Goal: Transaction & Acquisition: Obtain resource

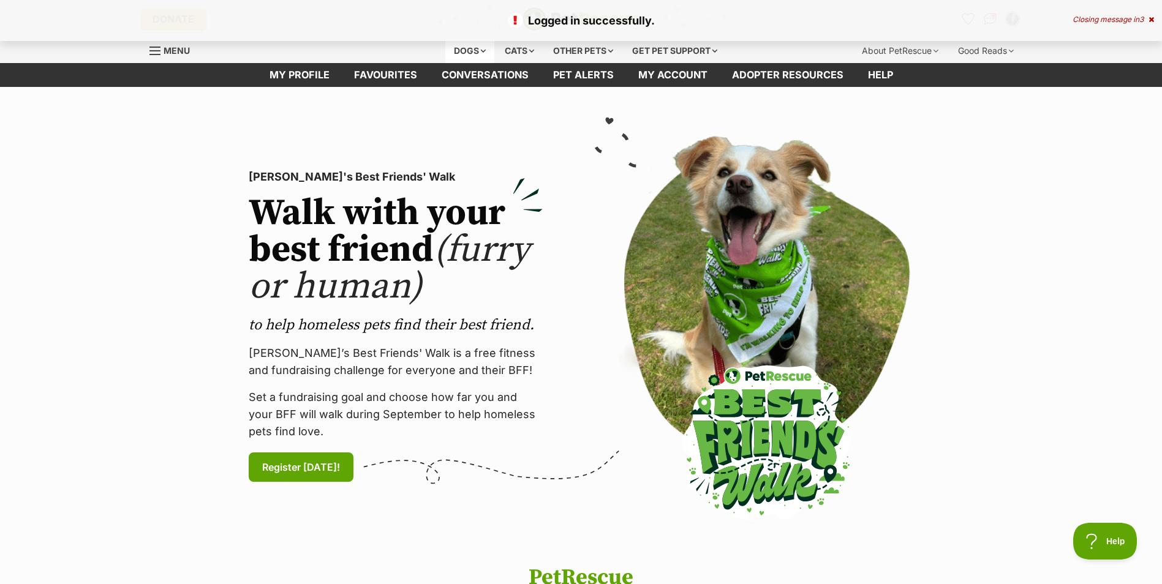
click at [470, 48] on div "Dogs" at bounding box center [469, 51] width 49 height 24
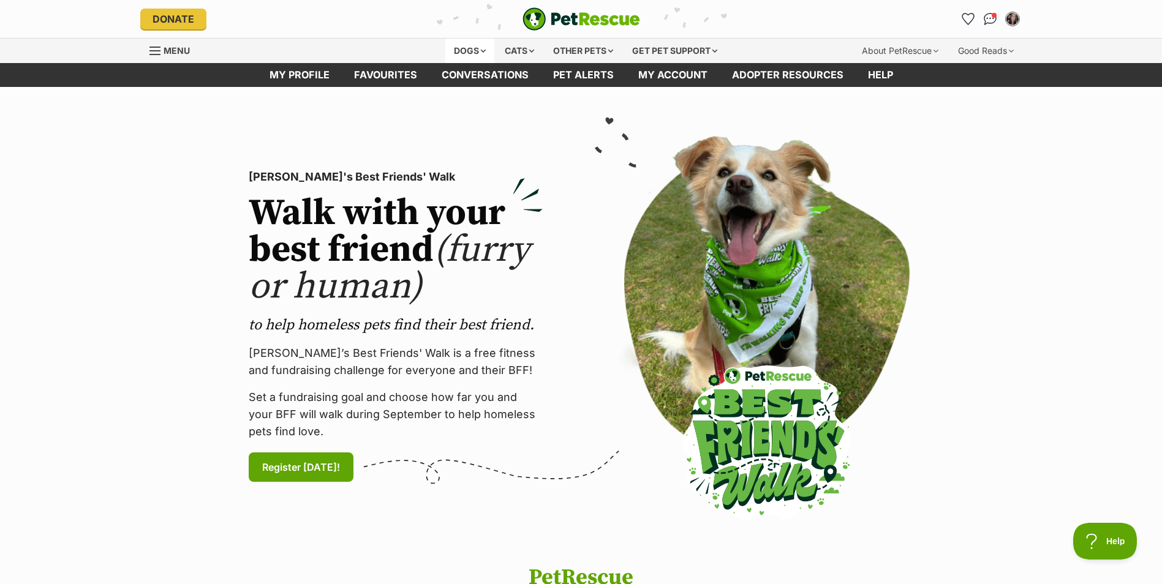
click at [476, 45] on div "Dogs" at bounding box center [469, 51] width 49 height 24
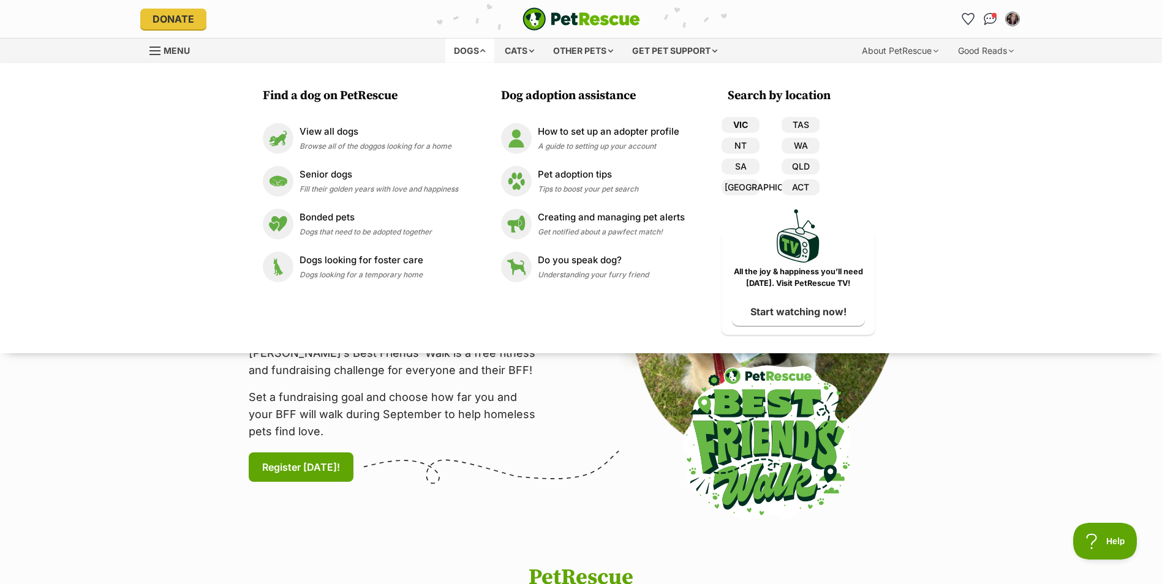
click at [740, 123] on link "VIC" at bounding box center [740, 125] width 38 height 16
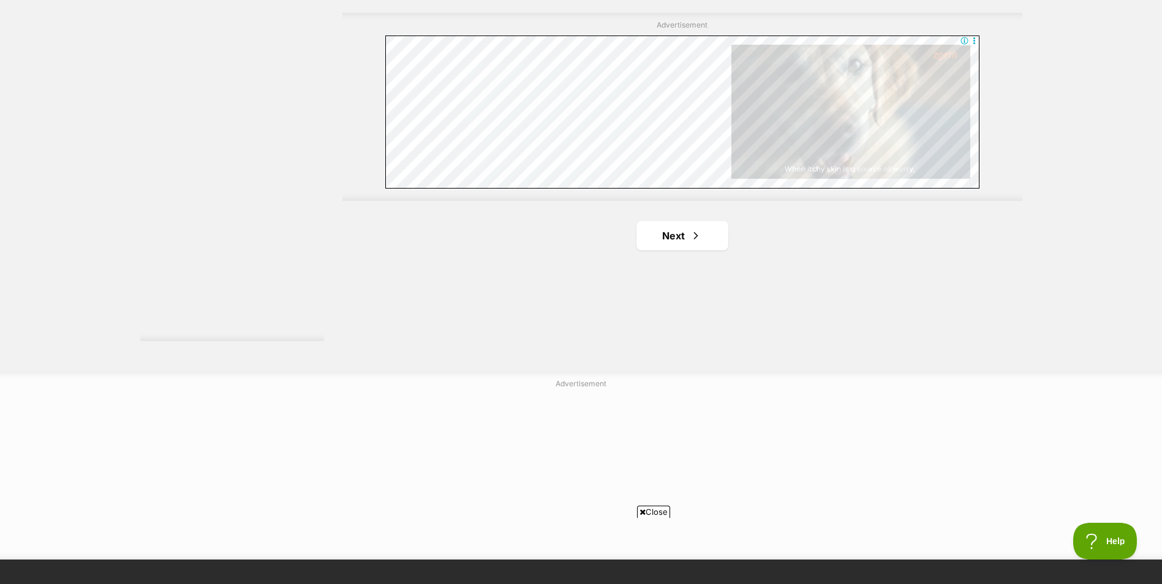
scroll to position [2204, 0]
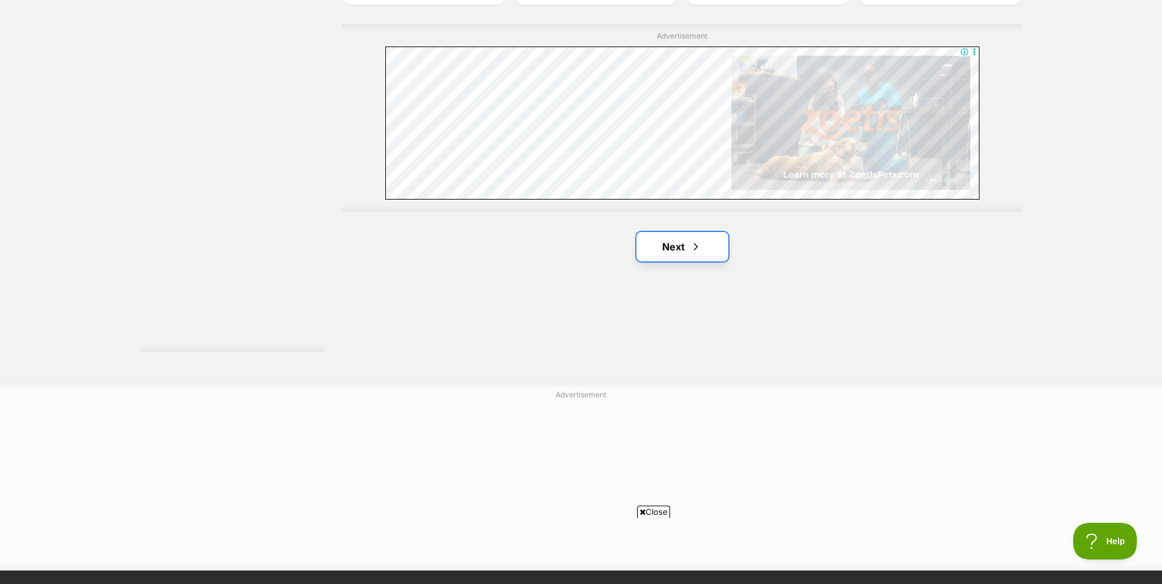
click at [684, 256] on link "Next" at bounding box center [682, 246] width 92 height 29
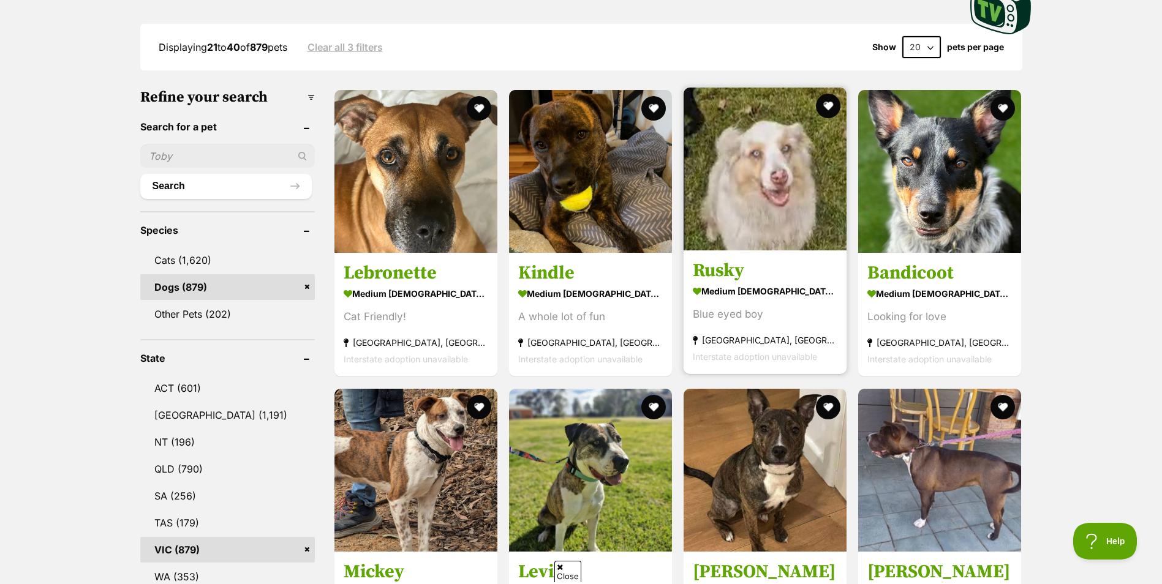
click at [759, 235] on img at bounding box center [764, 169] width 163 height 163
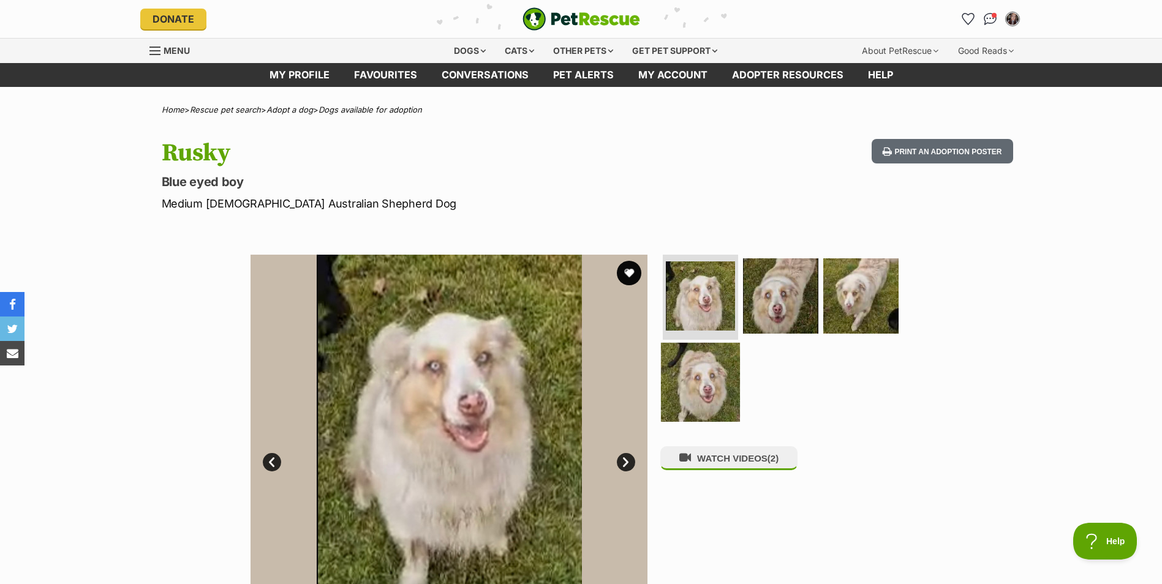
click at [696, 385] on img at bounding box center [700, 382] width 79 height 79
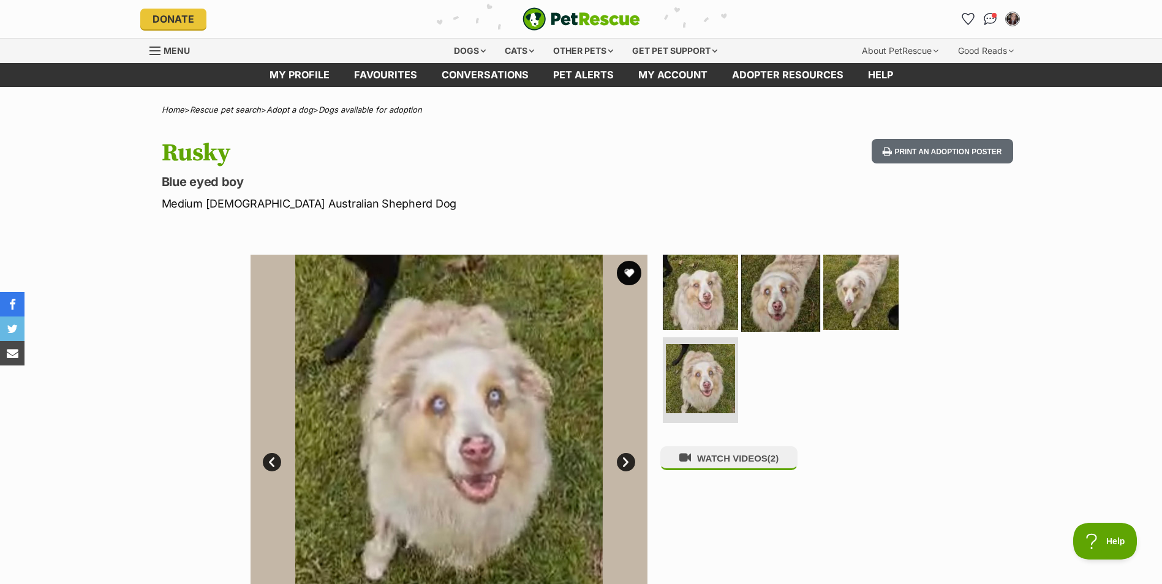
click at [785, 269] on img at bounding box center [780, 291] width 79 height 79
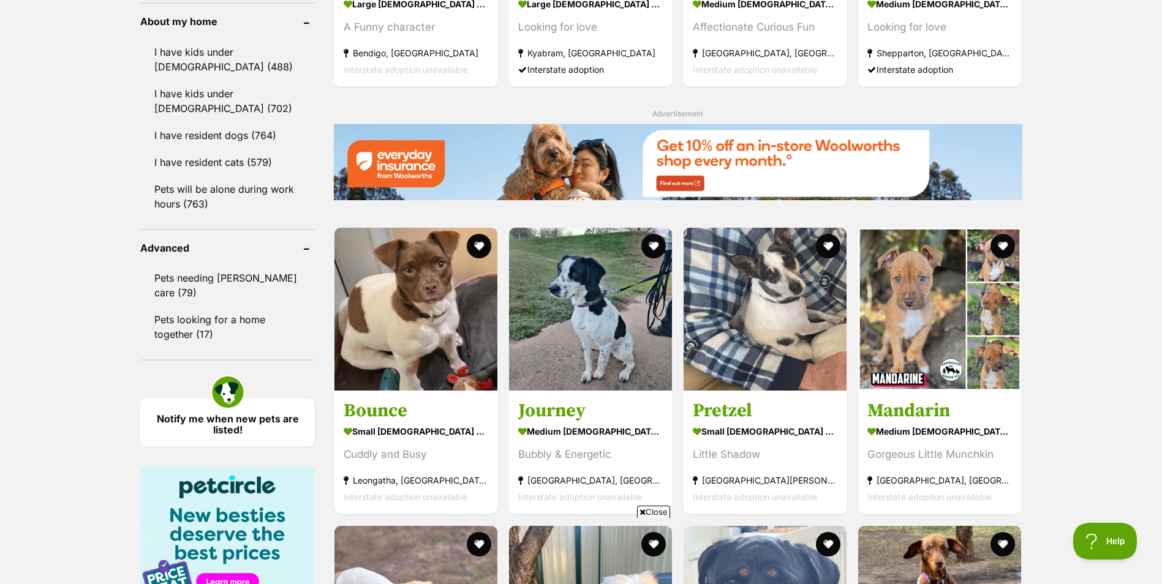
scroll to position [1776, 0]
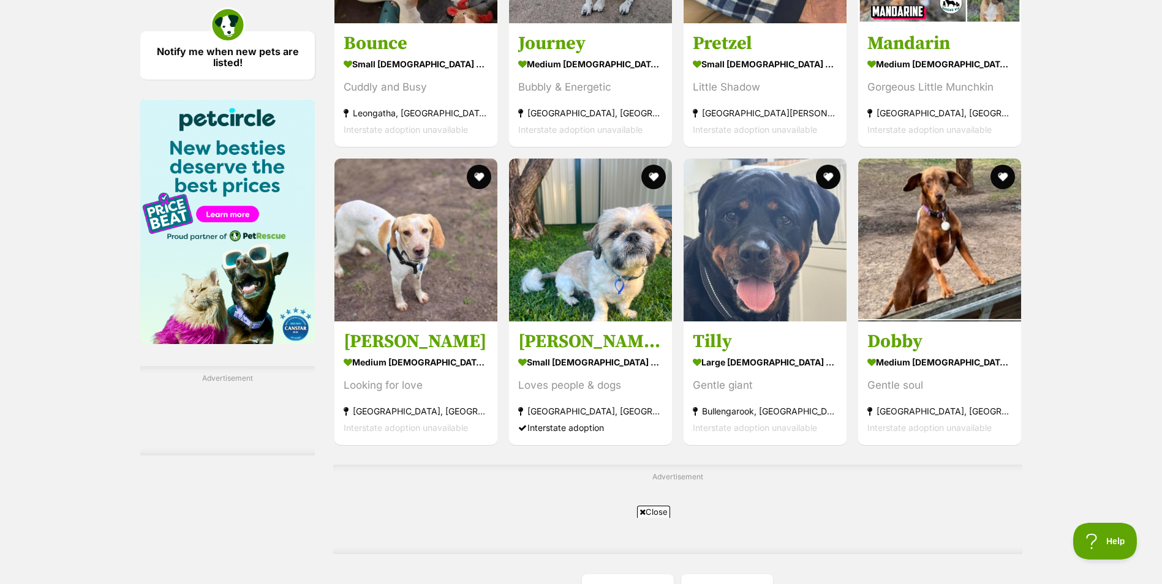
click at [746, 322] on link at bounding box center [764, 318] width 163 height 12
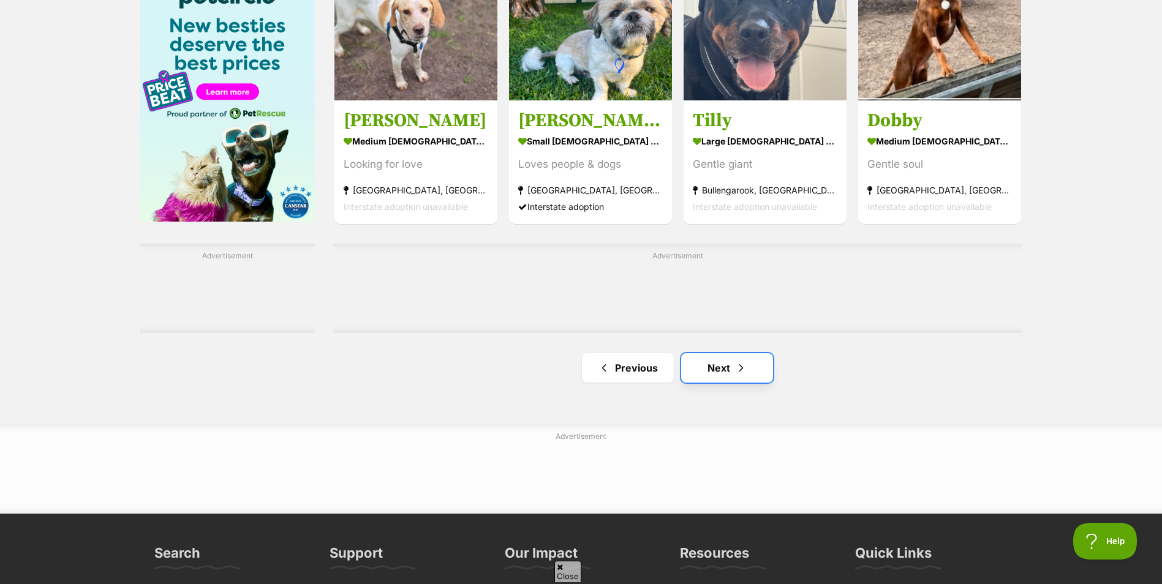
click at [715, 374] on link "Next" at bounding box center [727, 367] width 92 height 29
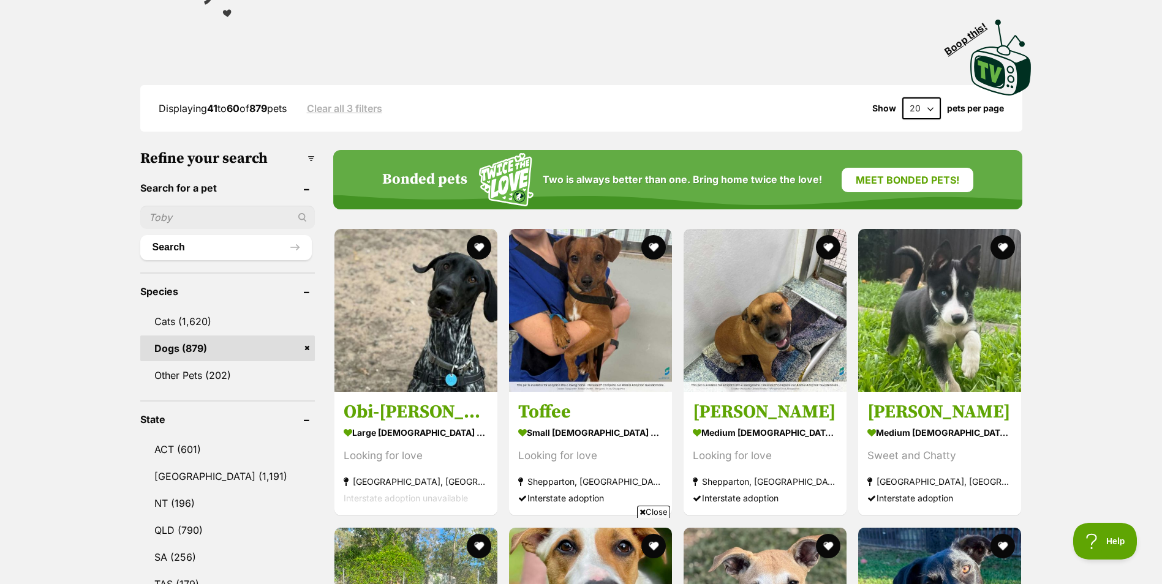
scroll to position [551, 0]
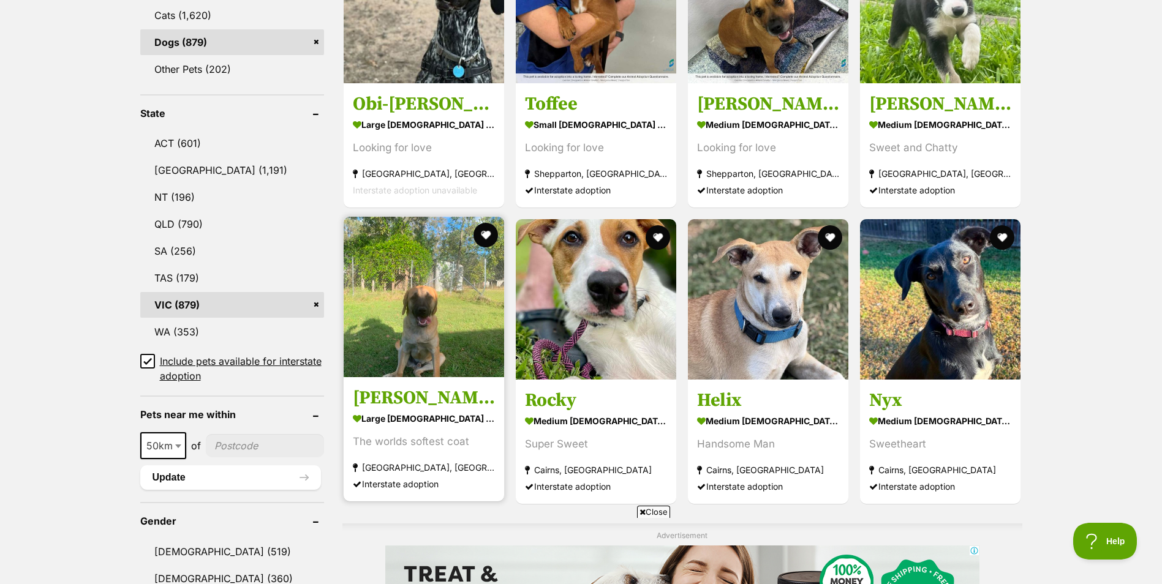
click at [439, 322] on img at bounding box center [424, 297] width 160 height 160
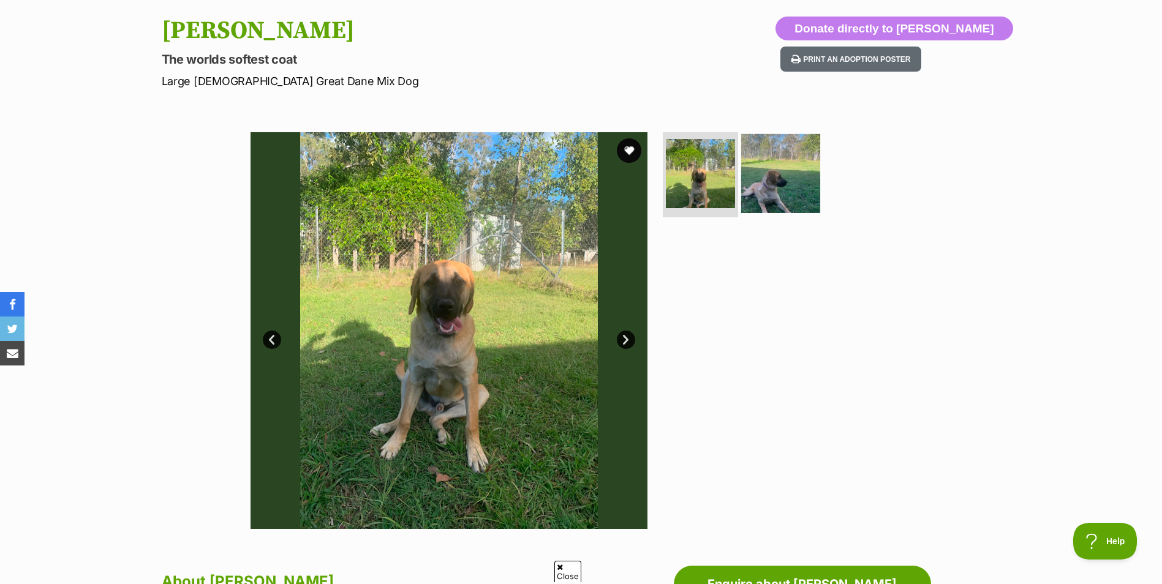
click at [786, 176] on img at bounding box center [780, 172] width 79 height 79
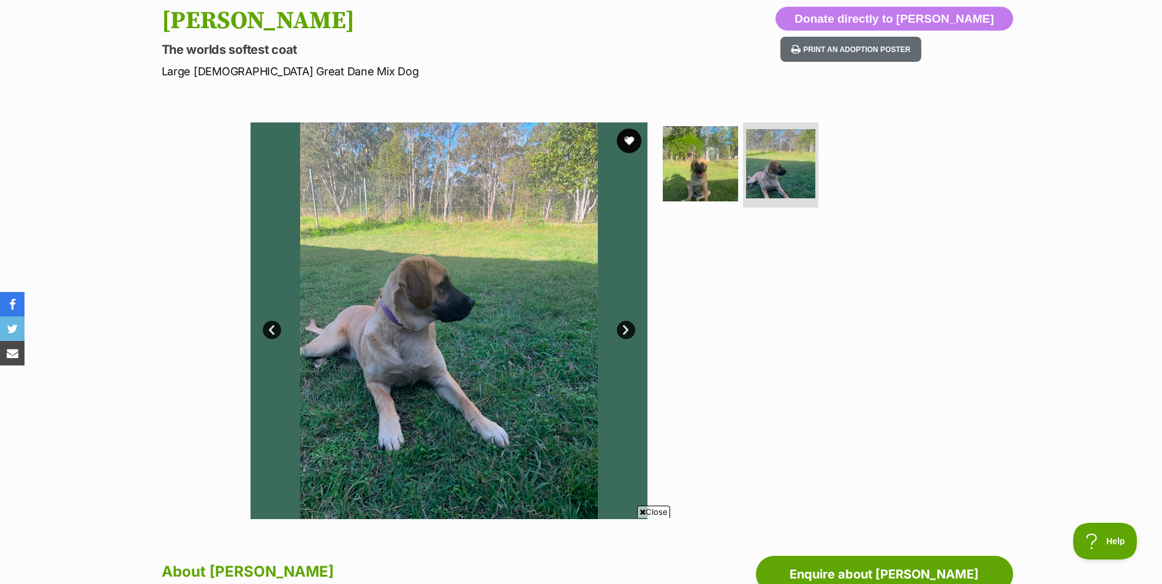
scroll to position [122, 0]
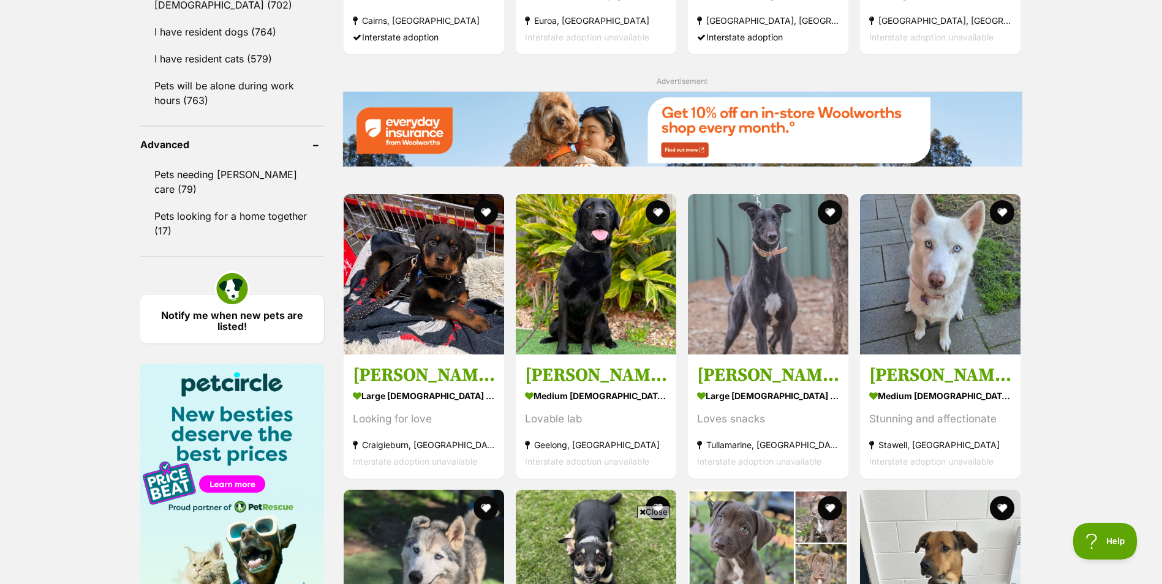
scroll to position [1592, 0]
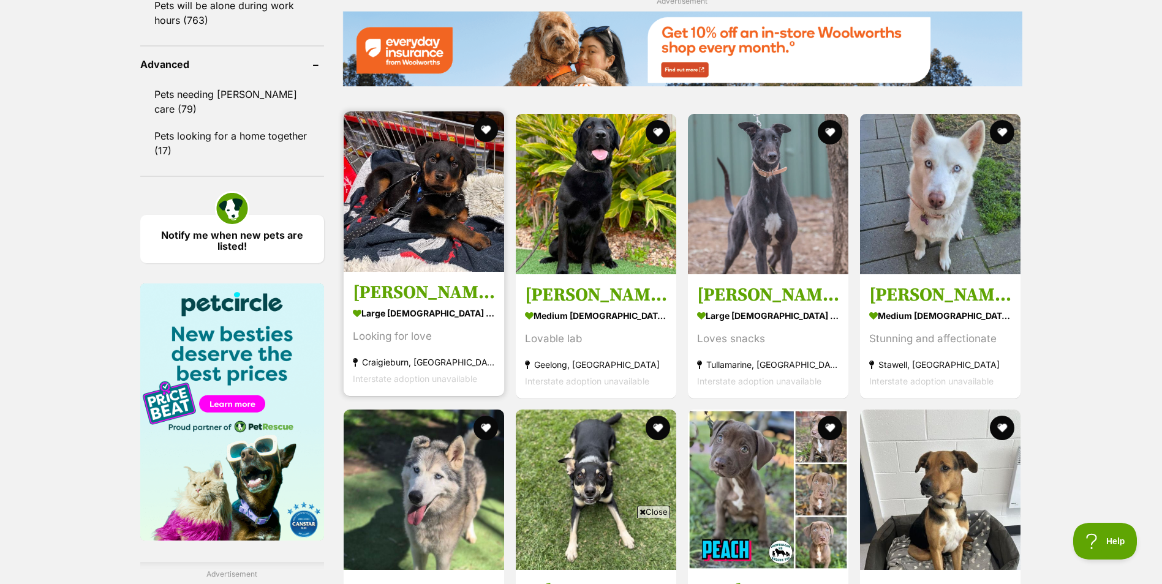
click at [415, 220] on img at bounding box center [424, 191] width 160 height 160
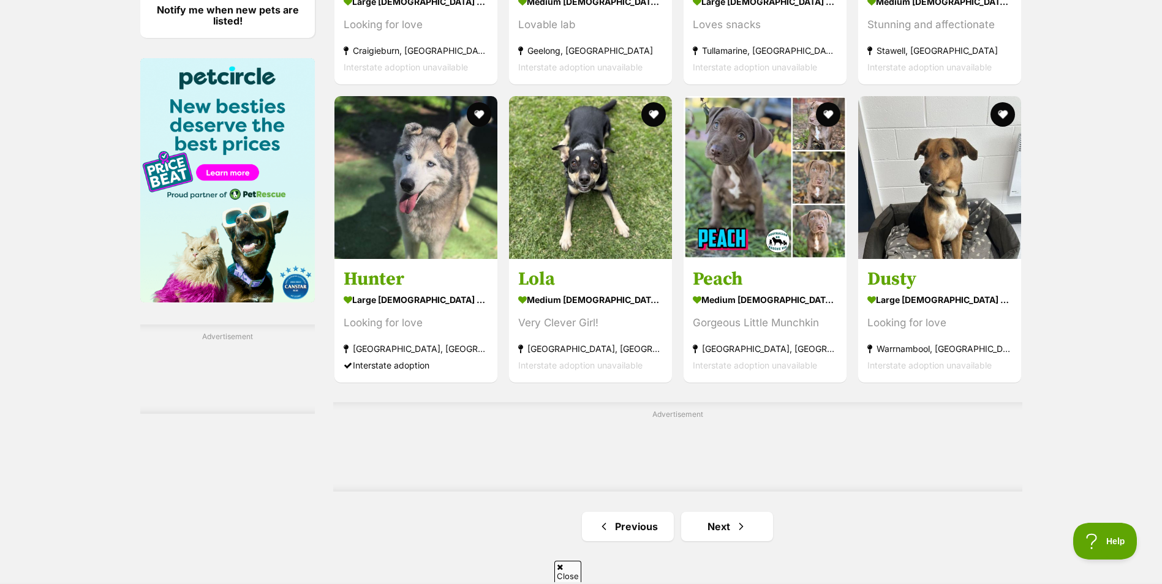
scroll to position [1830, 0]
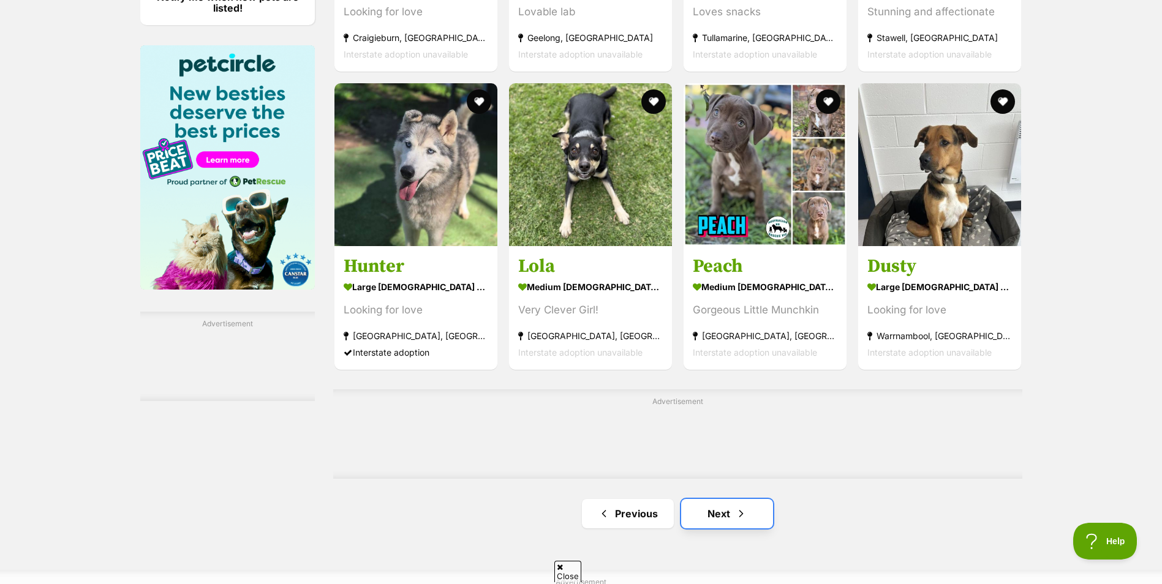
click at [767, 508] on link "Next" at bounding box center [727, 513] width 92 height 29
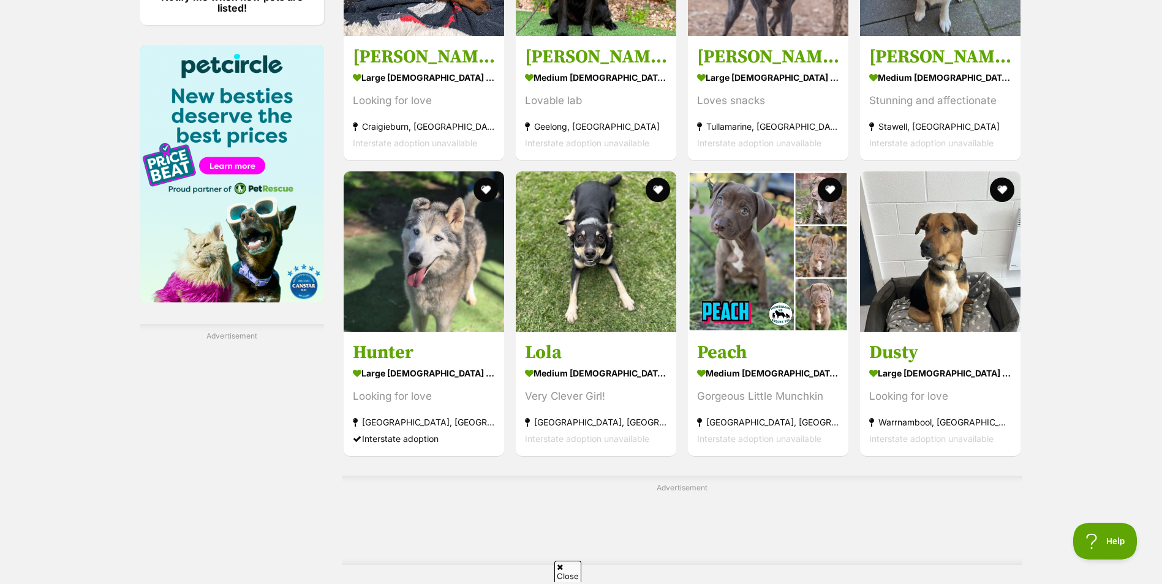
scroll to position [0, 0]
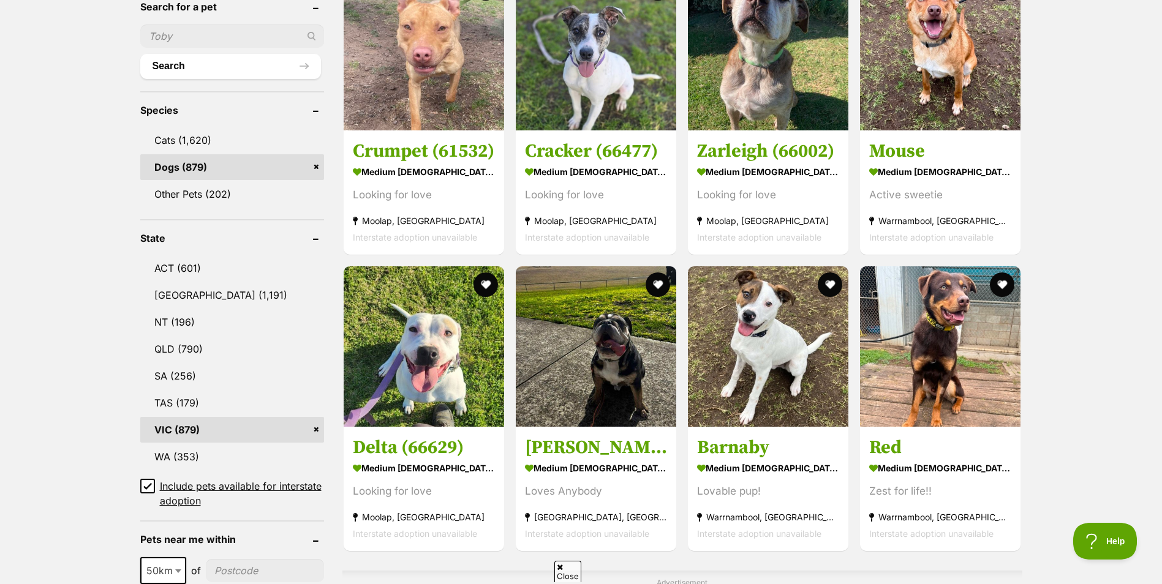
scroll to position [429, 0]
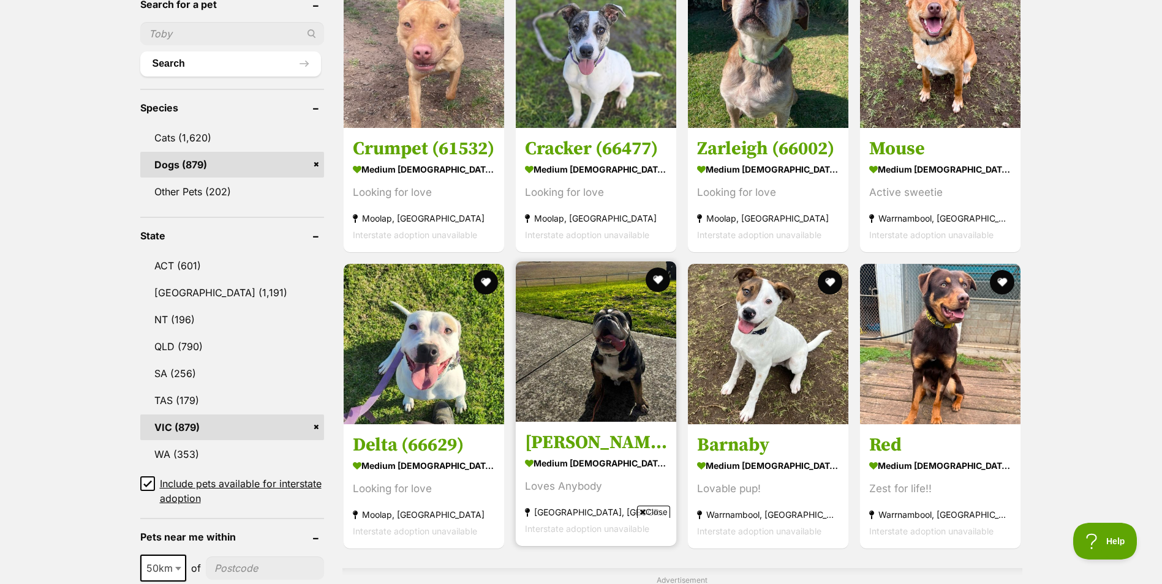
click at [582, 378] on img at bounding box center [596, 341] width 160 height 160
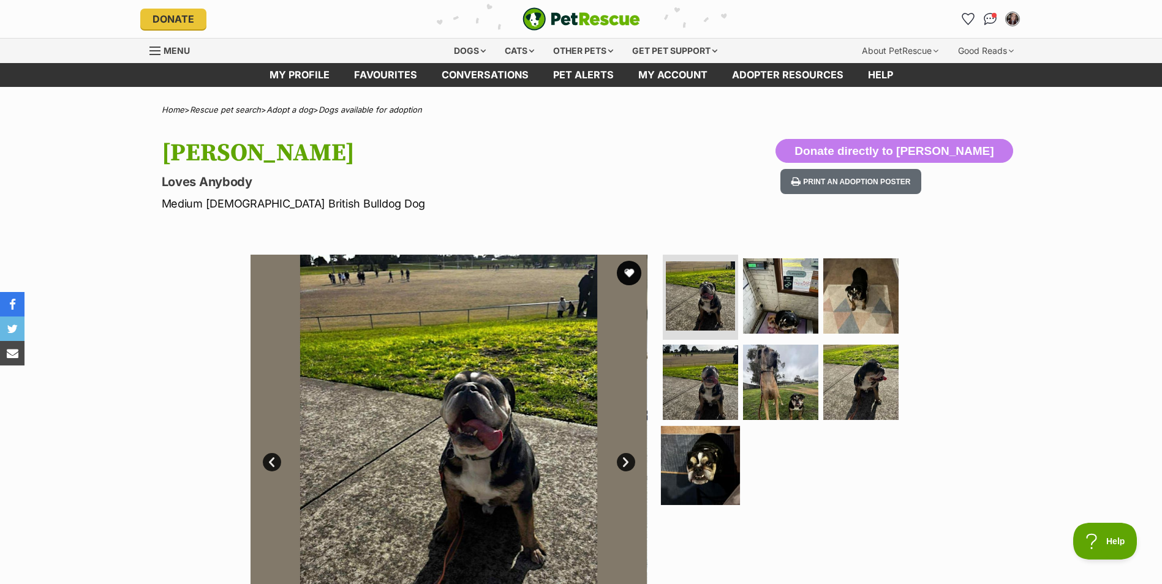
click at [712, 457] on img at bounding box center [700, 465] width 79 height 79
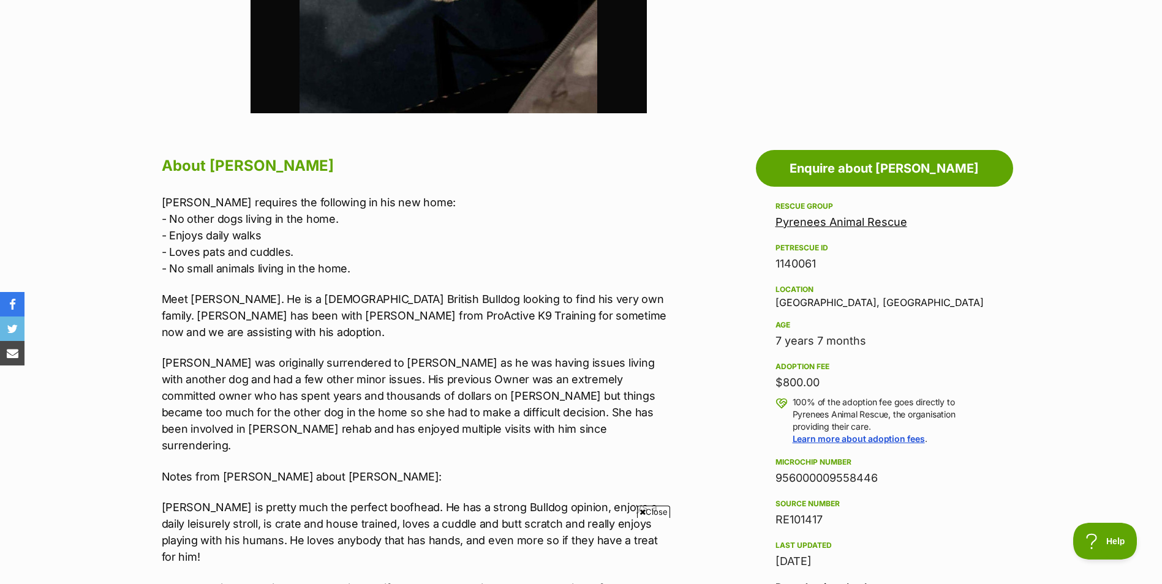
scroll to position [796, 0]
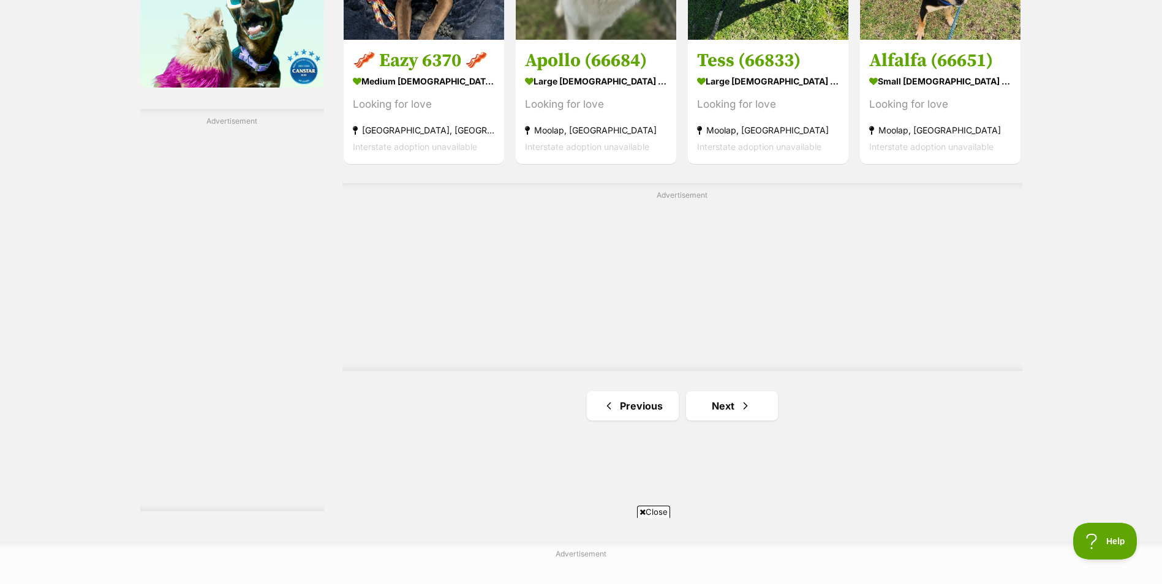
scroll to position [2205, 0]
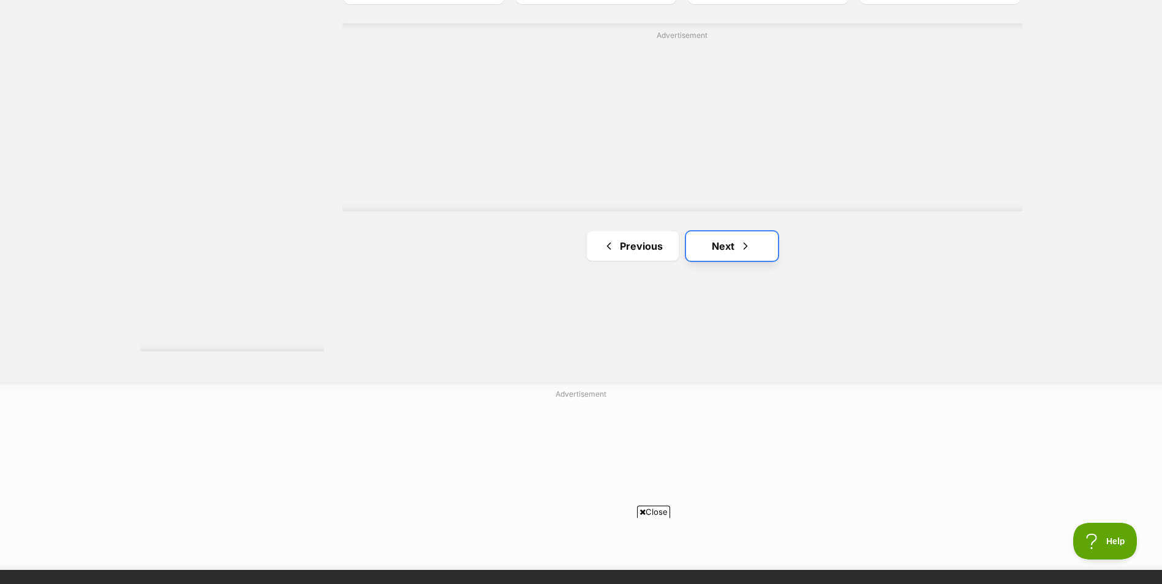
click at [725, 256] on link "Next" at bounding box center [732, 245] width 92 height 29
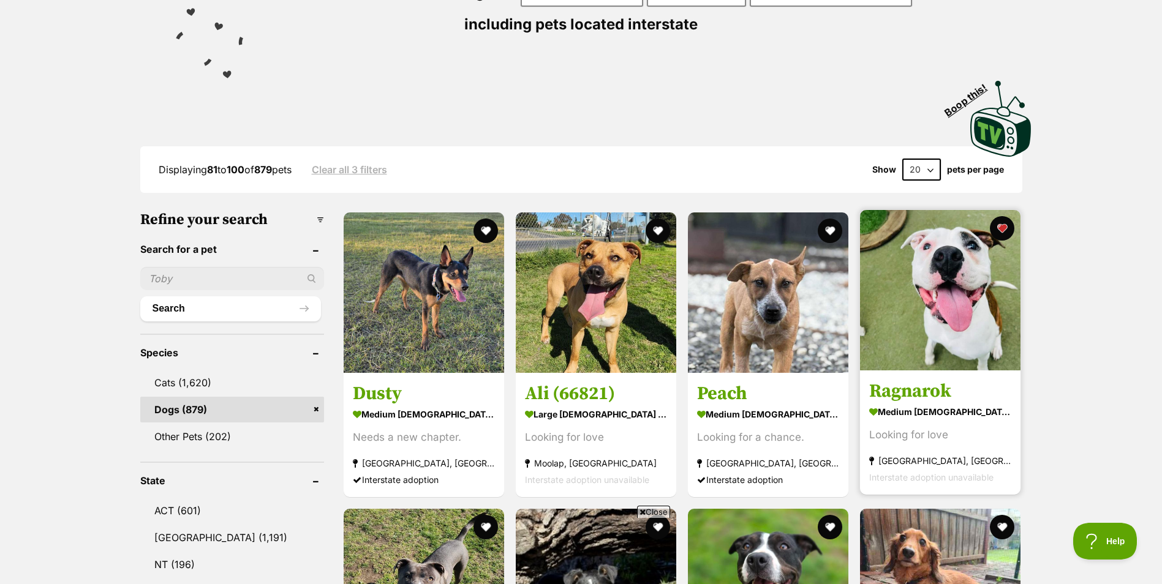
click at [925, 319] on img at bounding box center [940, 290] width 160 height 160
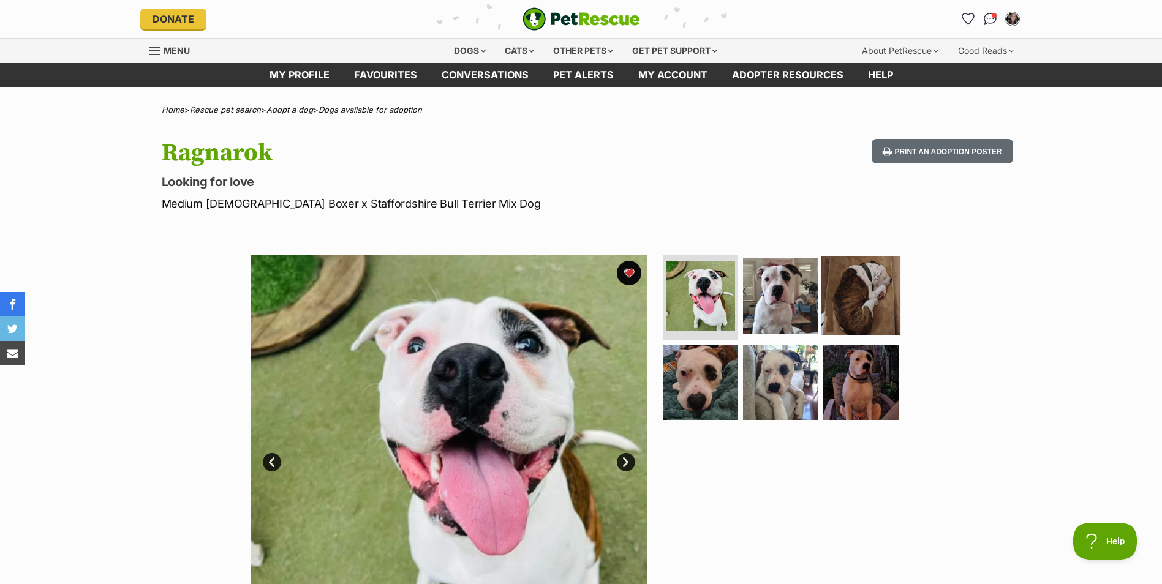
click at [866, 302] on img at bounding box center [860, 295] width 79 height 79
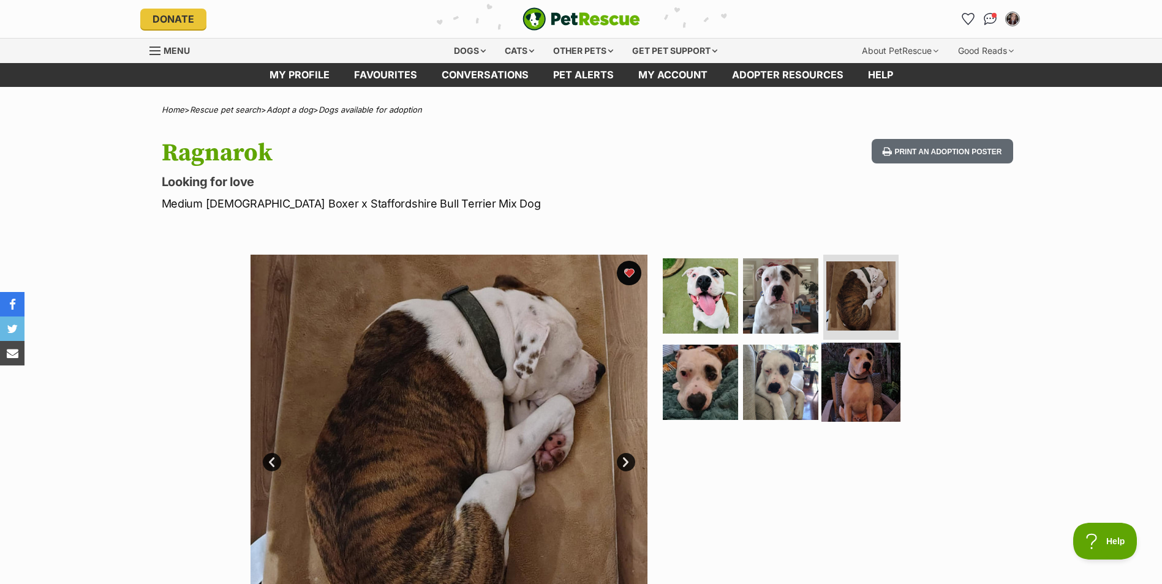
click at [857, 362] on img at bounding box center [860, 382] width 79 height 79
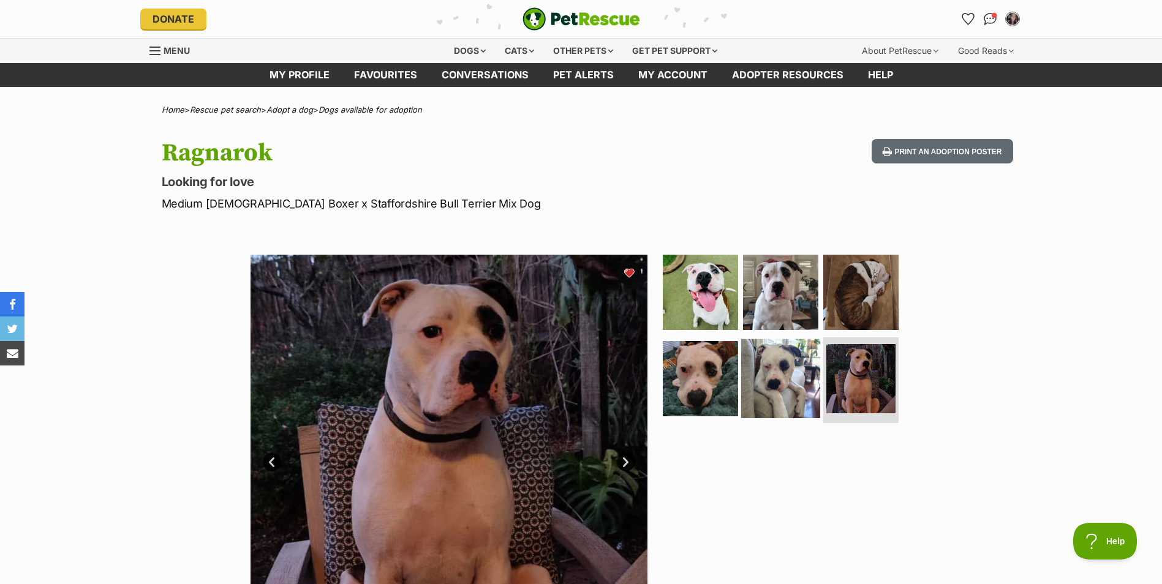
click at [811, 386] on img at bounding box center [780, 378] width 79 height 79
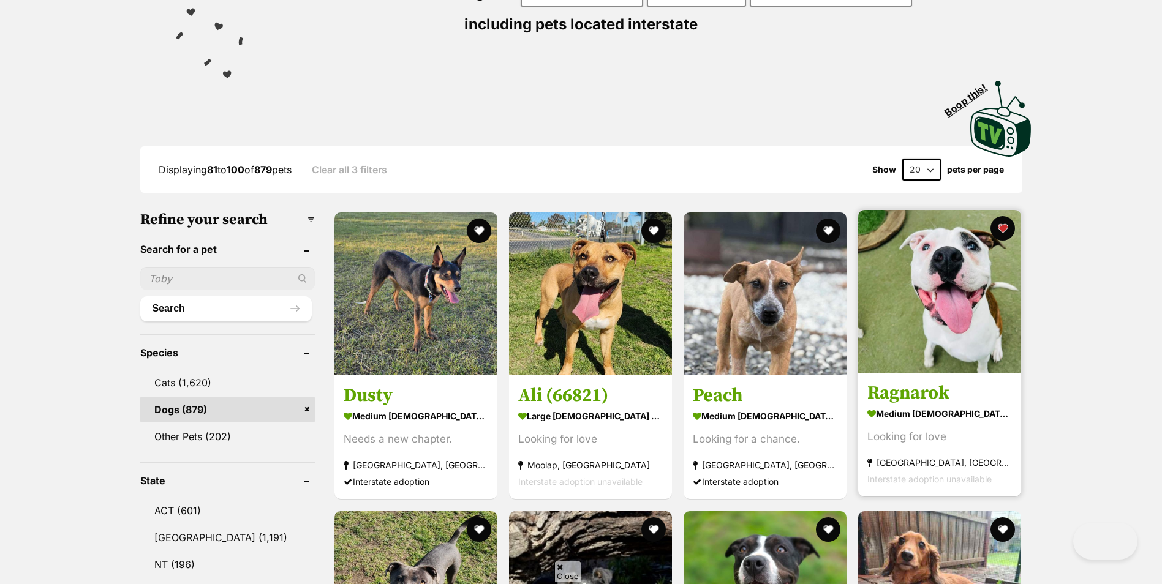
click at [913, 317] on img at bounding box center [939, 291] width 163 height 163
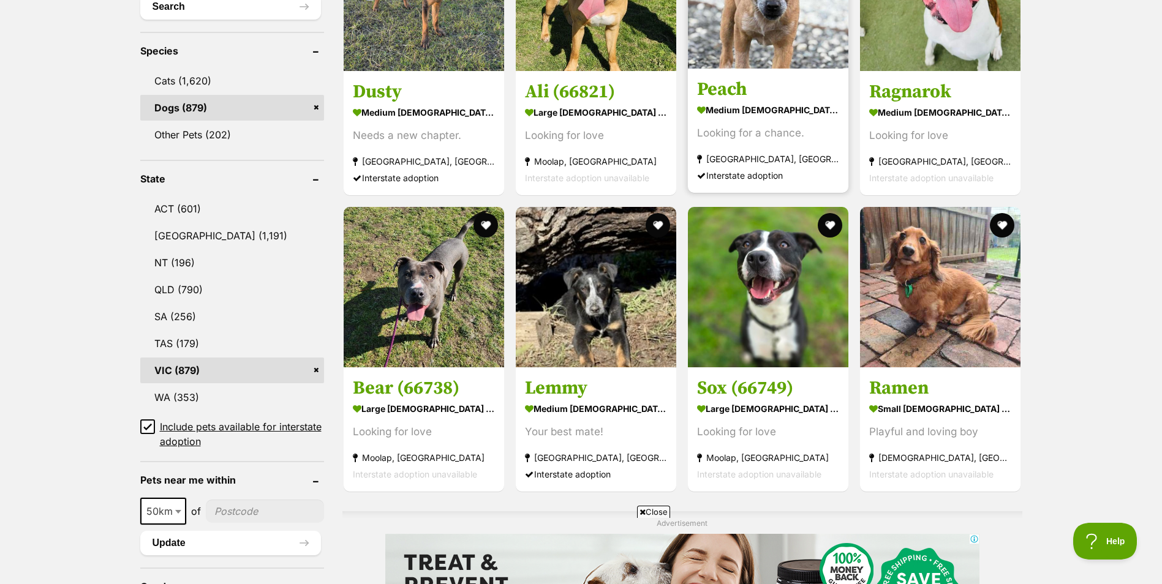
scroll to position [490, 0]
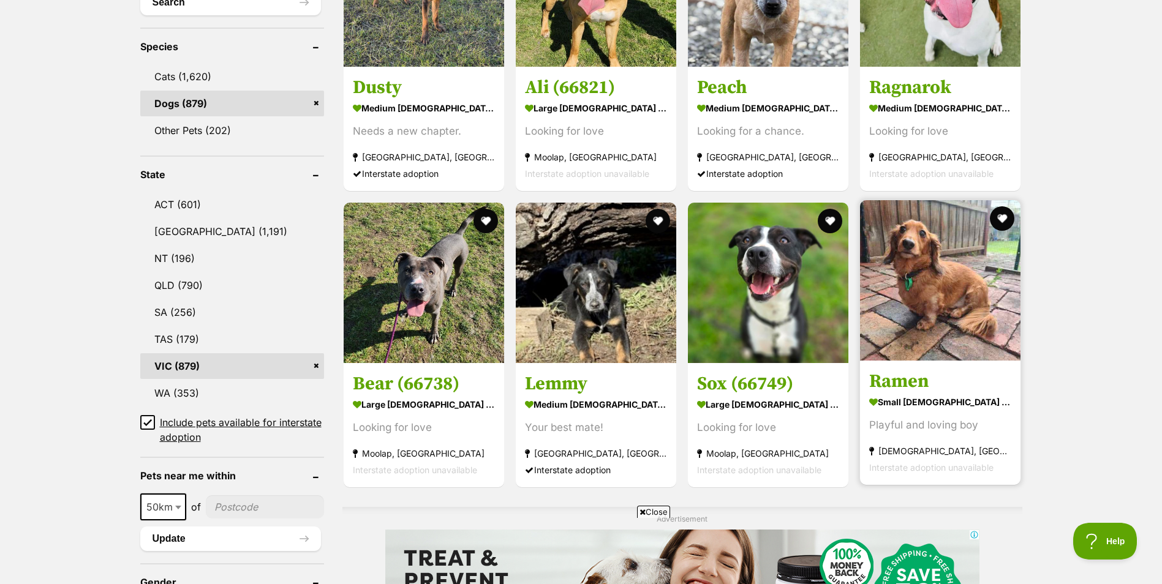
click at [945, 288] on img at bounding box center [940, 280] width 160 height 160
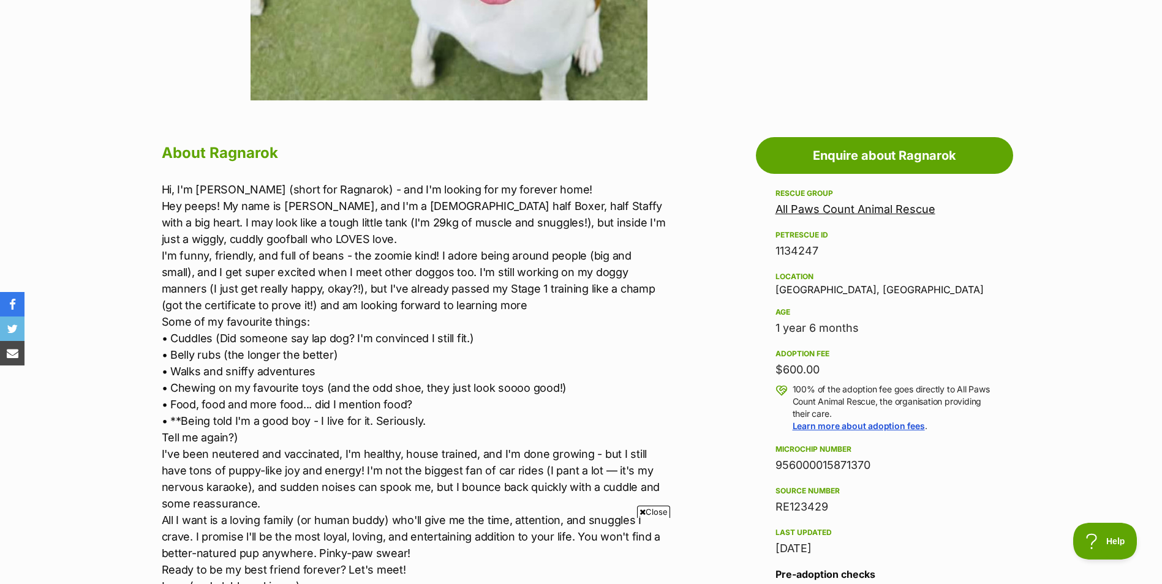
scroll to position [184, 0]
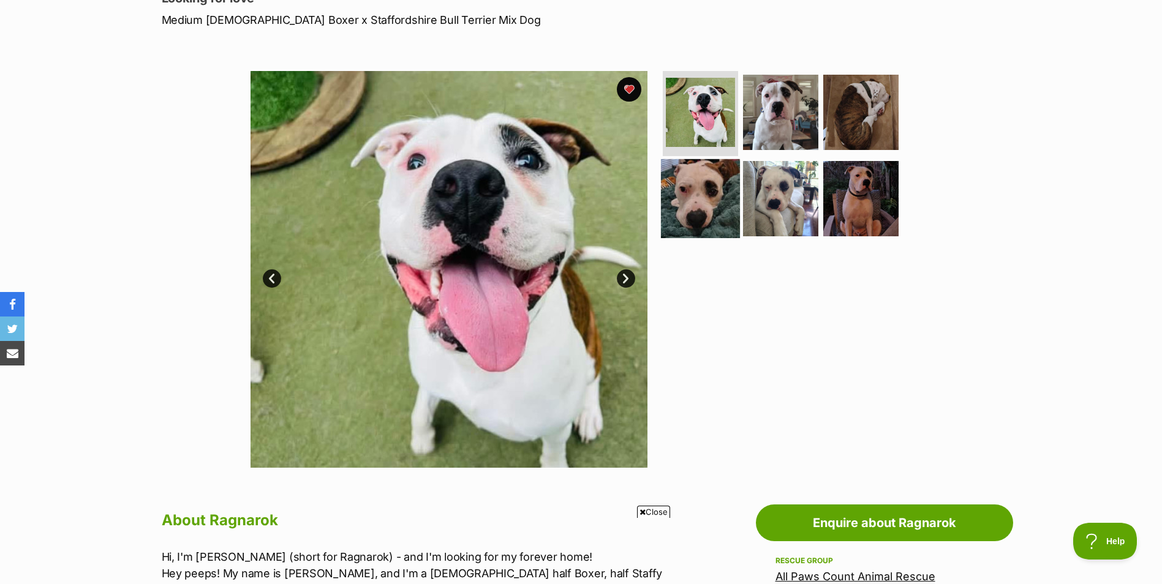
click at [699, 217] on img at bounding box center [700, 198] width 79 height 79
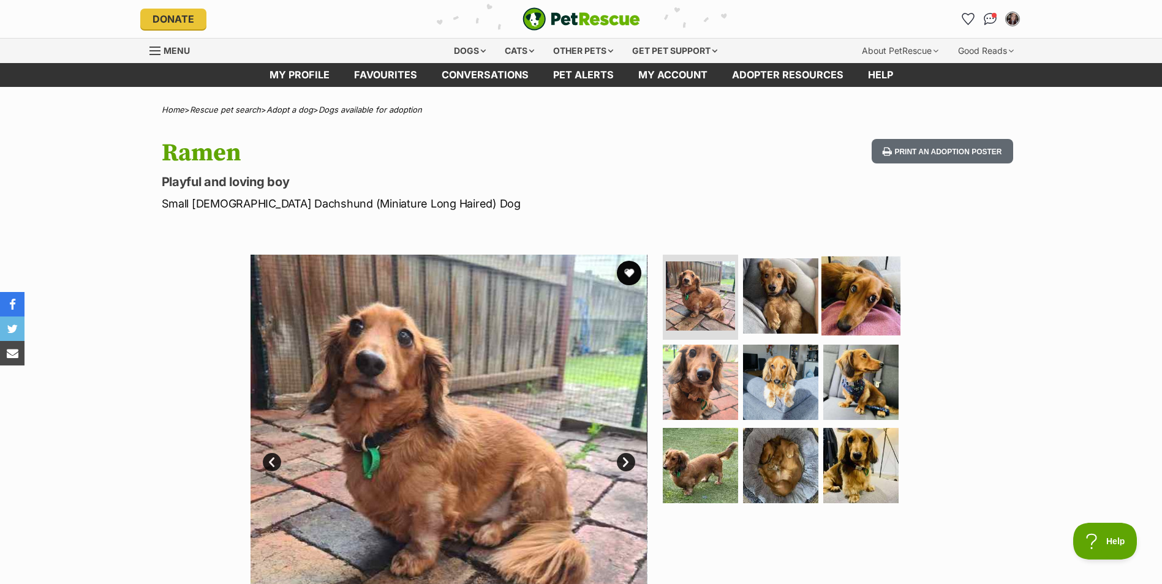
click at [865, 293] on img at bounding box center [860, 295] width 79 height 79
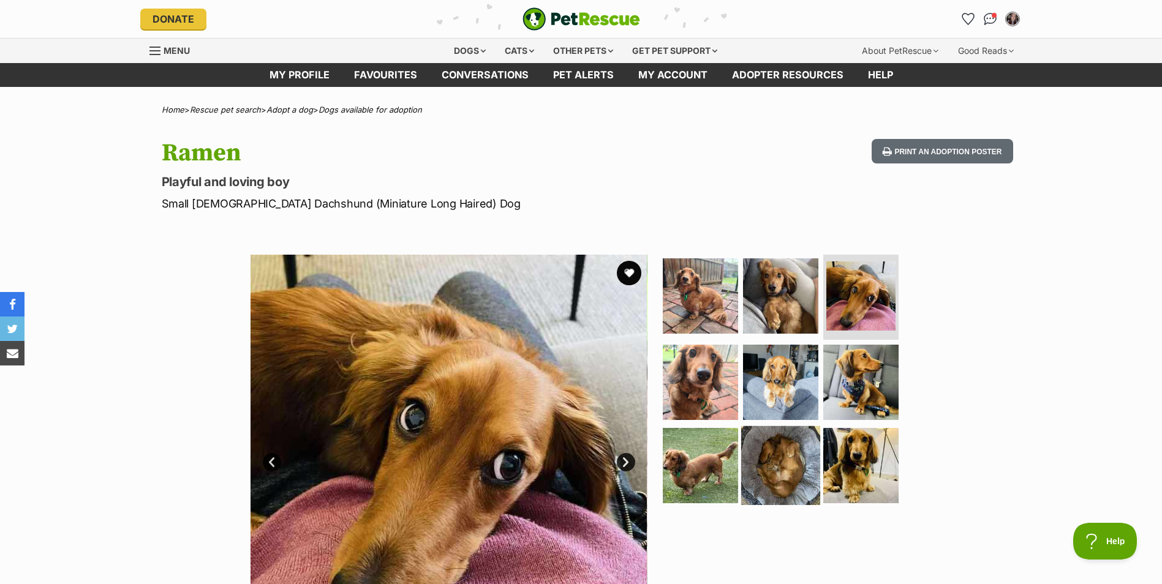
click at [761, 445] on img at bounding box center [780, 465] width 79 height 79
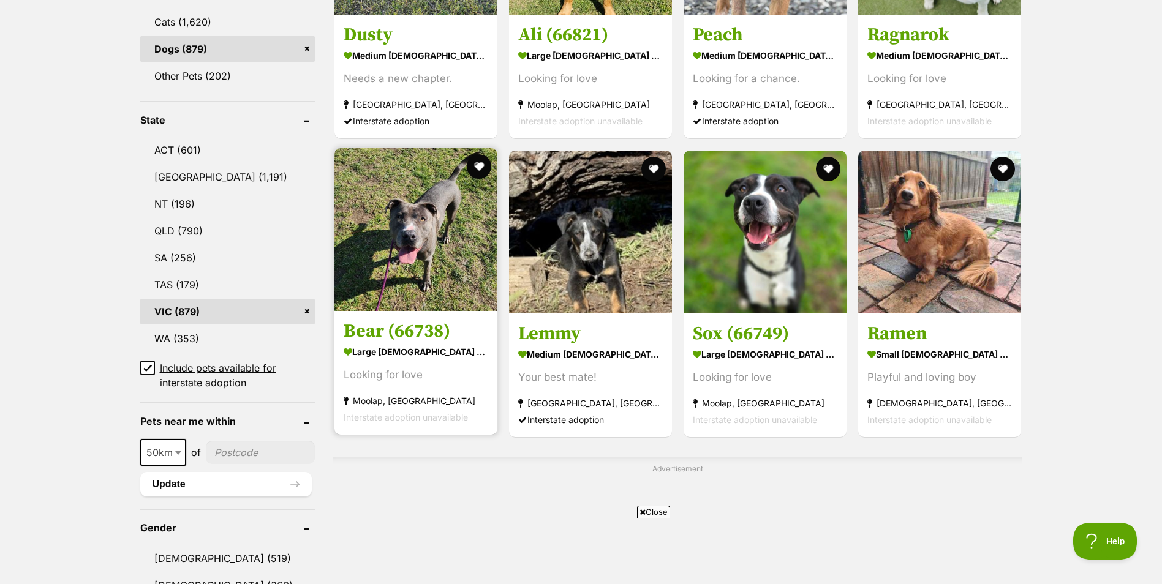
click at [427, 227] on img at bounding box center [415, 229] width 163 height 163
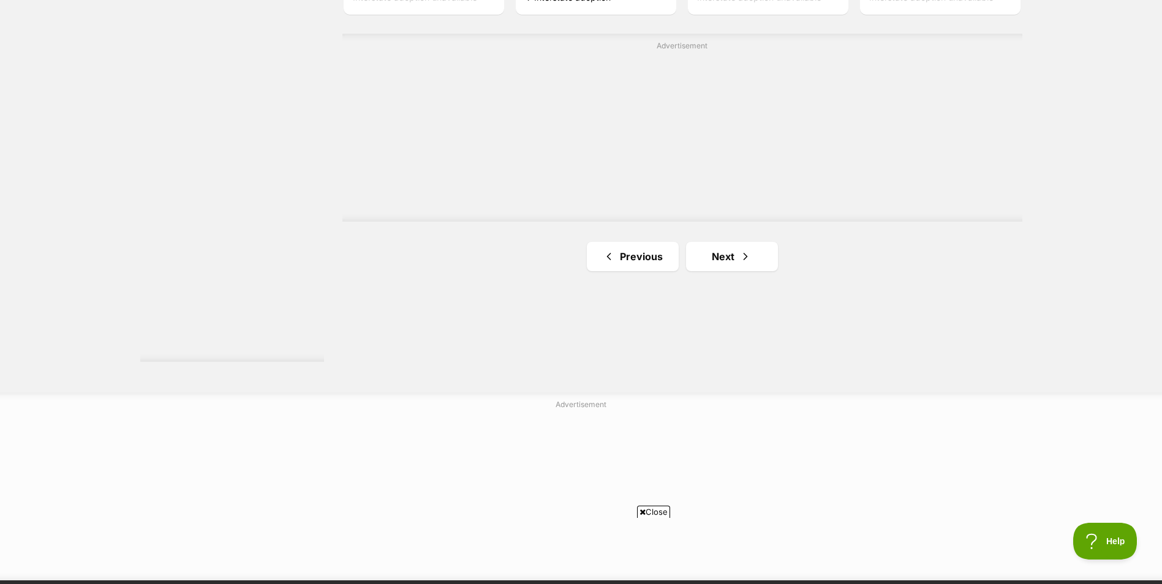
scroll to position [2198, 0]
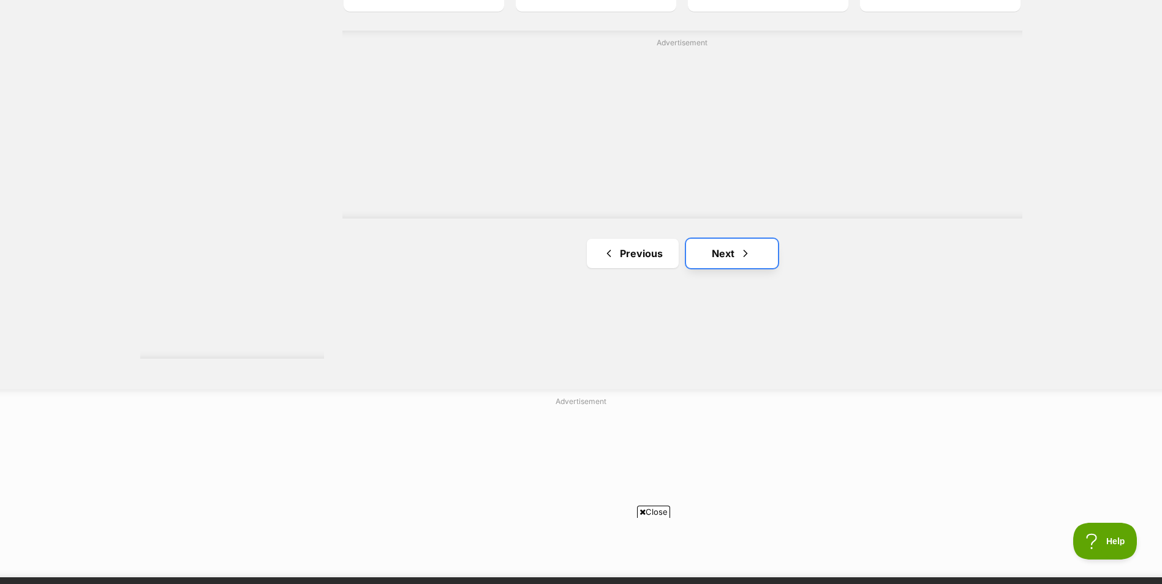
click at [713, 261] on link "Next" at bounding box center [732, 253] width 92 height 29
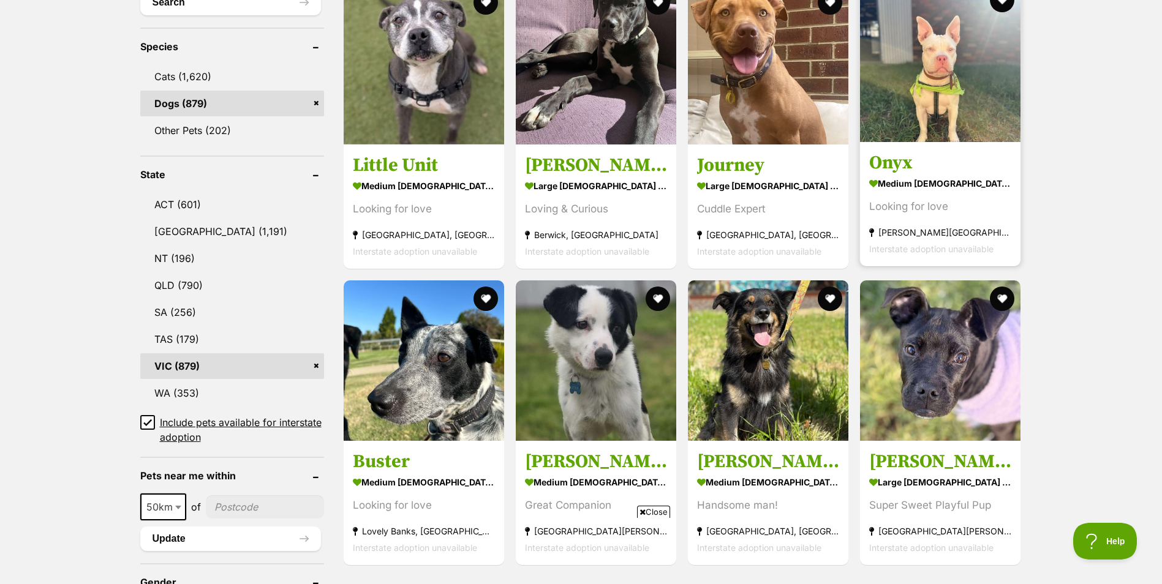
click at [926, 121] on img at bounding box center [940, 62] width 160 height 160
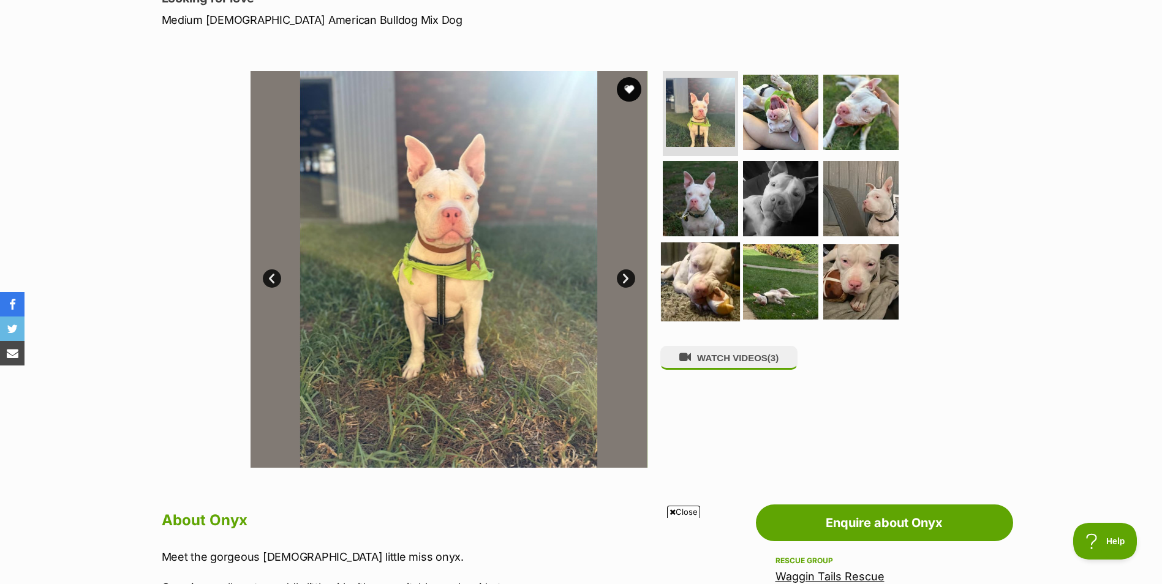
click at [694, 261] on img at bounding box center [700, 281] width 79 height 79
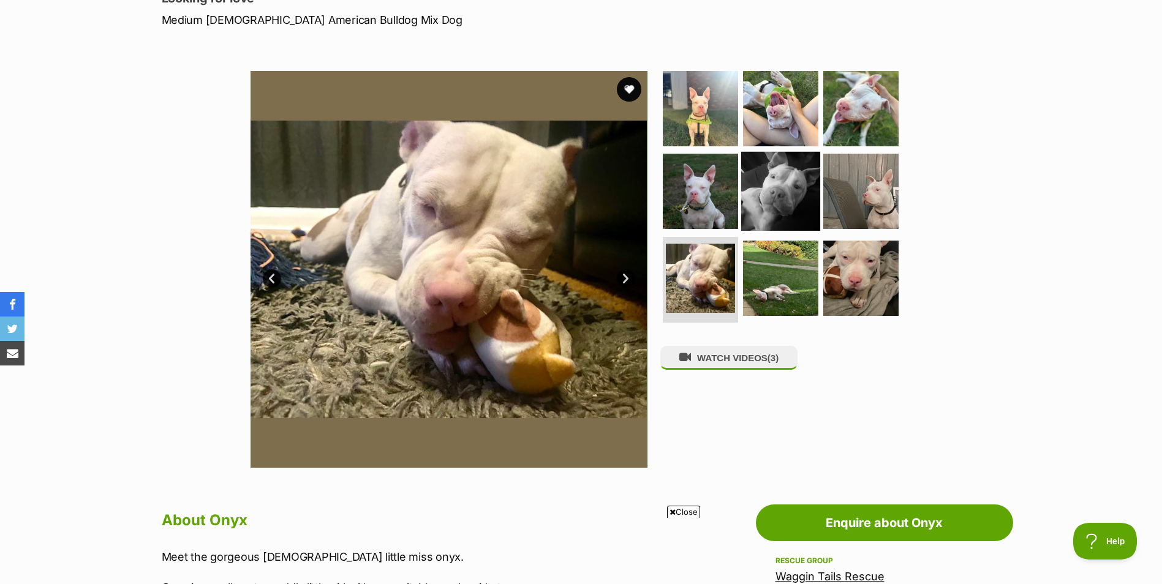
click at [775, 189] on img at bounding box center [780, 191] width 79 height 79
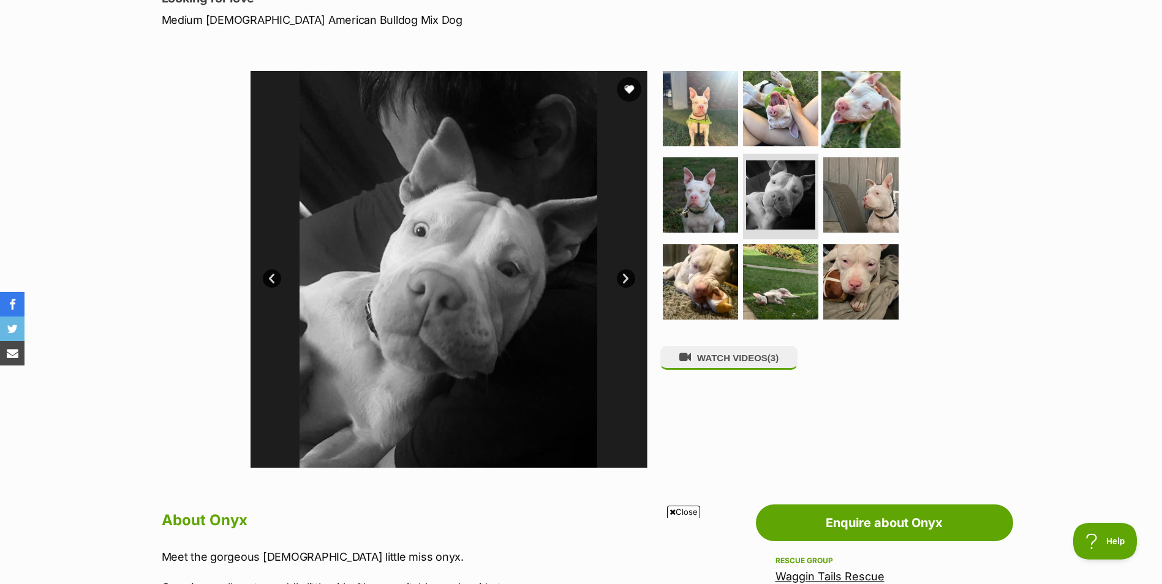
click at [862, 100] on img at bounding box center [860, 108] width 79 height 79
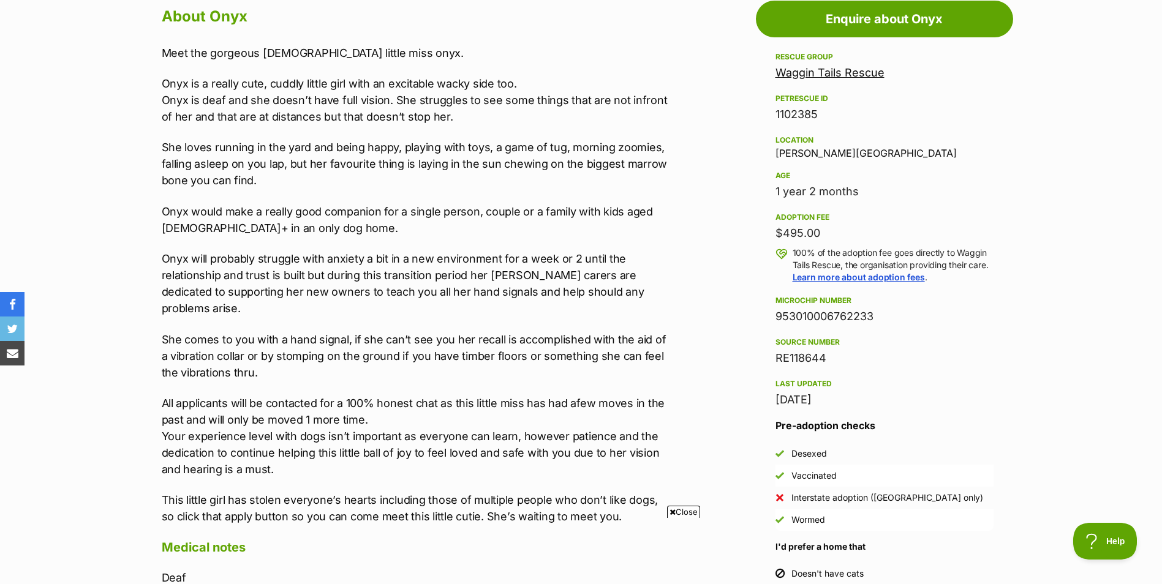
scroll to position [857, 0]
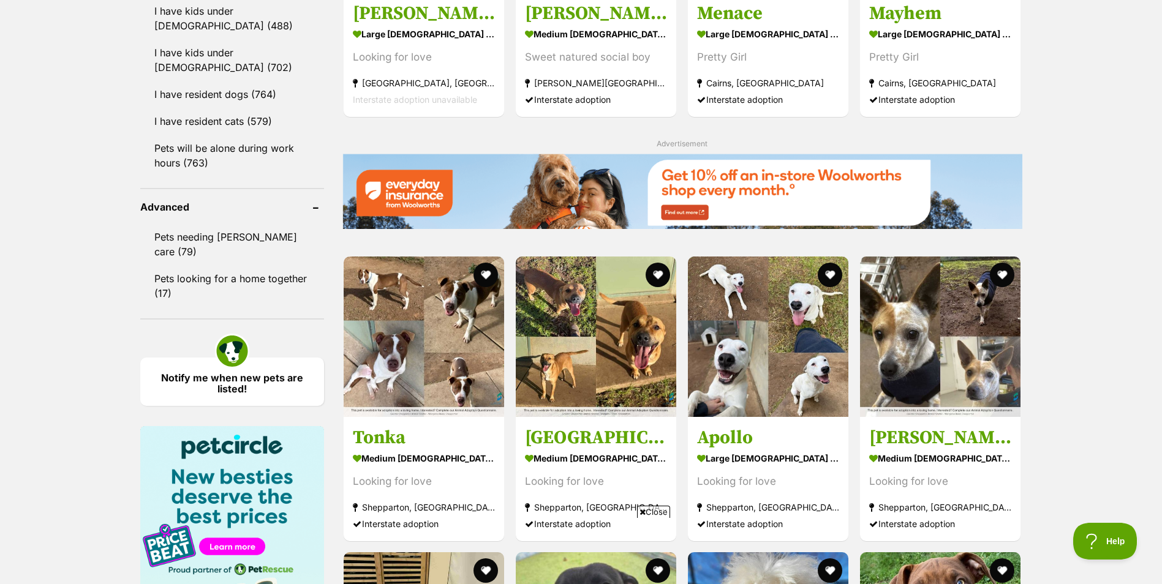
scroll to position [1524, 0]
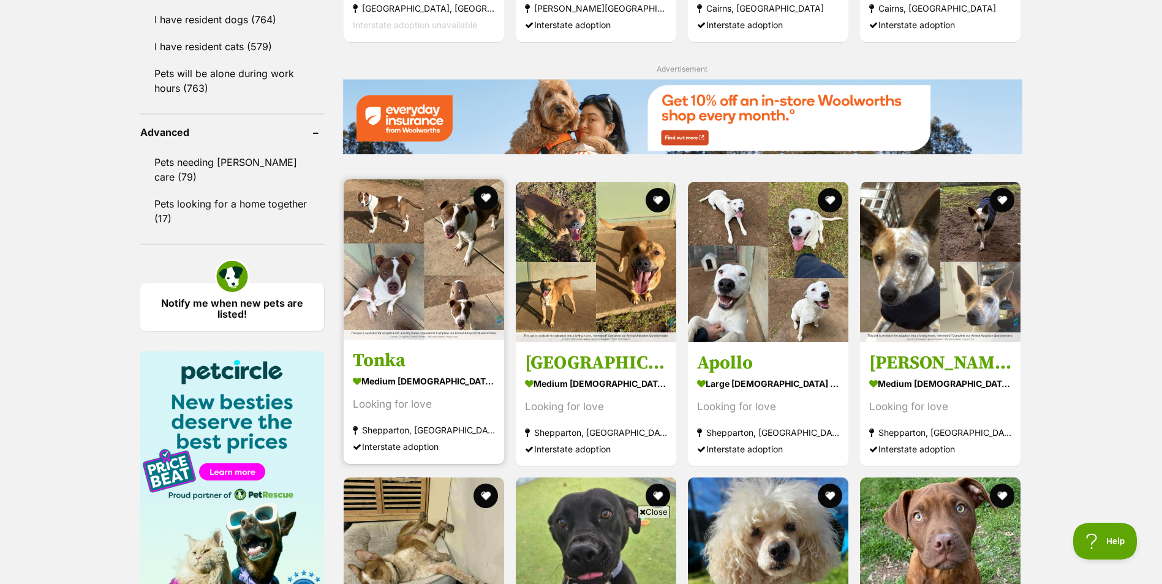
click at [430, 265] on img at bounding box center [424, 259] width 160 height 160
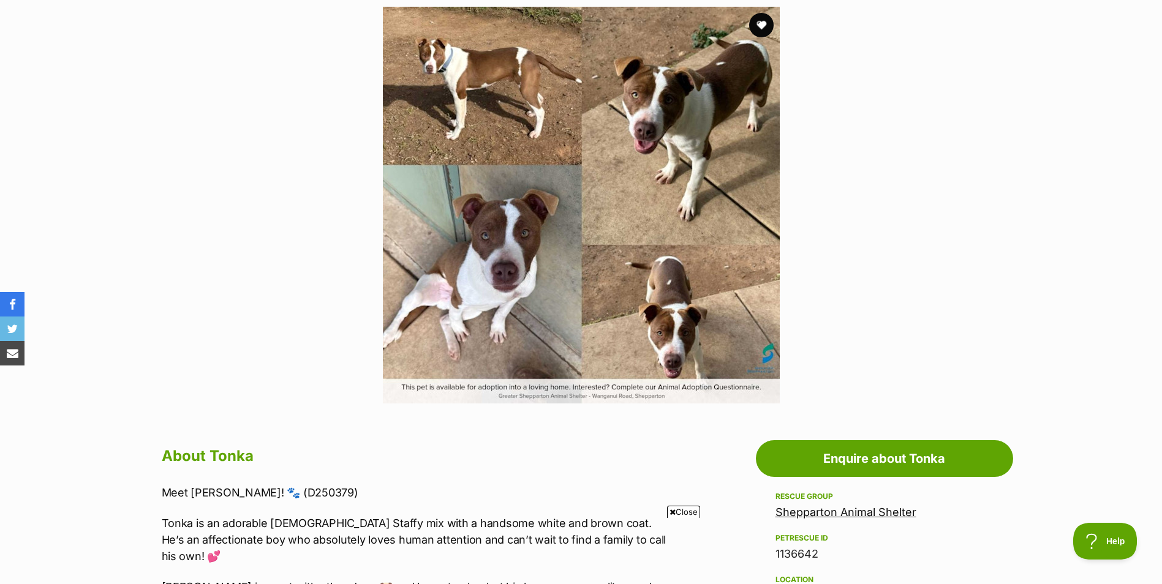
scroll to position [184, 0]
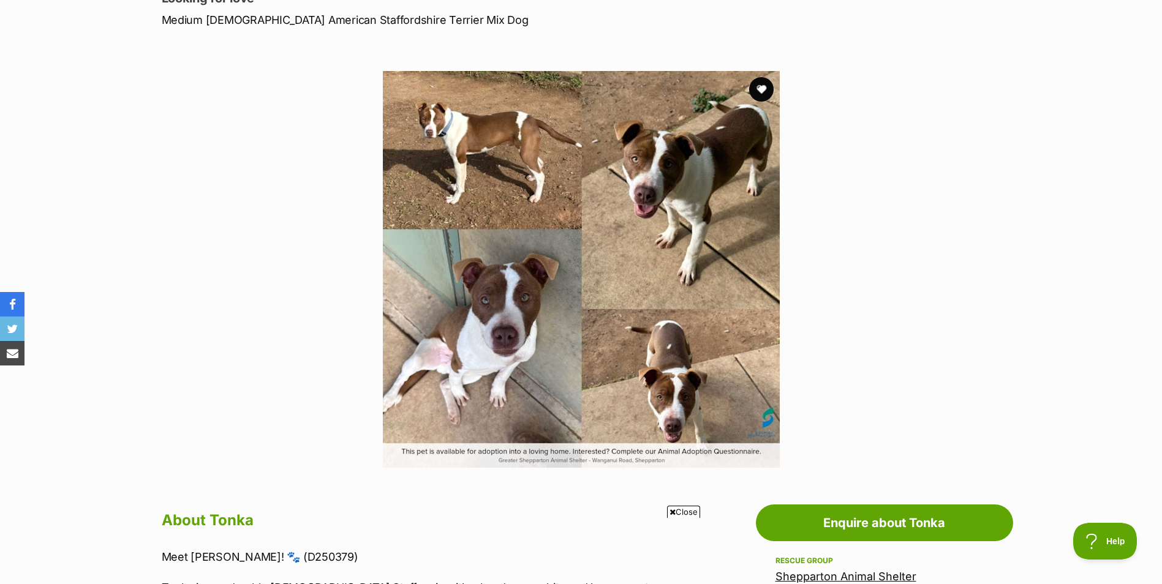
click at [688, 194] on img at bounding box center [581, 269] width 397 height 397
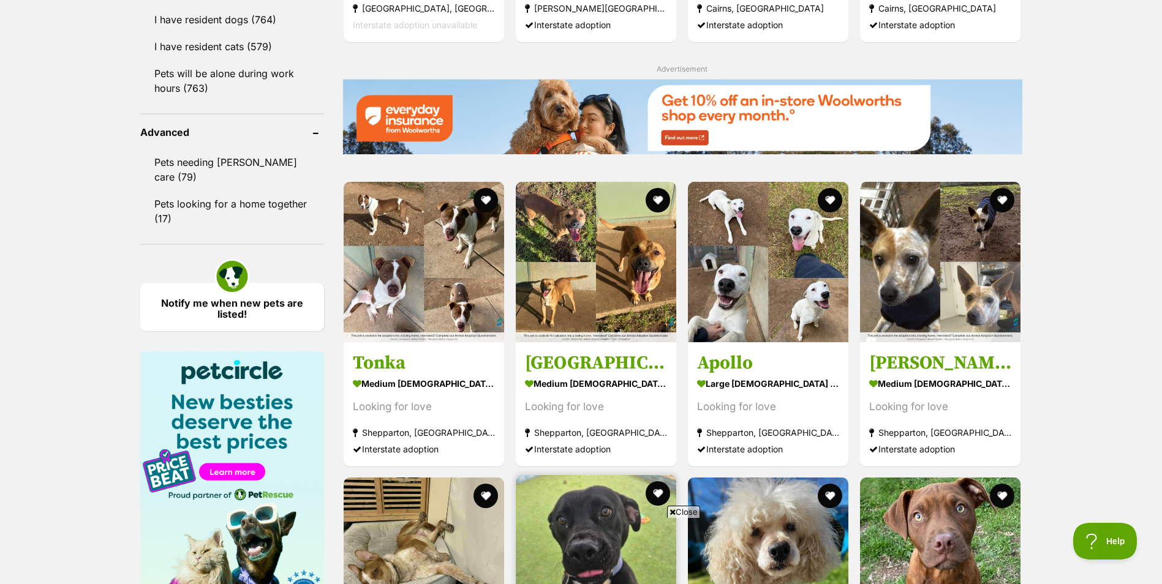
click at [601, 475] on img at bounding box center [596, 555] width 160 height 160
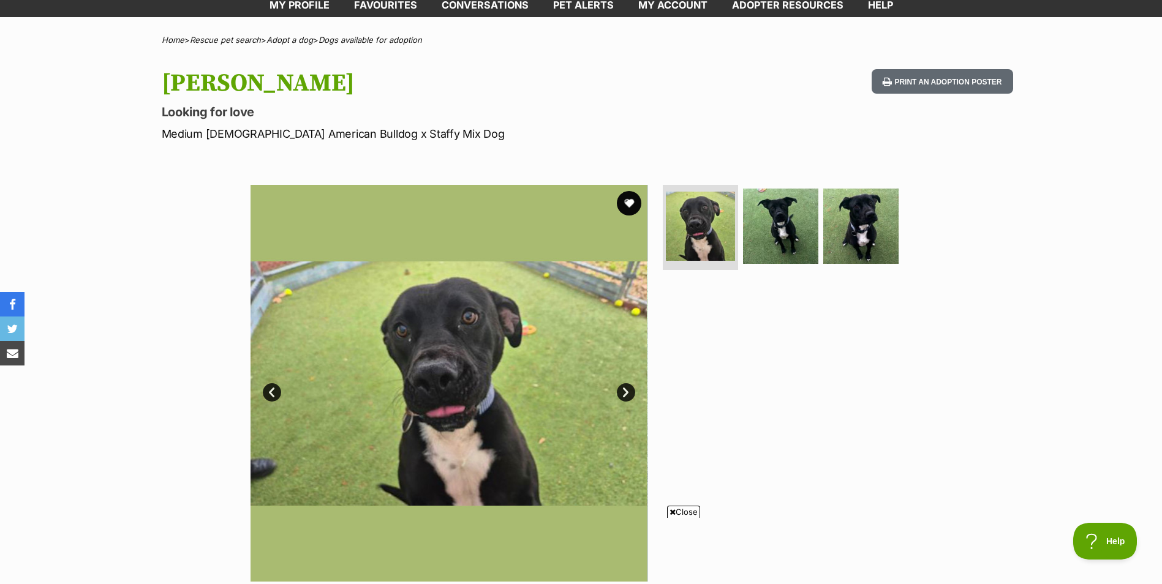
scroll to position [61, 0]
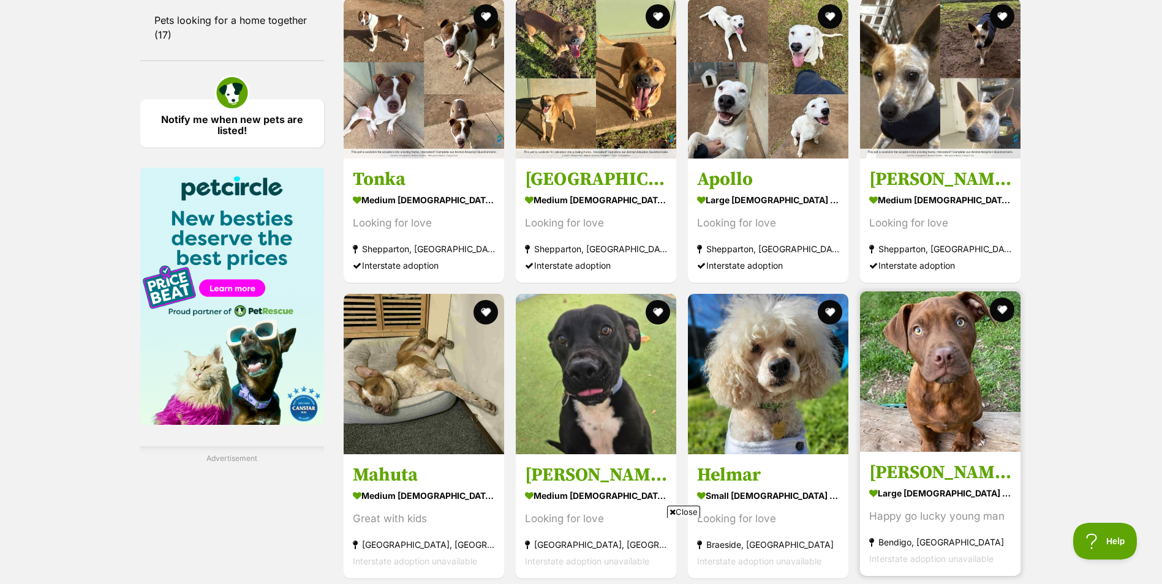
click at [954, 291] on img at bounding box center [940, 371] width 160 height 160
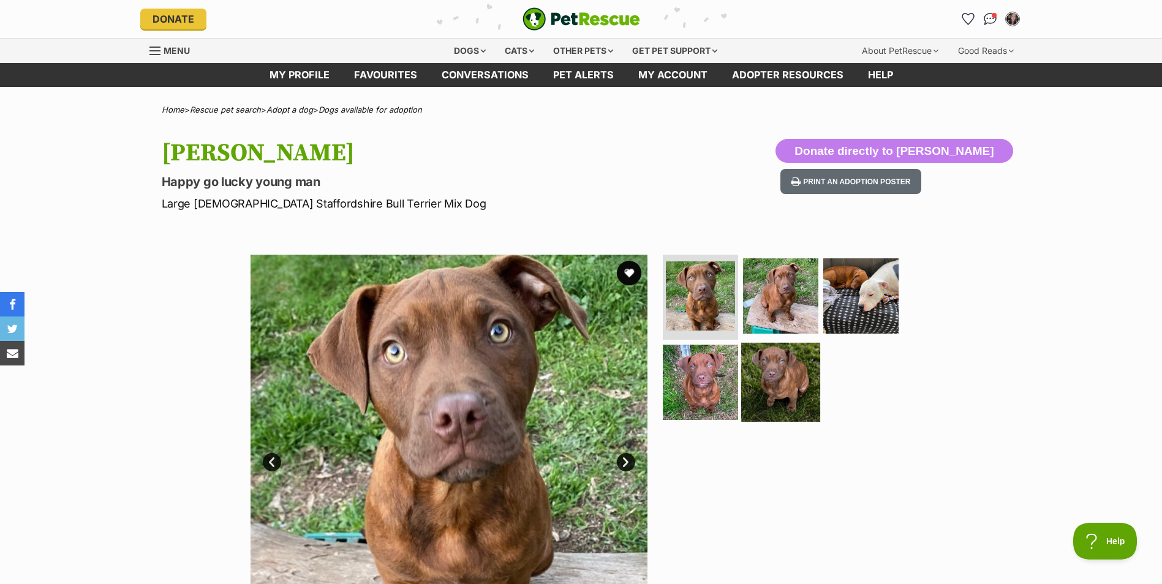
click at [773, 379] on img at bounding box center [780, 382] width 79 height 79
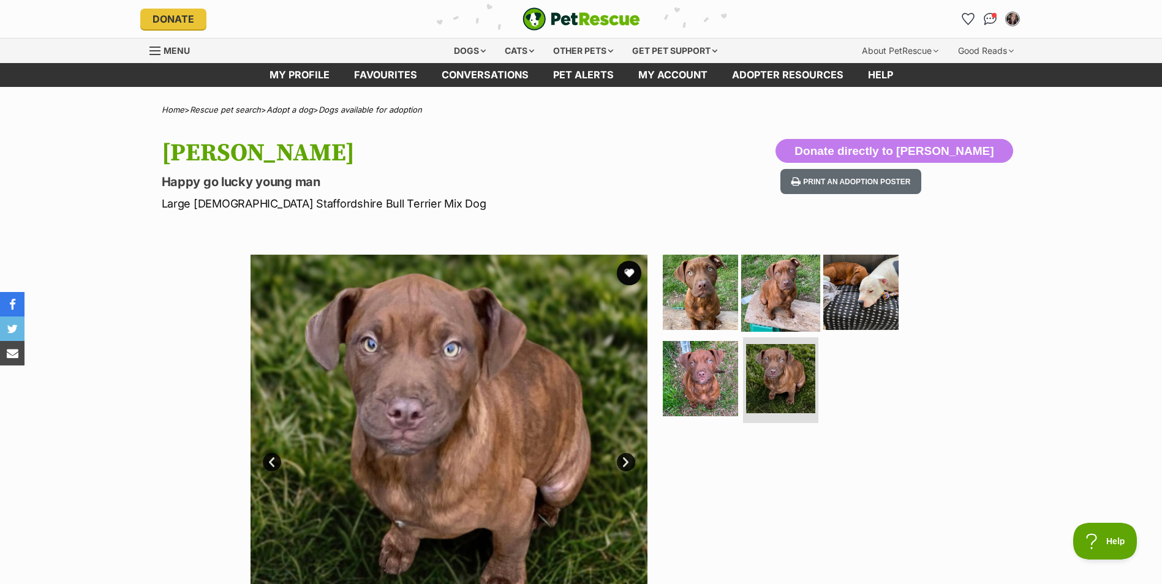
click at [799, 289] on img at bounding box center [780, 291] width 79 height 79
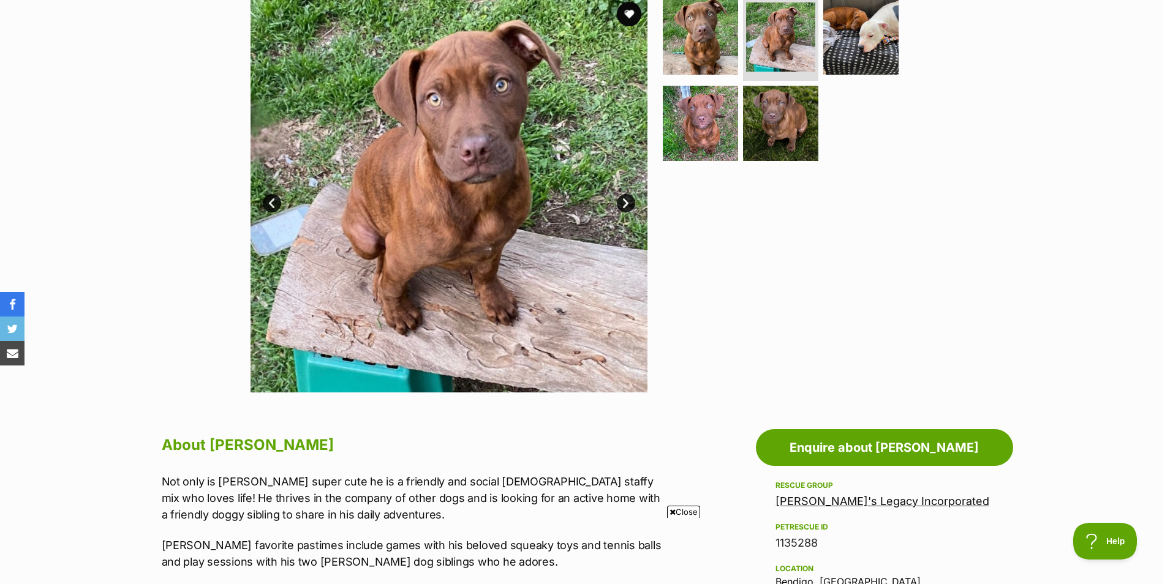
scroll to position [245, 0]
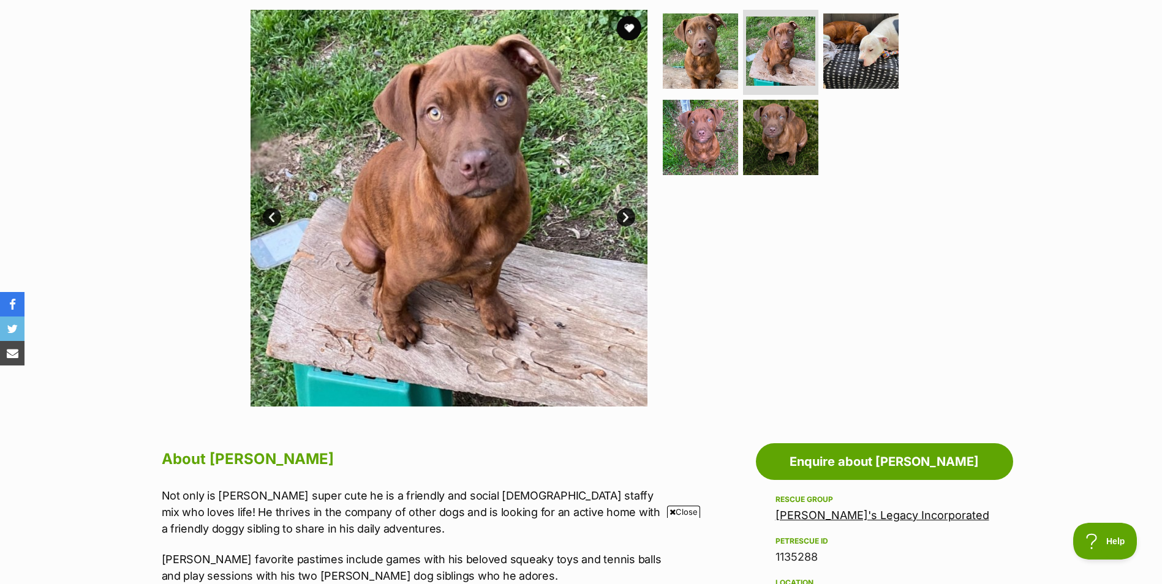
click at [625, 213] on link "Next" at bounding box center [626, 217] width 18 height 18
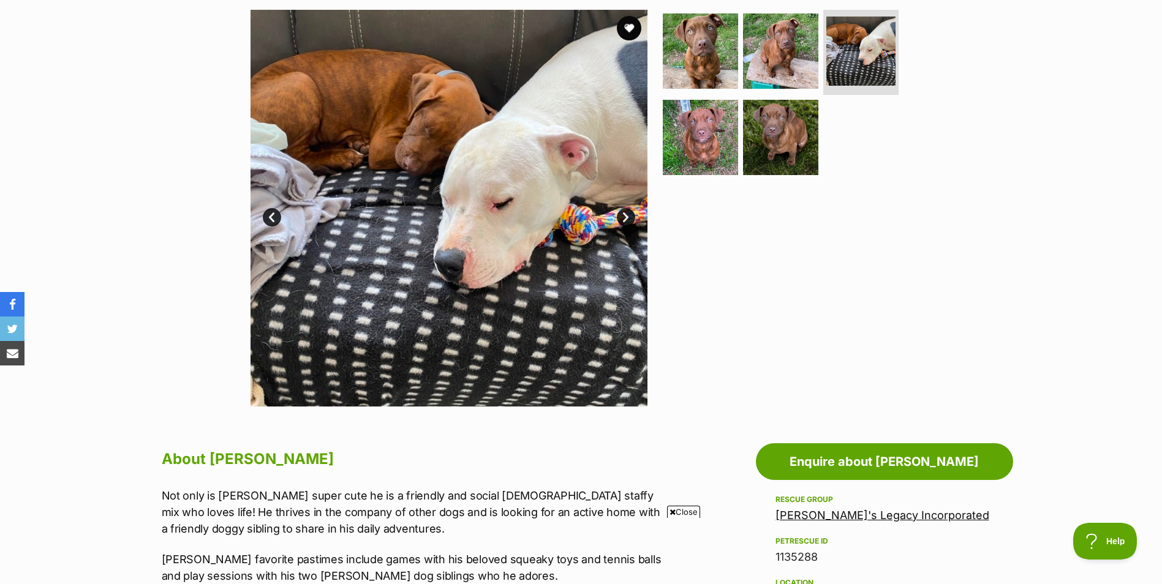
click at [625, 213] on link "Next" at bounding box center [626, 217] width 18 height 18
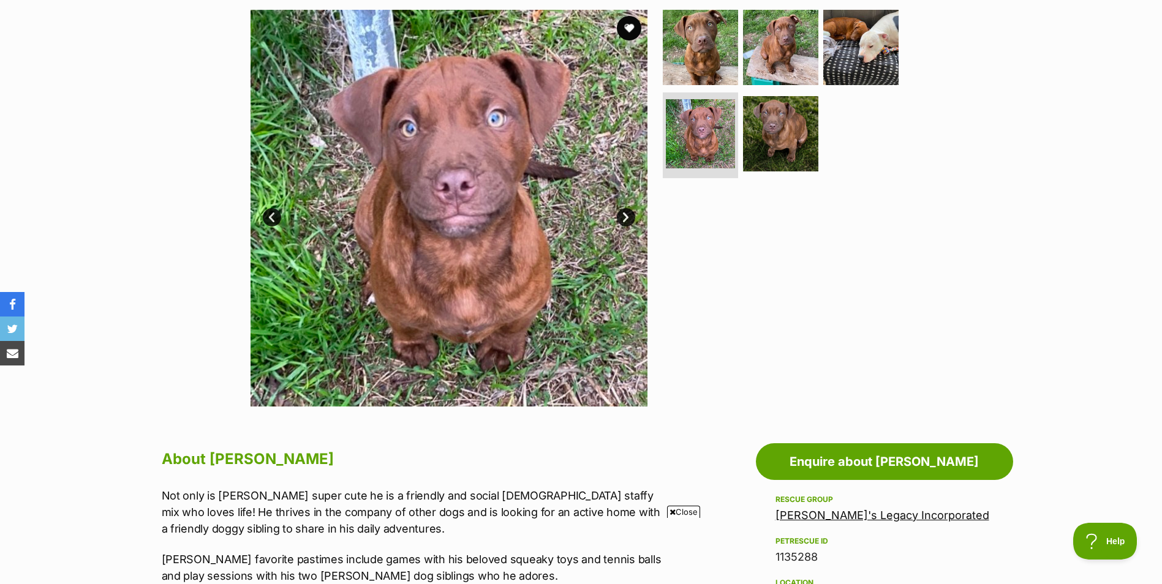
click at [625, 213] on link "Next" at bounding box center [626, 217] width 18 height 18
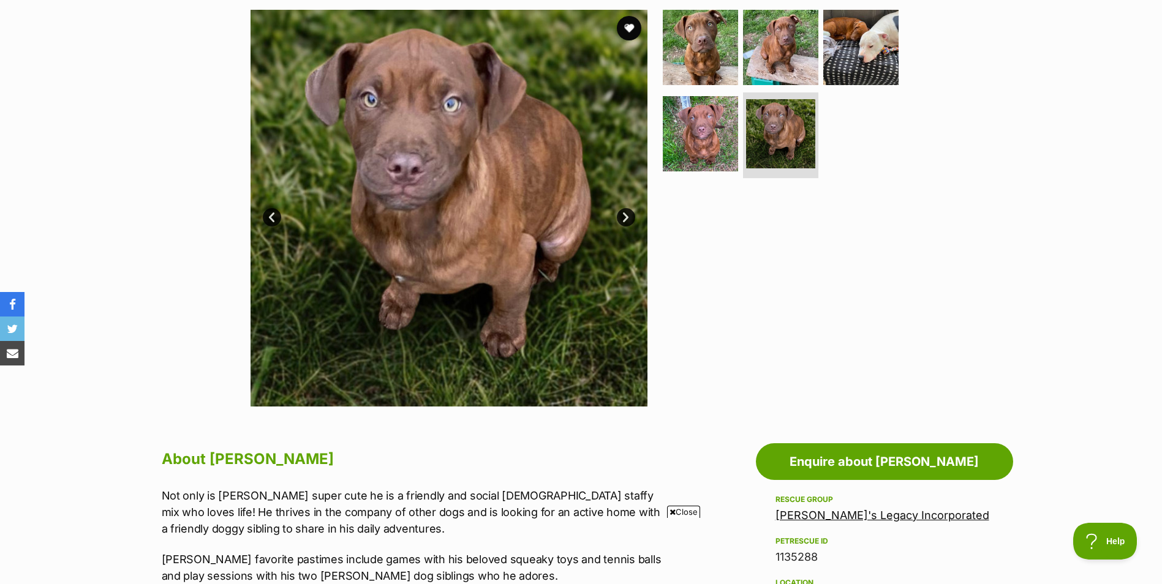
click at [625, 213] on link "Next" at bounding box center [626, 217] width 18 height 18
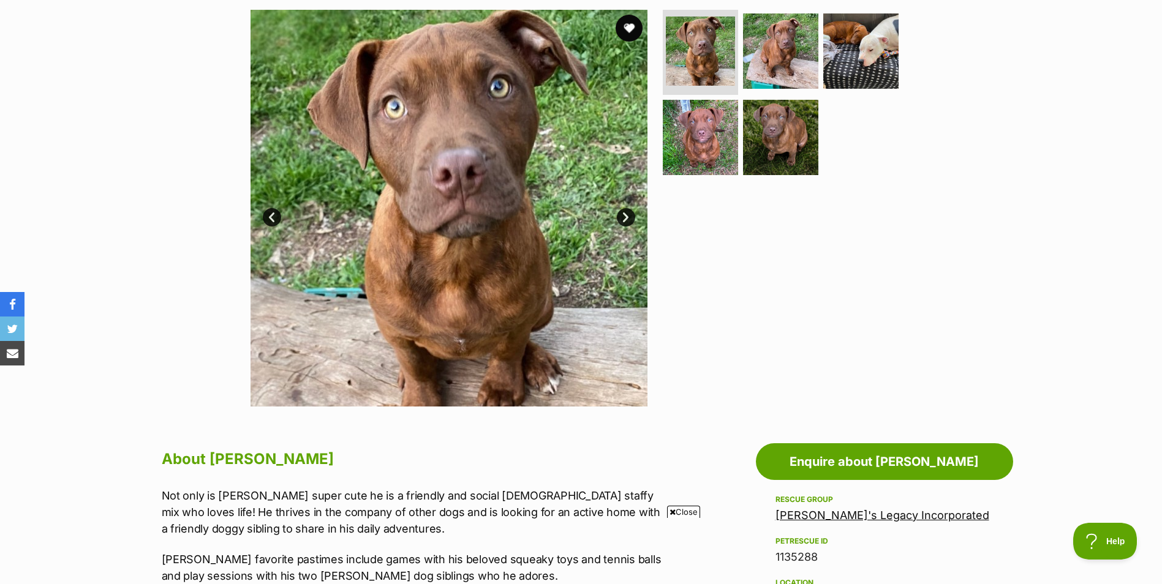
click at [625, 28] on button "favourite" at bounding box center [628, 28] width 27 height 27
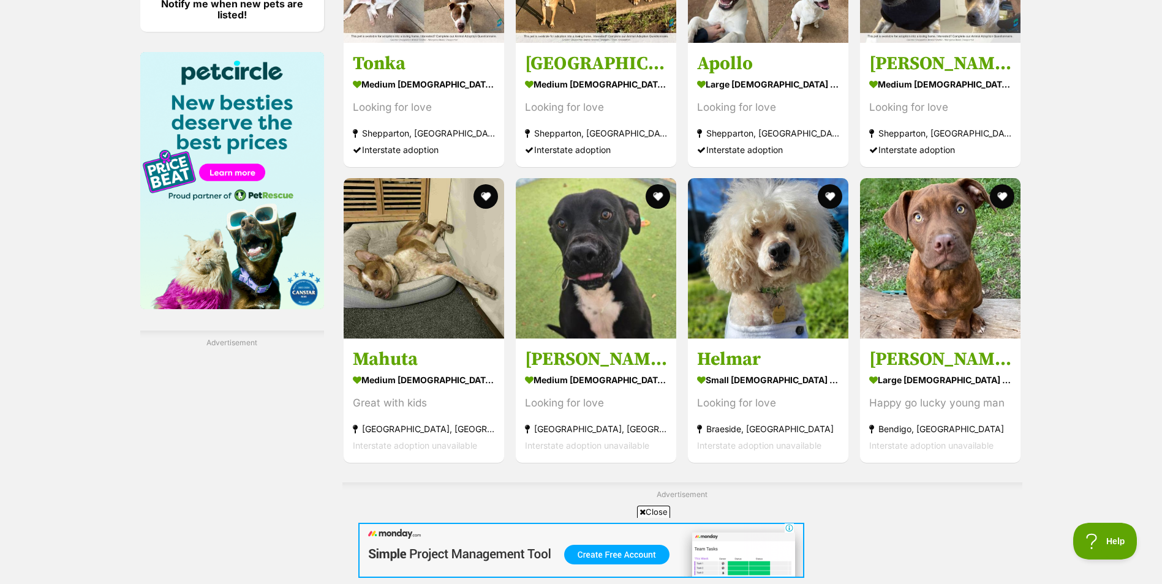
click at [738, 552] on img at bounding box center [581, 550] width 446 height 55
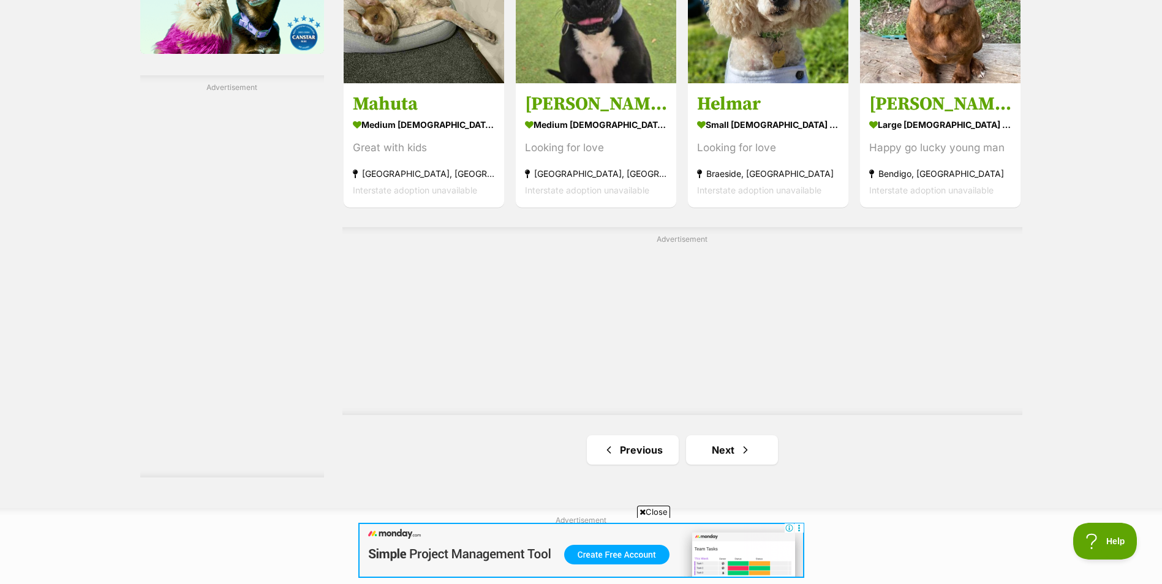
scroll to position [2191, 0]
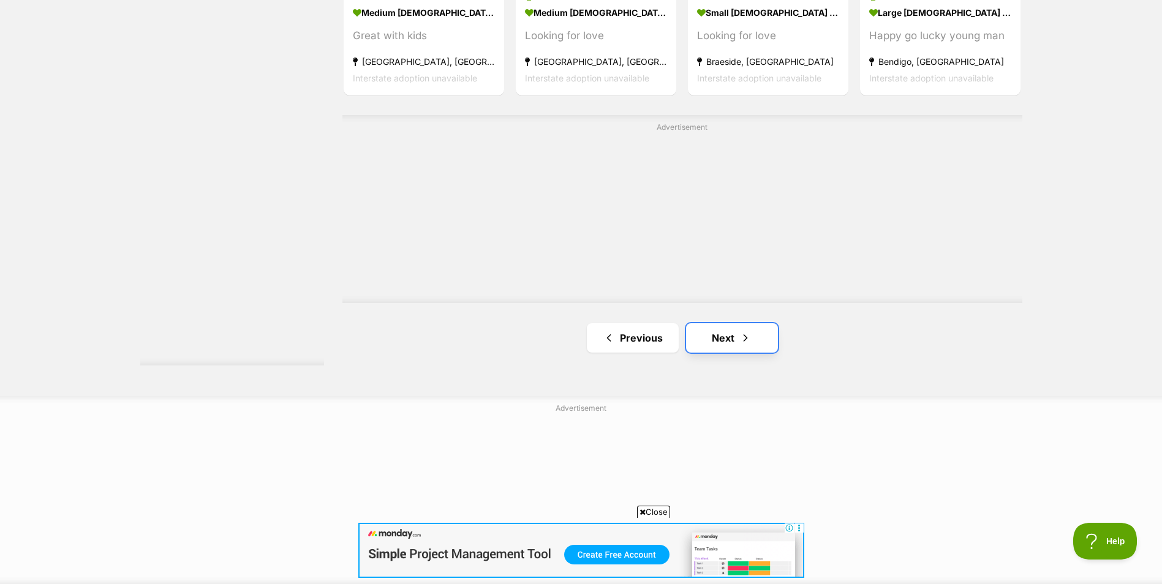
click at [723, 323] on link "Next" at bounding box center [732, 337] width 92 height 29
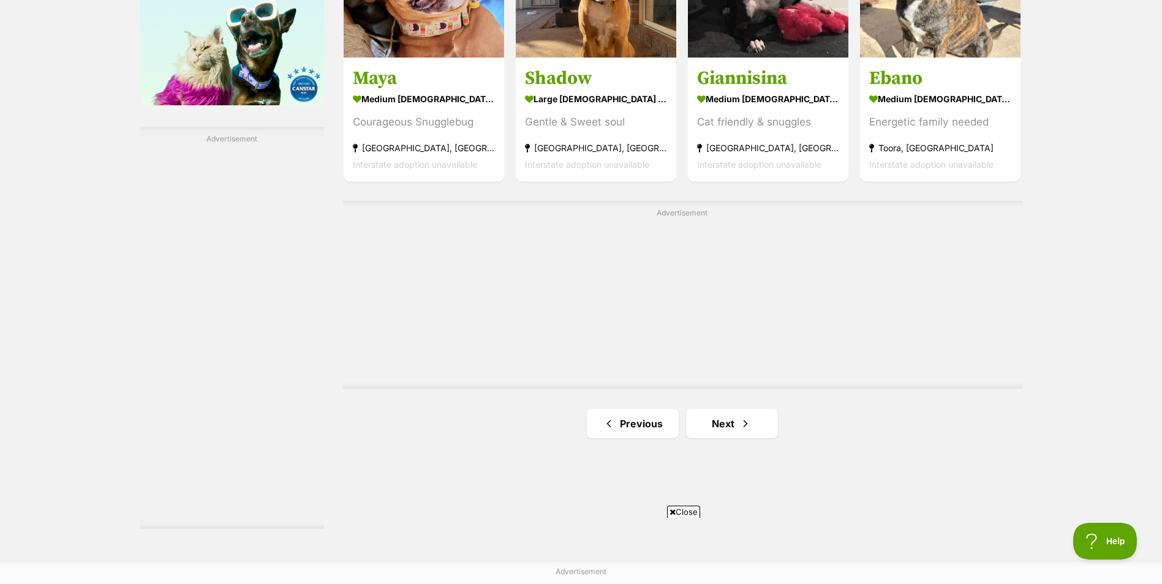
scroll to position [2204, 0]
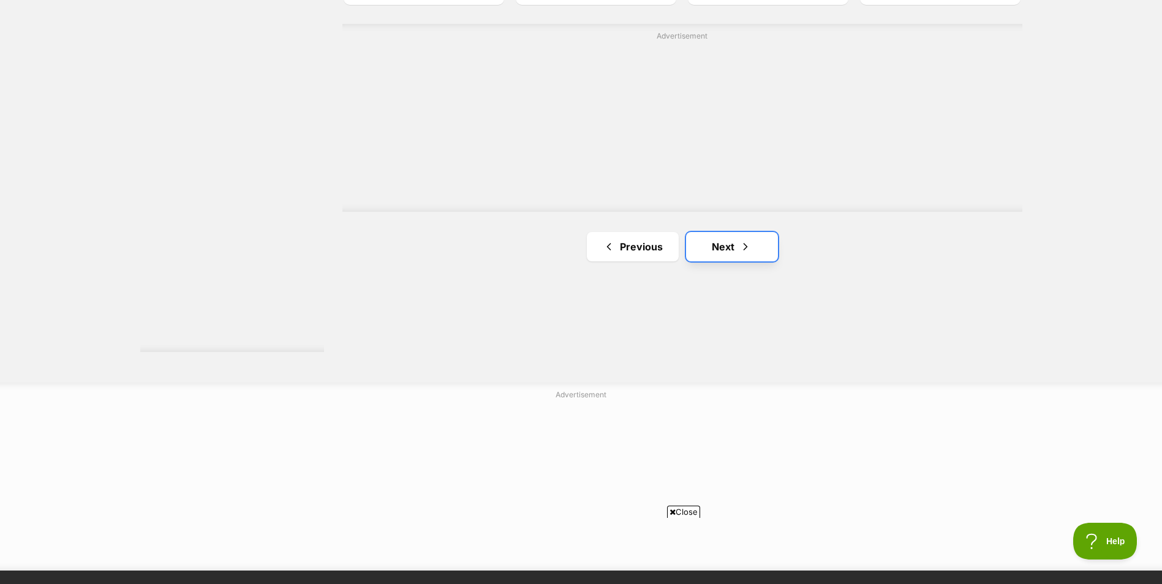
click at [726, 244] on link "Next" at bounding box center [732, 246] width 92 height 29
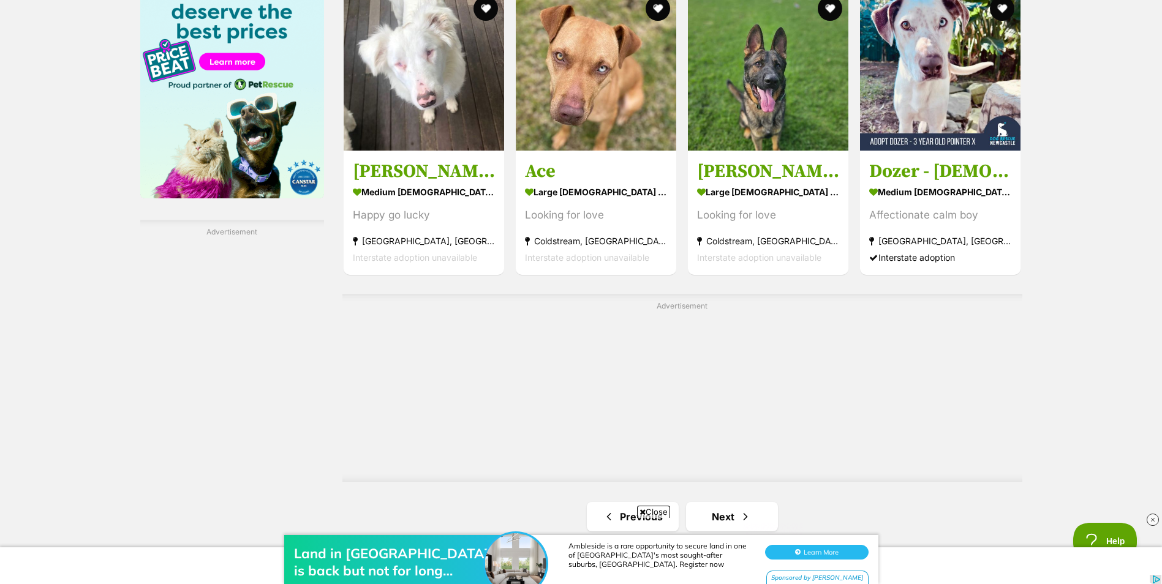
scroll to position [2143, 0]
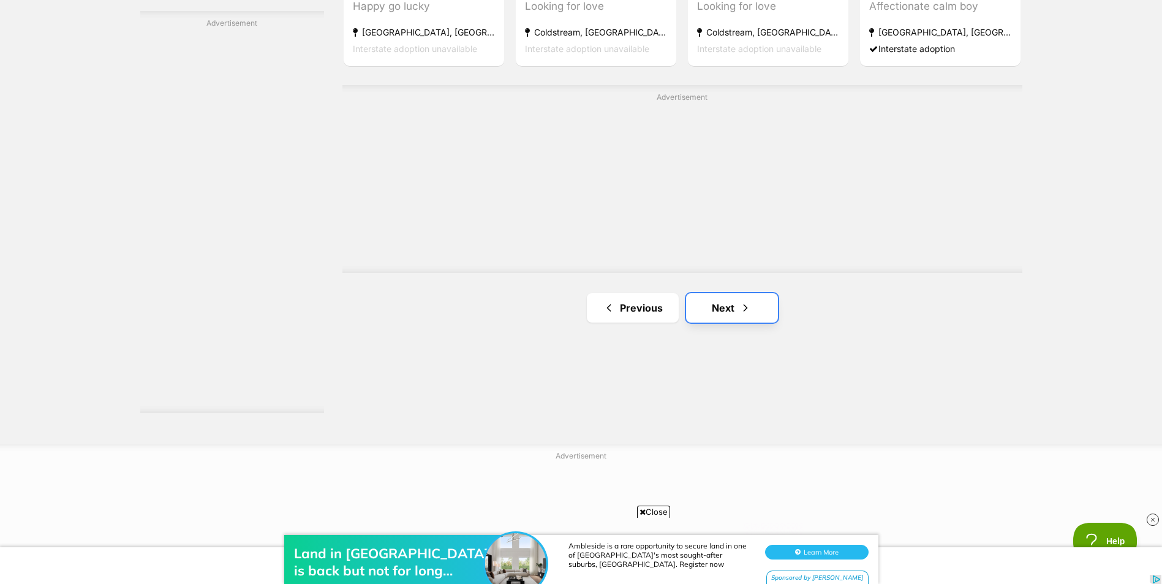
click at [752, 306] on link "Next" at bounding box center [732, 307] width 92 height 29
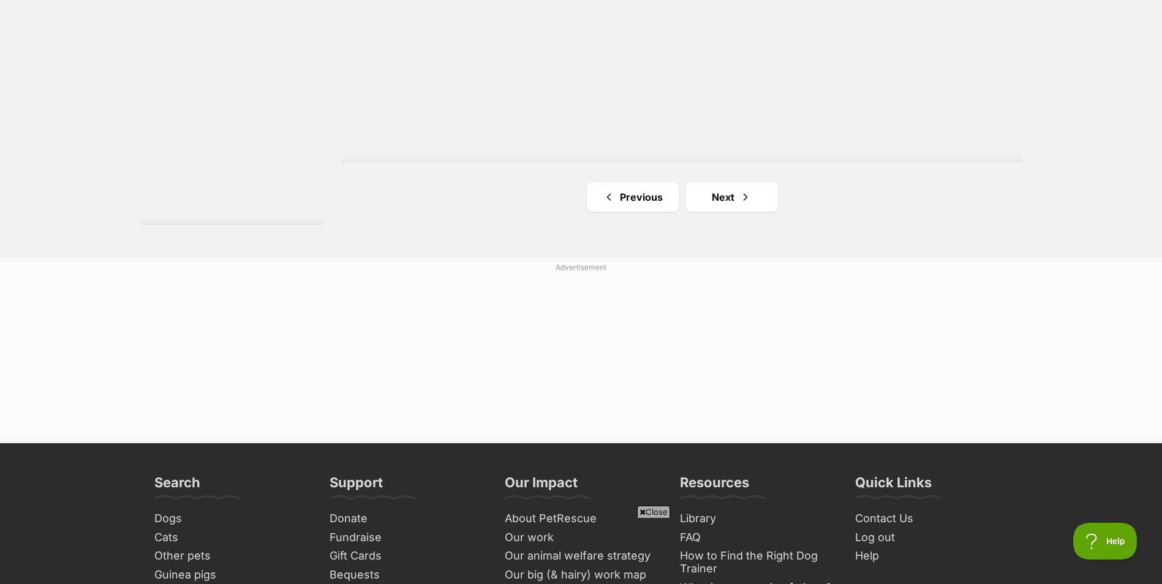
scroll to position [2327, 0]
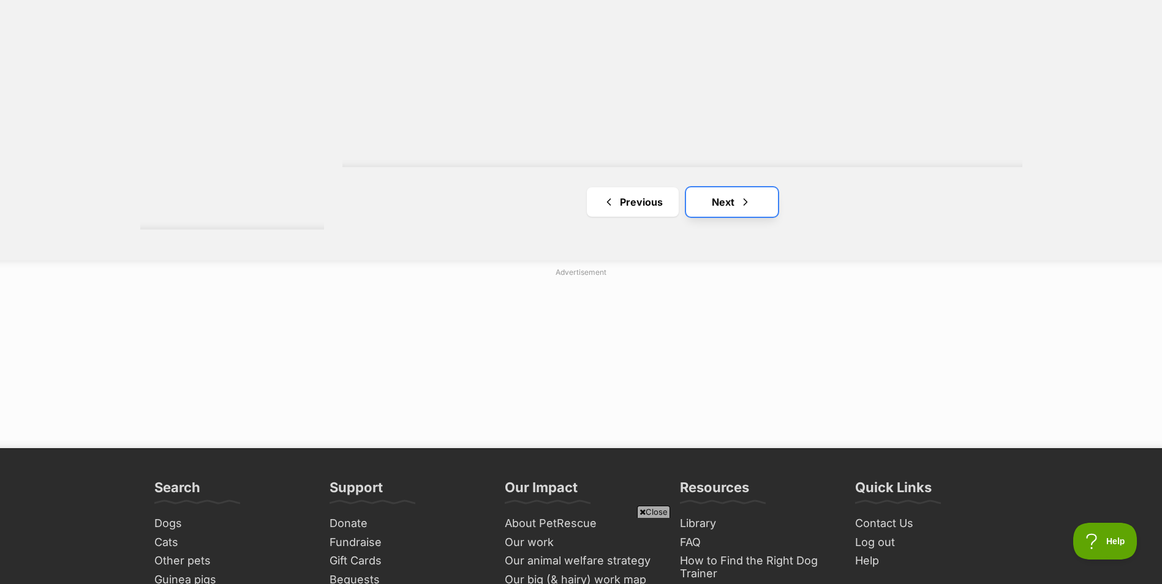
click at [731, 194] on link "Next" at bounding box center [732, 201] width 92 height 29
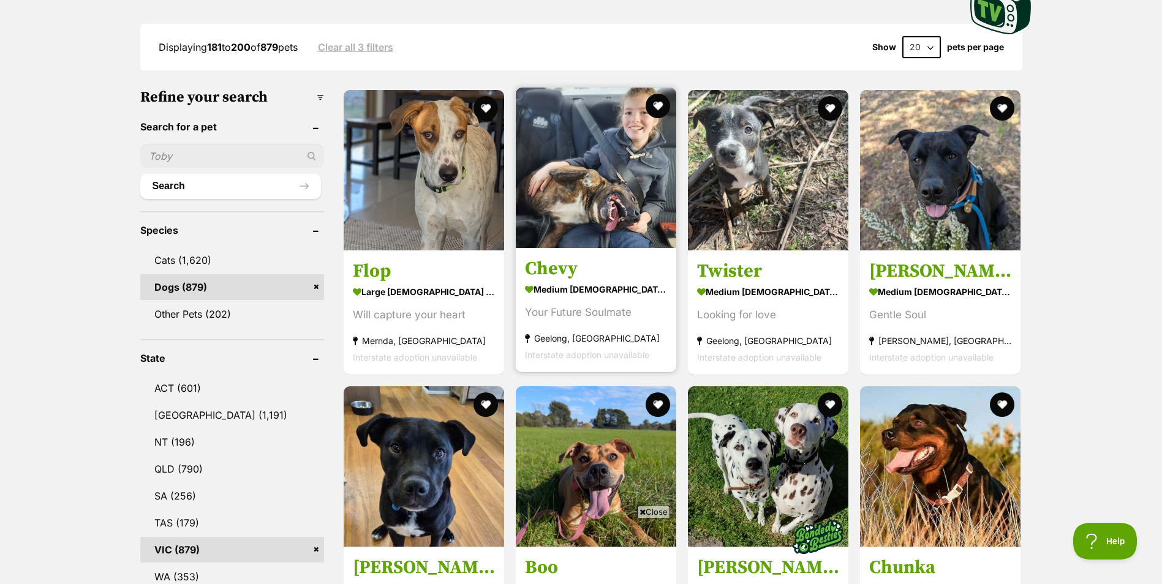
click at [629, 210] on img at bounding box center [596, 168] width 160 height 160
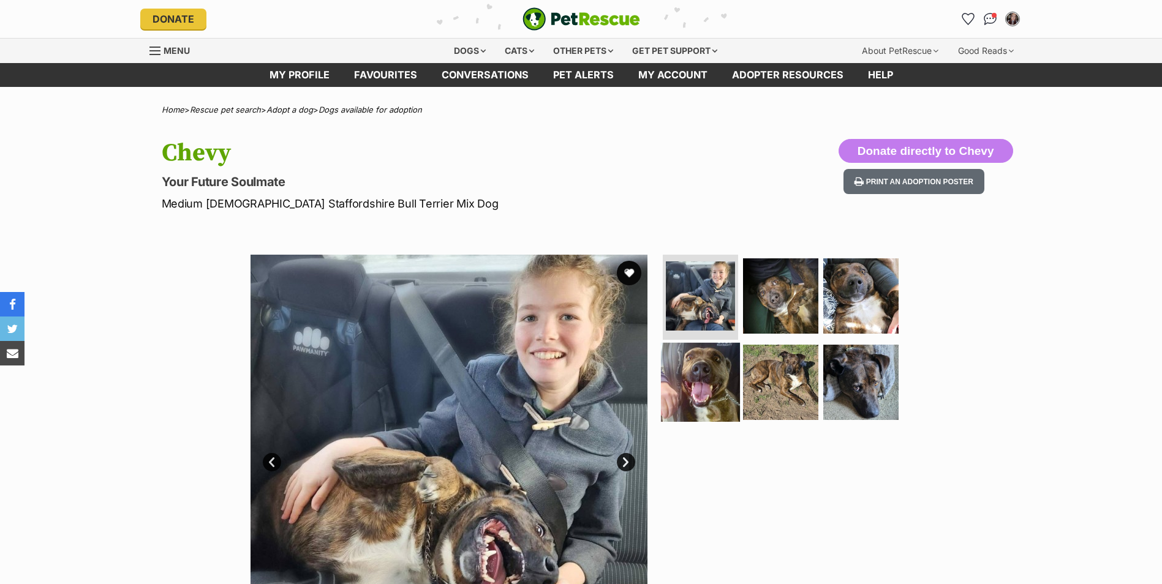
click at [688, 383] on img at bounding box center [700, 382] width 79 height 79
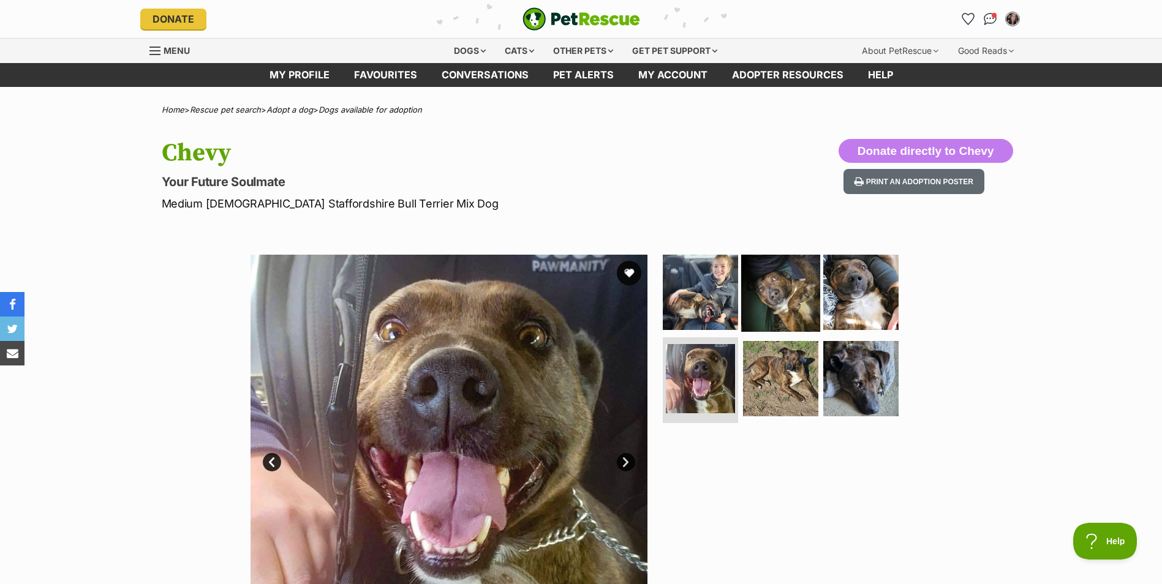
click at [773, 290] on img at bounding box center [780, 291] width 79 height 79
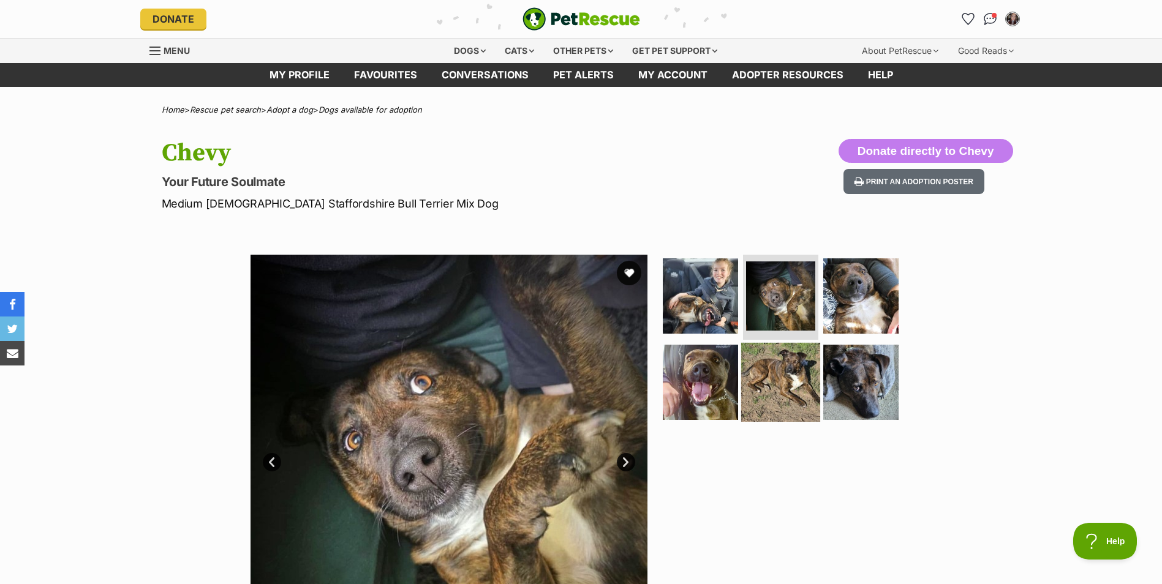
click at [811, 372] on img at bounding box center [780, 382] width 79 height 79
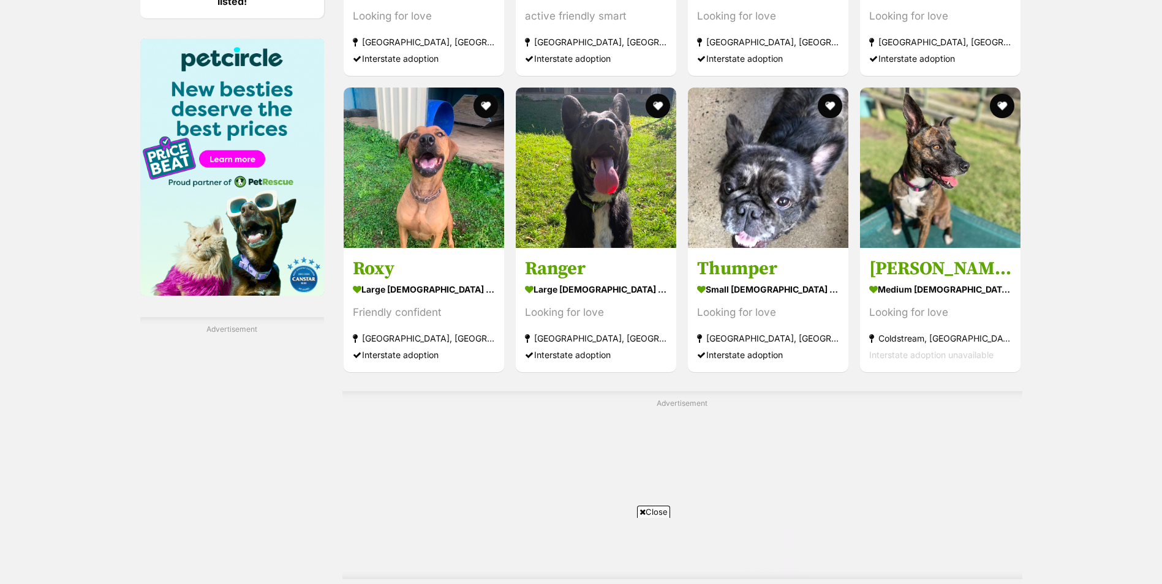
scroll to position [2082, 0]
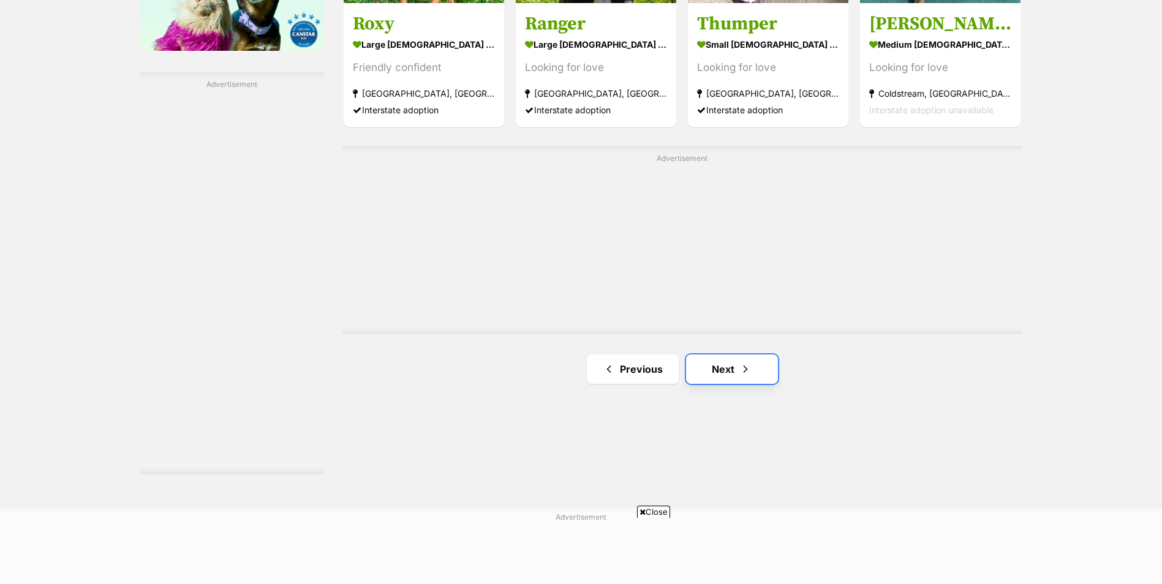
click at [761, 376] on link "Next" at bounding box center [732, 369] width 92 height 29
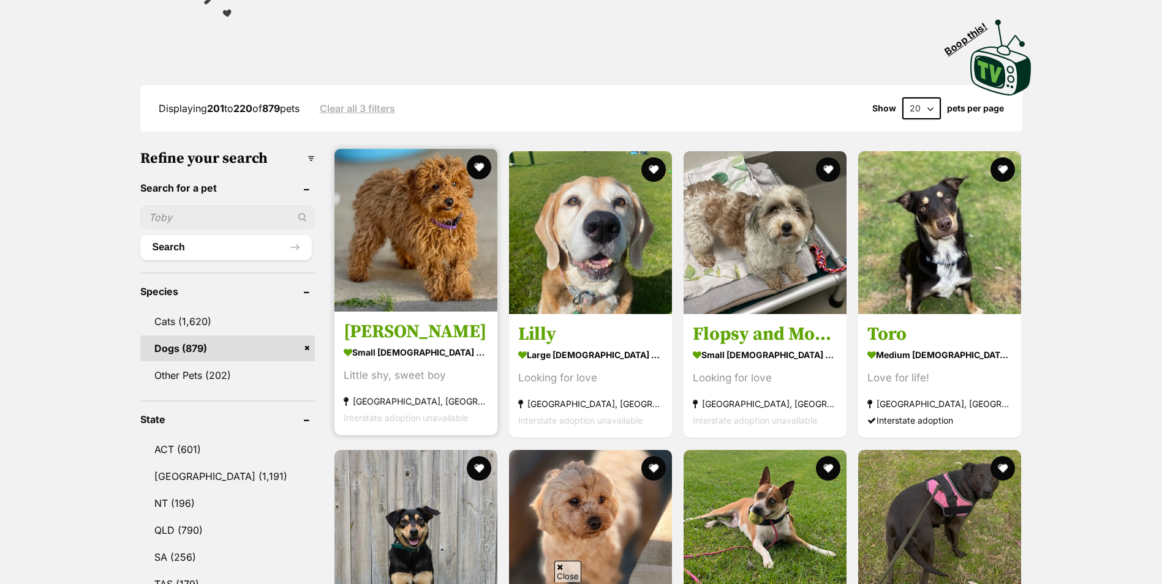
click at [438, 272] on img at bounding box center [415, 230] width 163 height 163
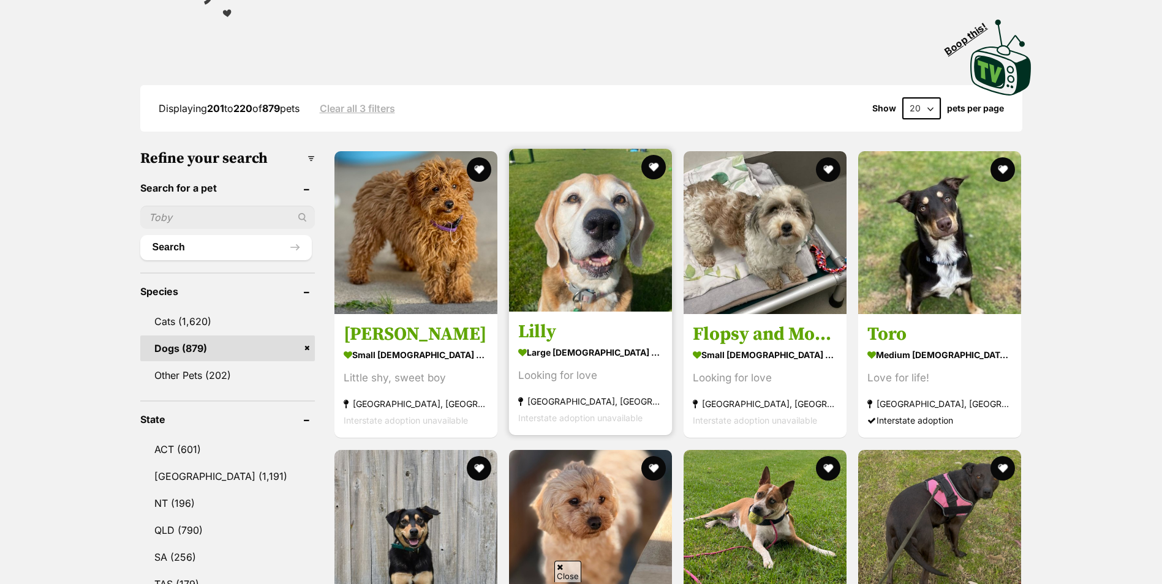
scroll to position [245, 0]
click at [580, 268] on img at bounding box center [590, 230] width 163 height 163
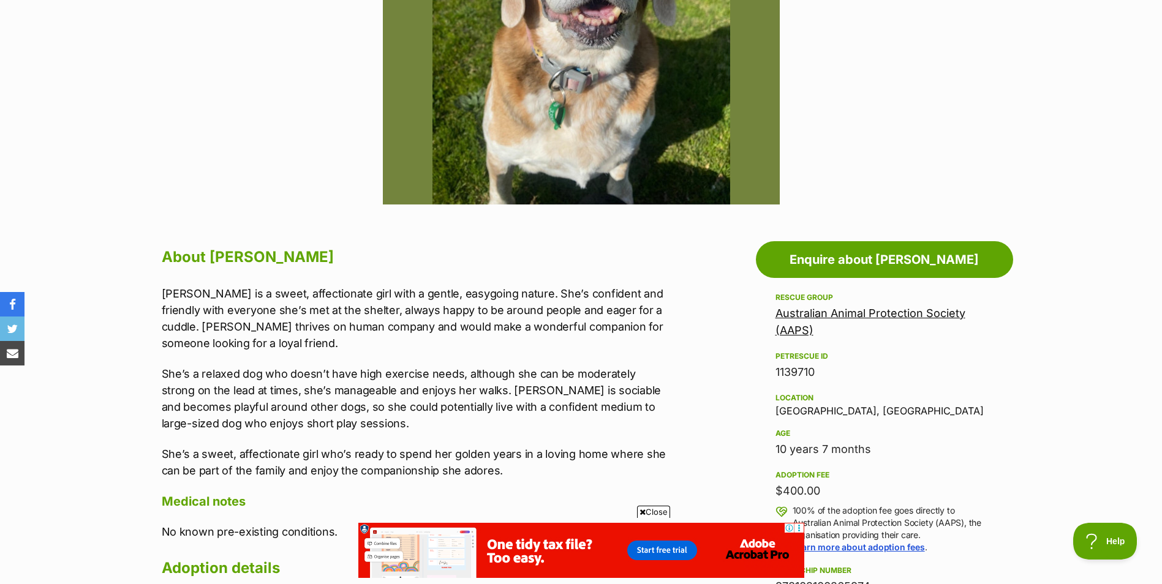
scroll to position [306, 0]
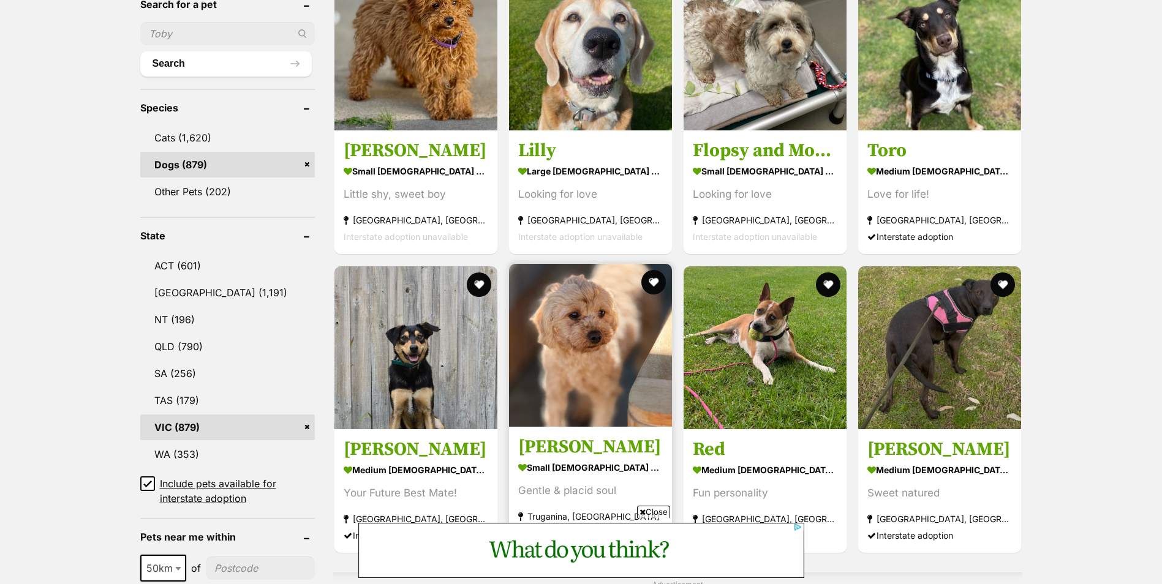
click at [605, 366] on img at bounding box center [590, 345] width 163 height 163
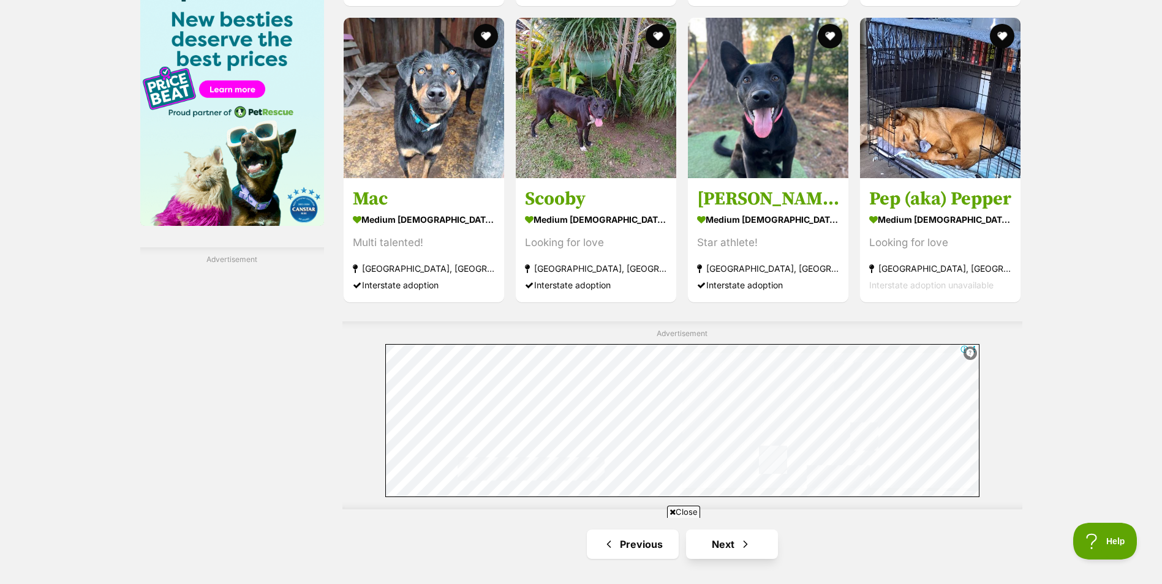
scroll to position [2083, 0]
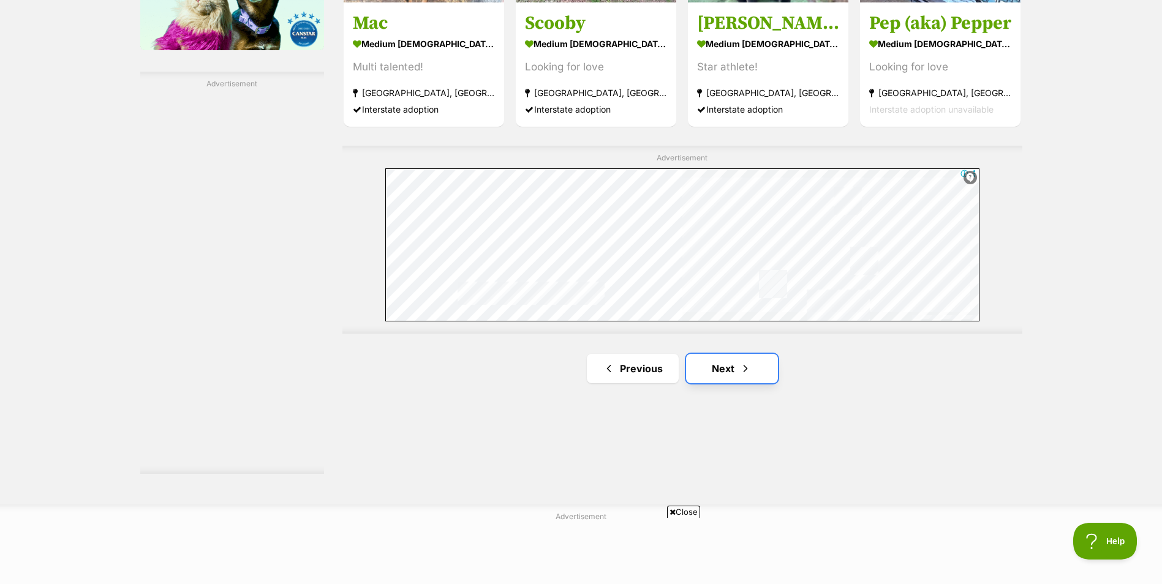
click at [744, 365] on span "Next page" at bounding box center [745, 368] width 12 height 15
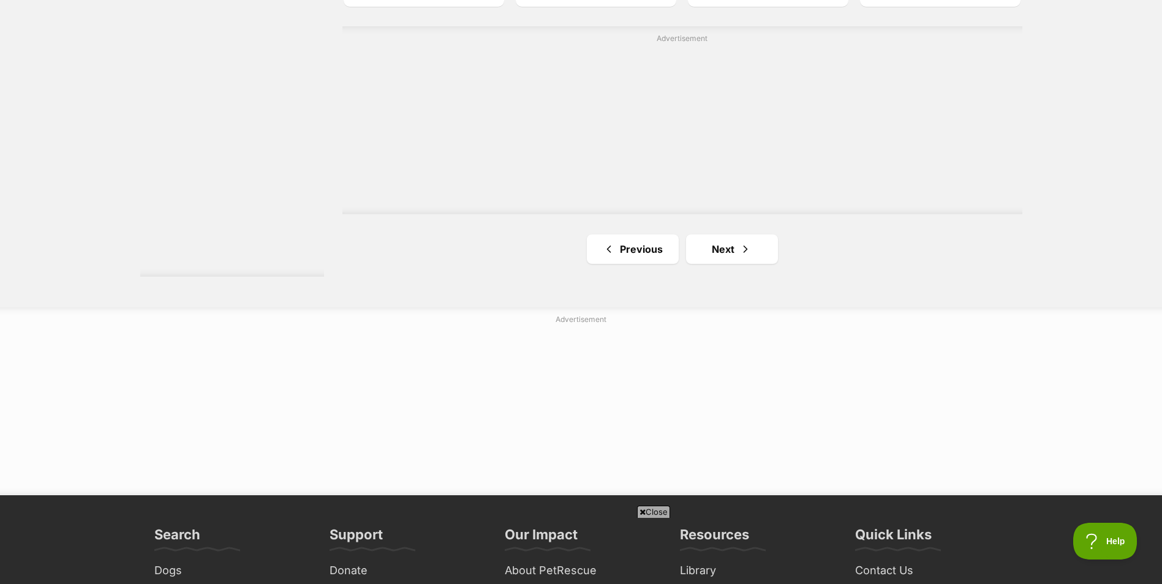
scroll to position [2327, 0]
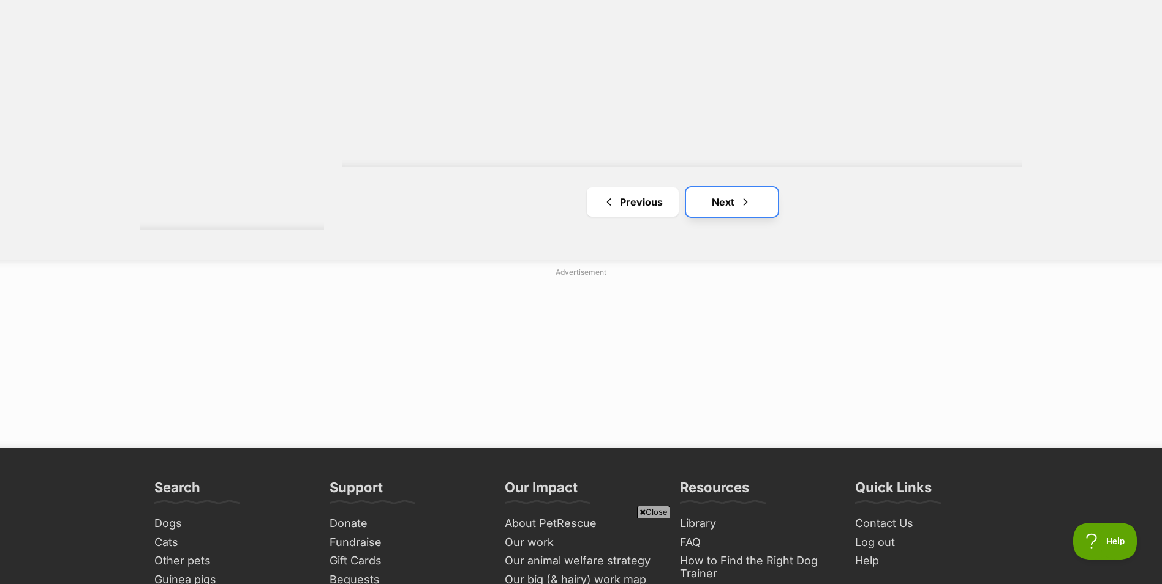
click at [723, 210] on link "Next" at bounding box center [732, 201] width 92 height 29
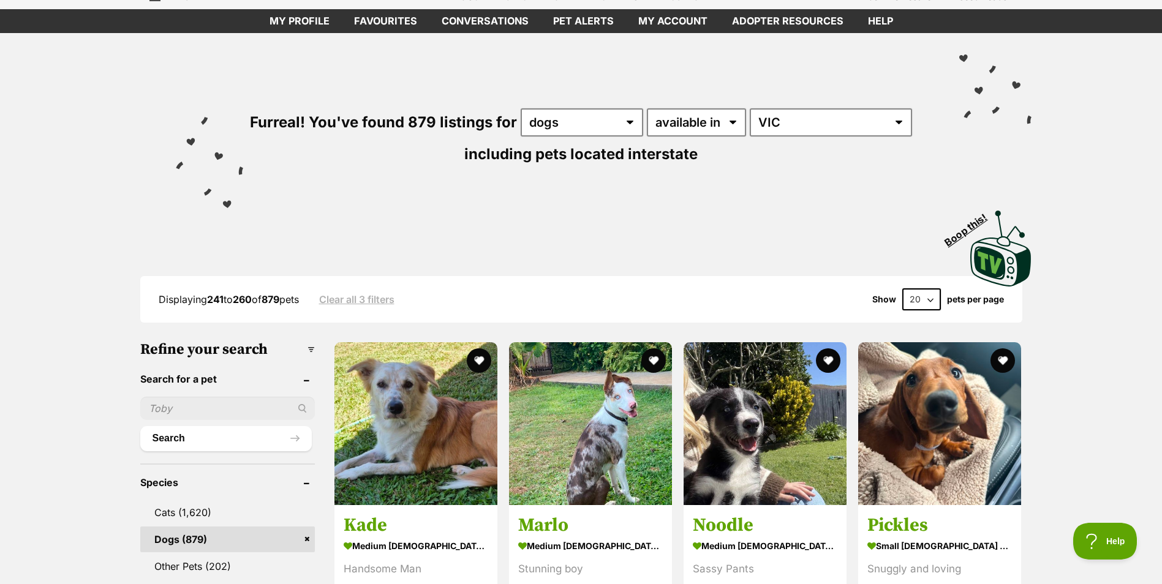
scroll to position [122, 0]
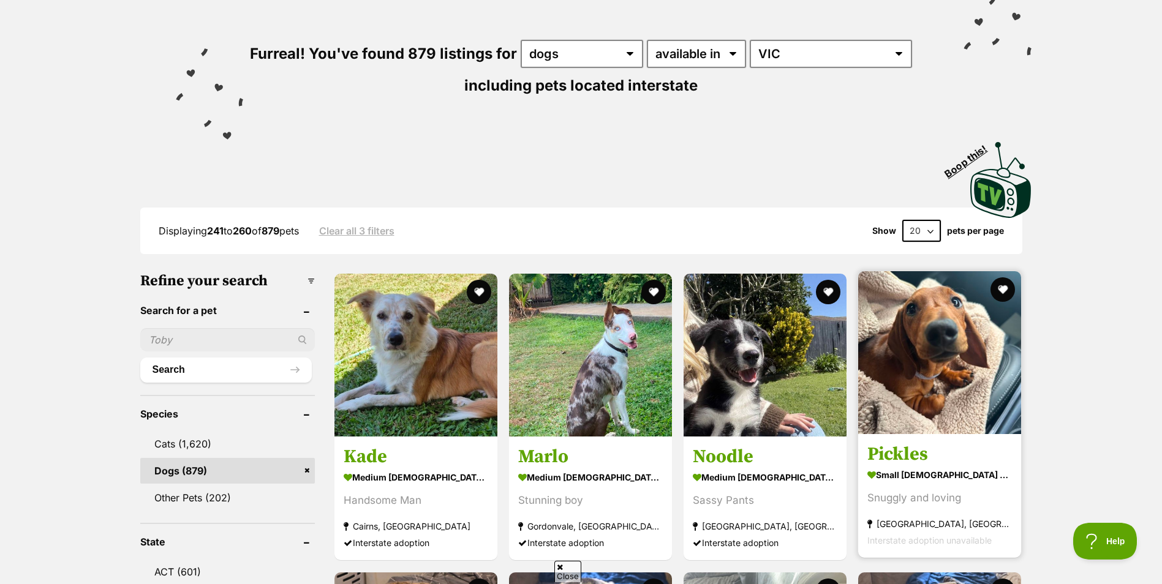
click at [873, 346] on img at bounding box center [939, 352] width 163 height 163
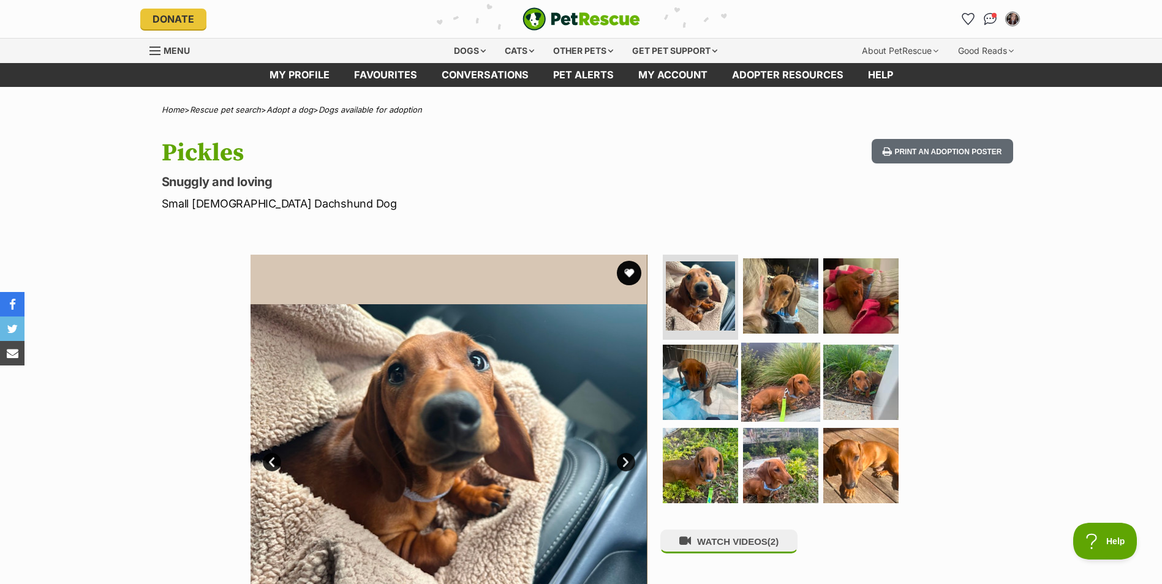
click at [781, 373] on img at bounding box center [780, 382] width 79 height 79
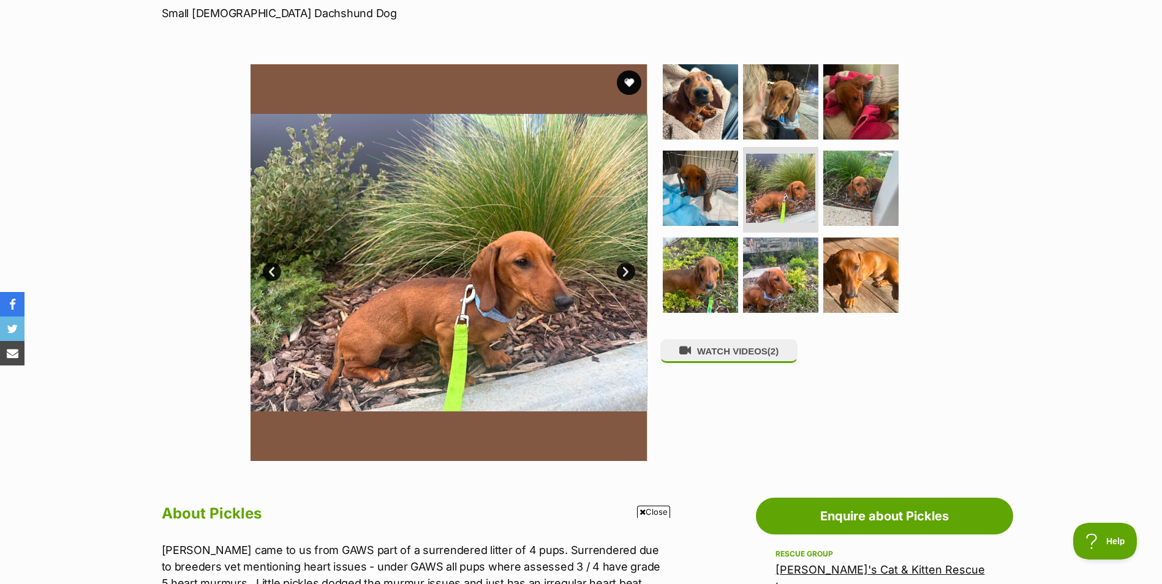
scroll to position [184, 0]
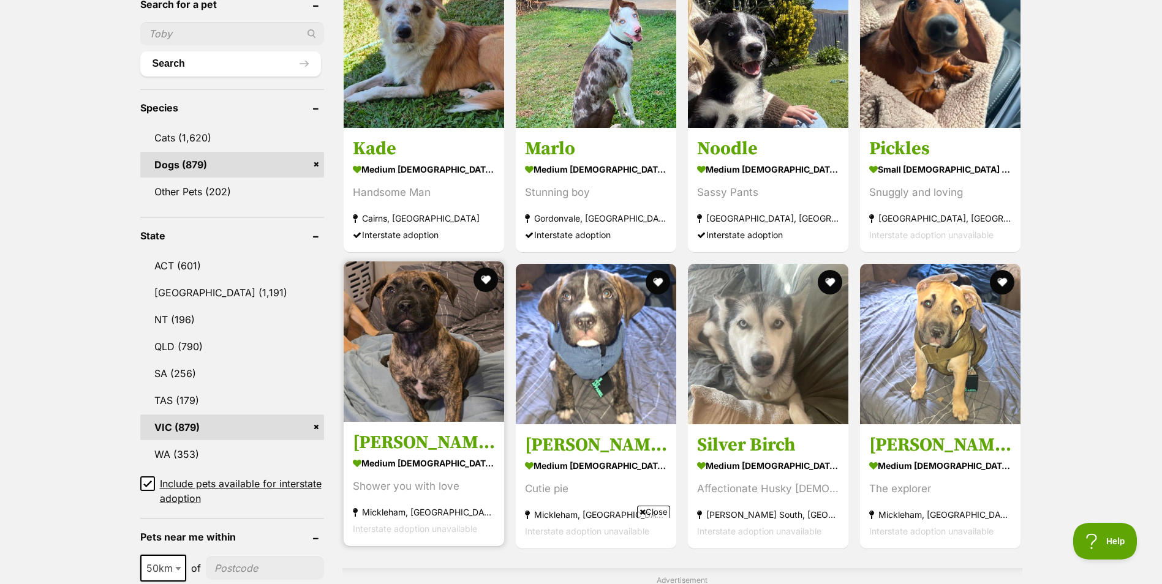
click at [439, 351] on img at bounding box center [424, 341] width 160 height 160
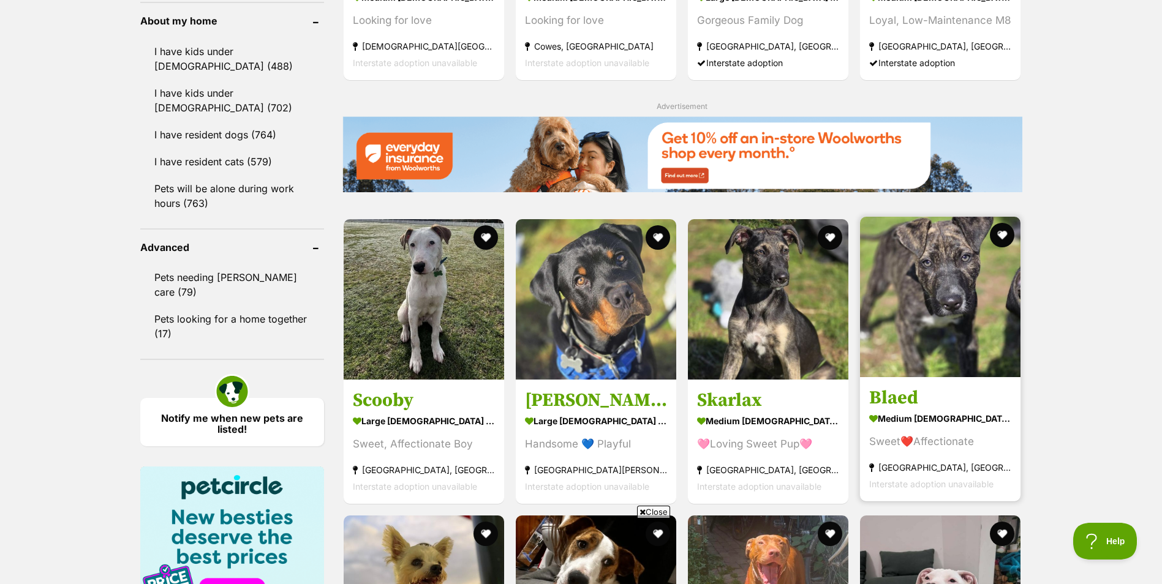
scroll to position [1470, 0]
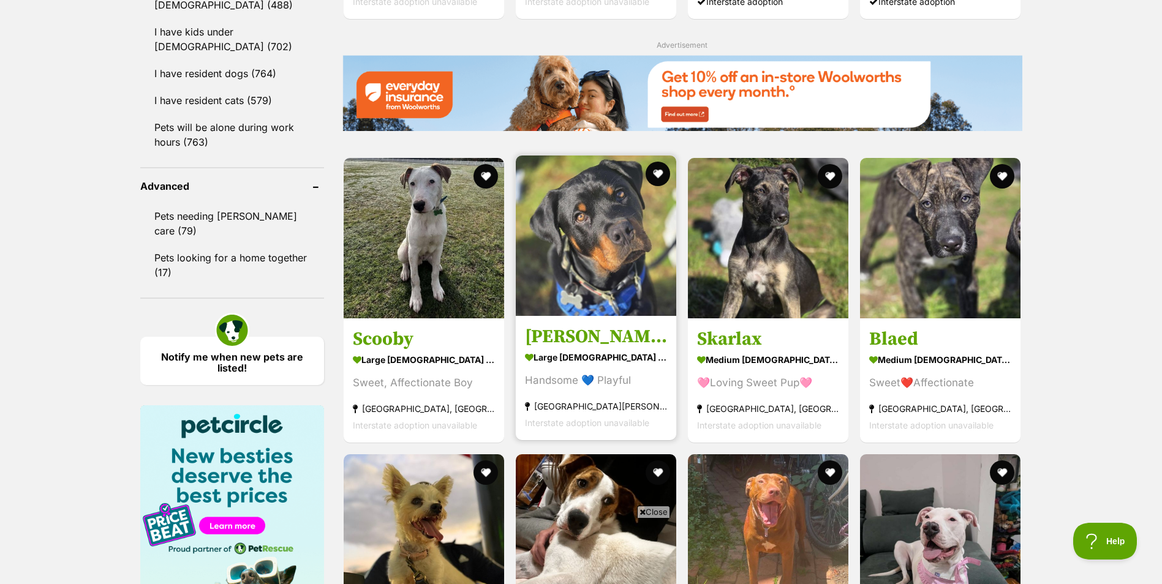
click at [586, 249] on img at bounding box center [596, 236] width 160 height 160
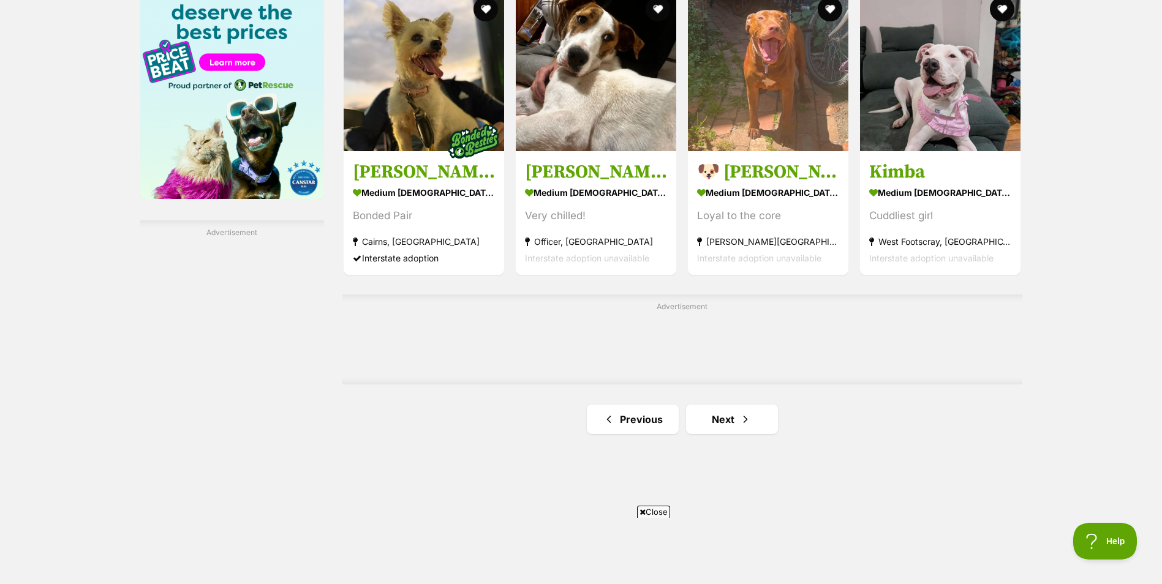
scroll to position [2015, 0]
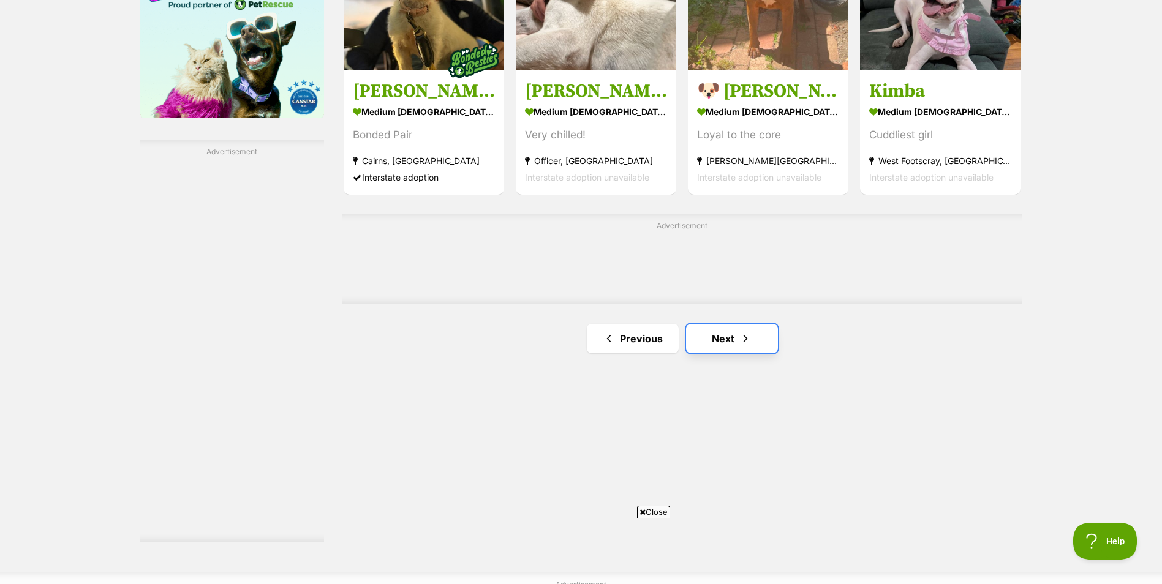
click at [743, 346] on span "Next page" at bounding box center [745, 338] width 12 height 15
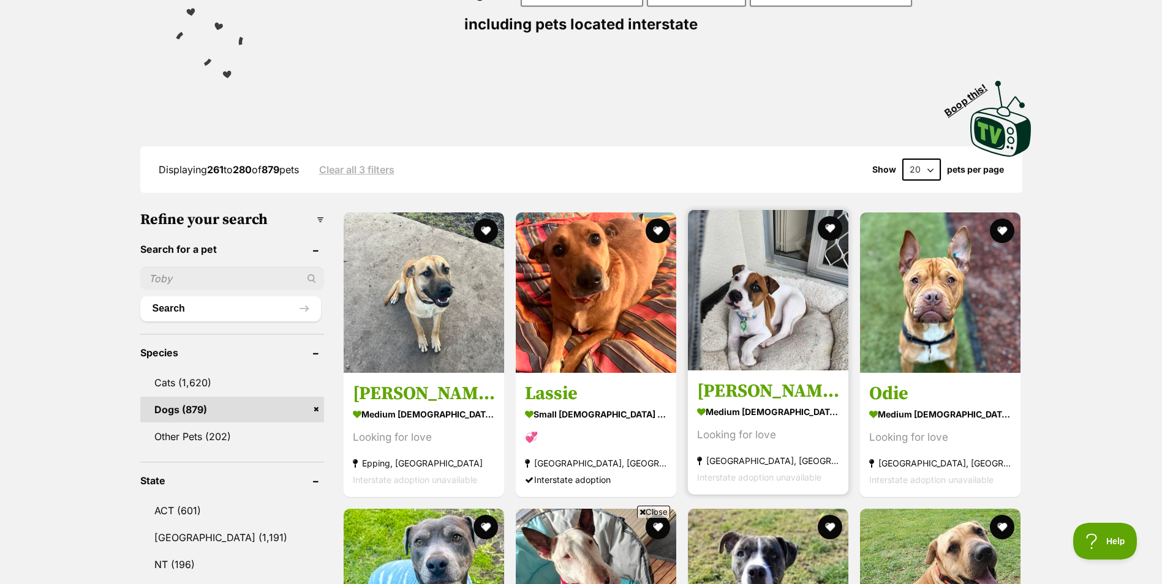
click at [757, 345] on img at bounding box center [768, 290] width 160 height 160
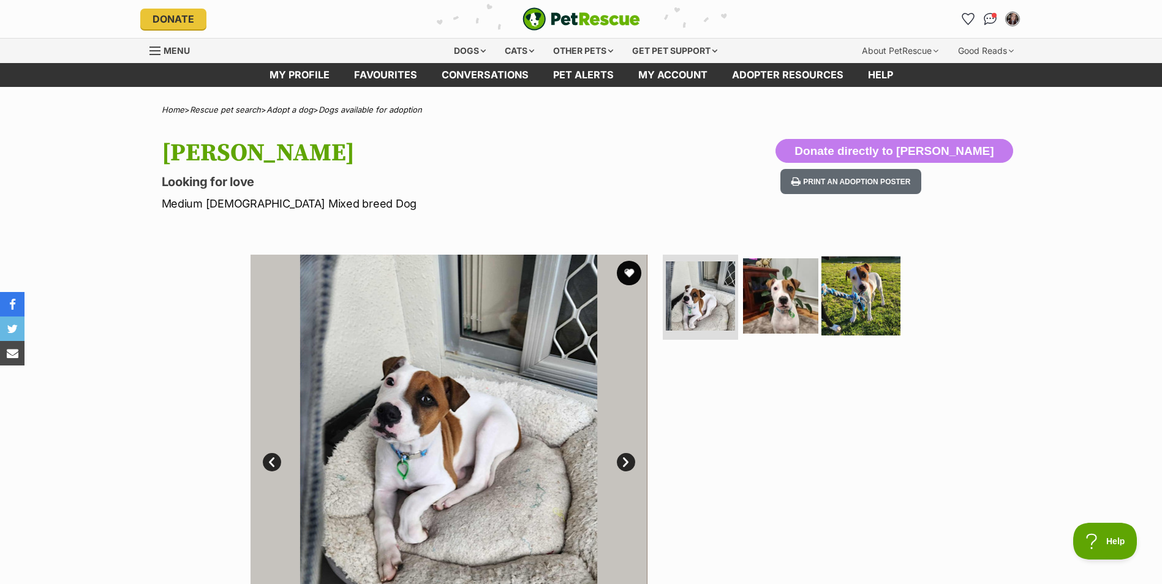
click at [865, 308] on img at bounding box center [860, 295] width 79 height 79
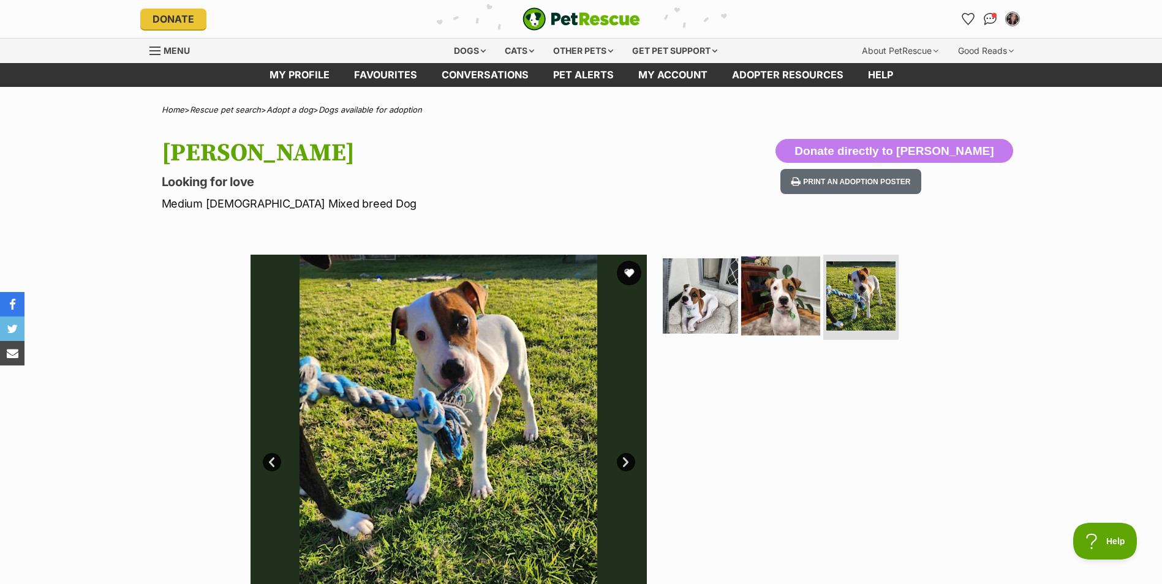
click at [789, 309] on img at bounding box center [780, 295] width 79 height 79
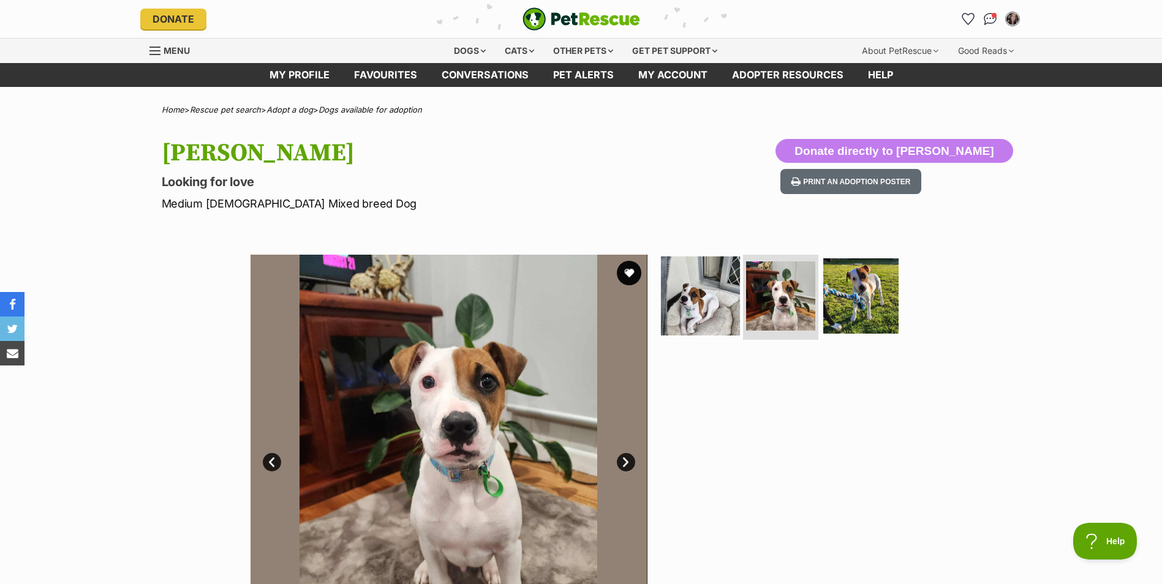
click at [668, 302] on img at bounding box center [700, 295] width 79 height 79
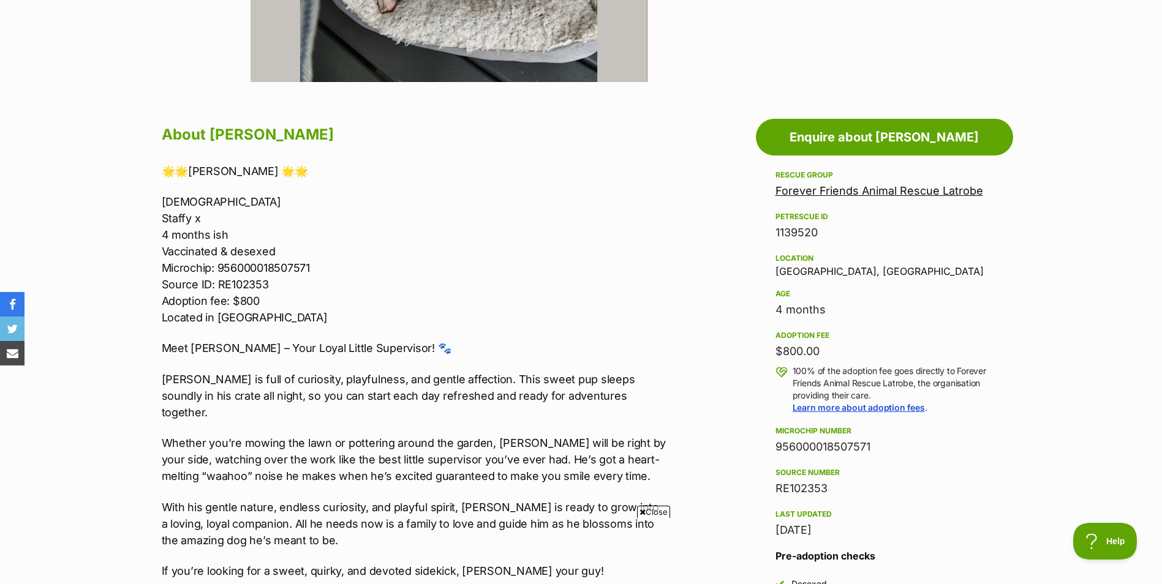
scroll to position [735, 0]
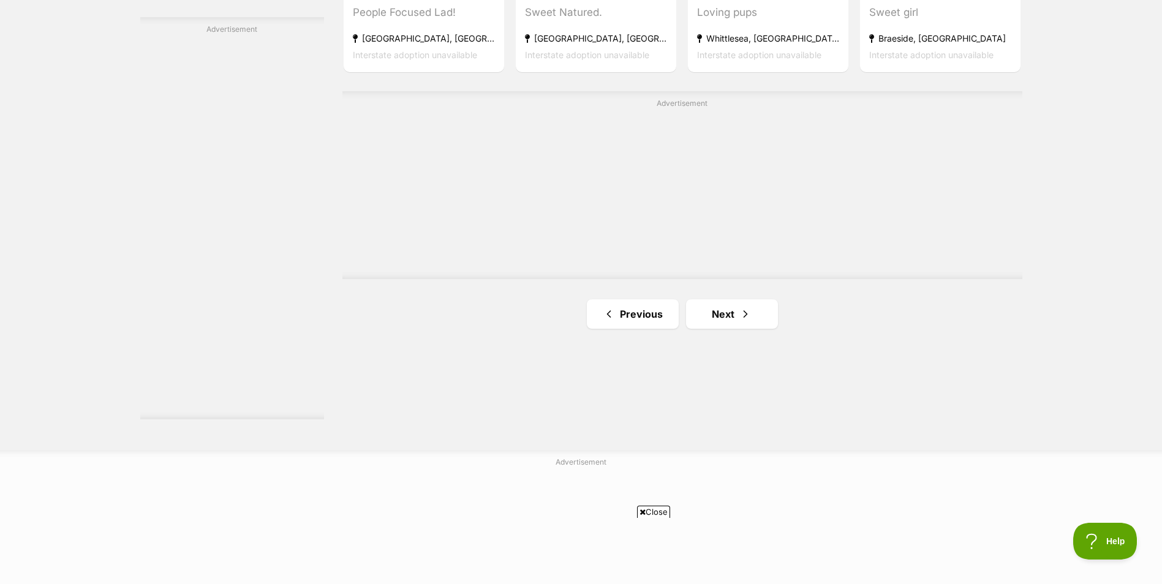
scroll to position [2143, 0]
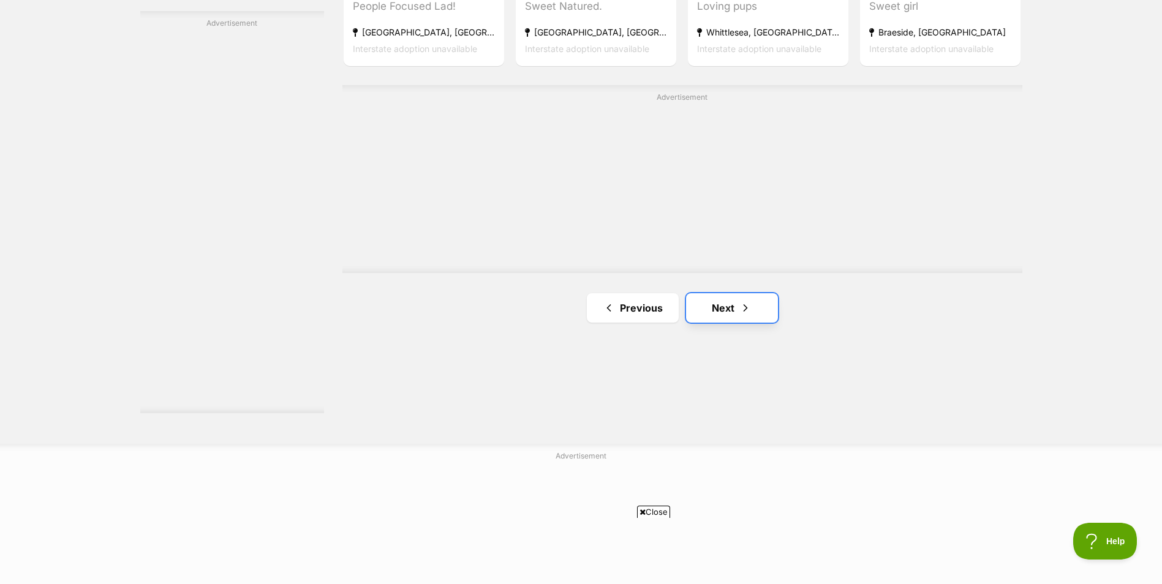
click at [739, 311] on span "Next page" at bounding box center [745, 308] width 12 height 15
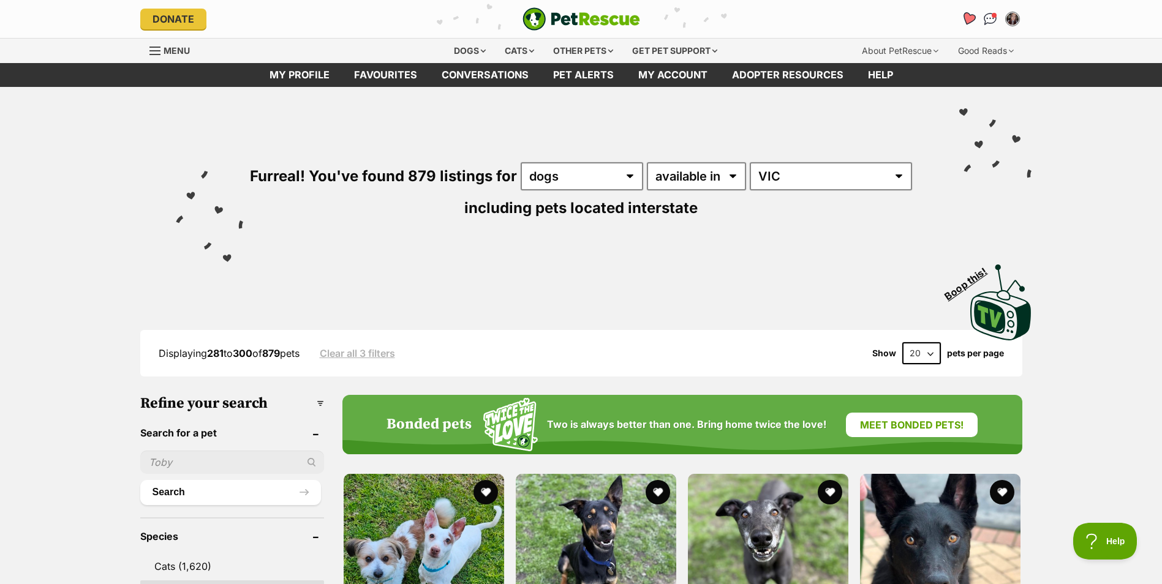
click at [969, 14] on icon "Favourites" at bounding box center [967, 19] width 15 height 14
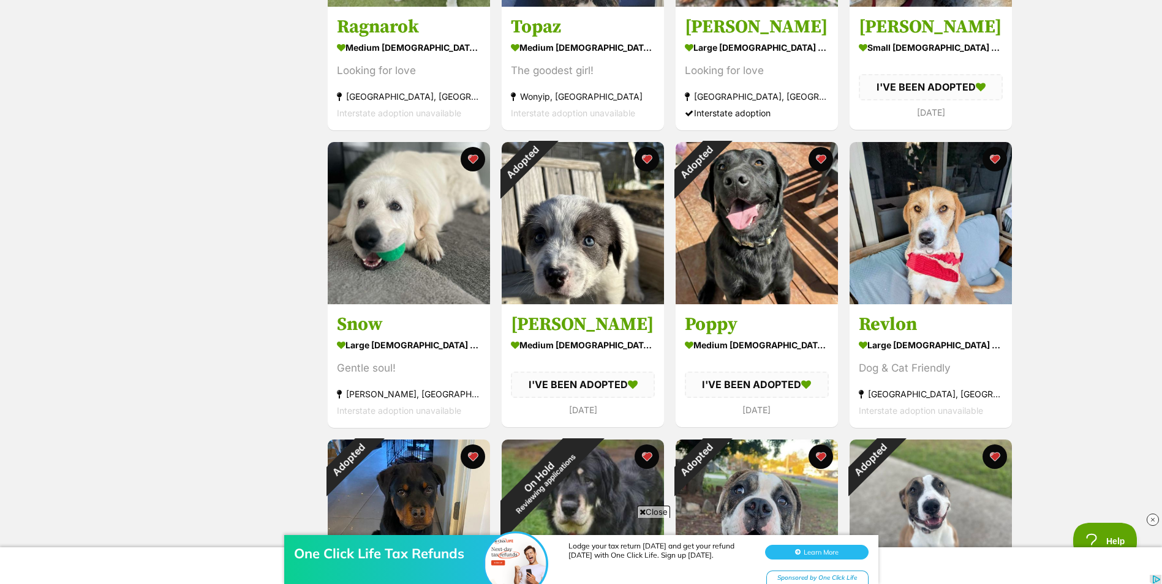
scroll to position [674, 0]
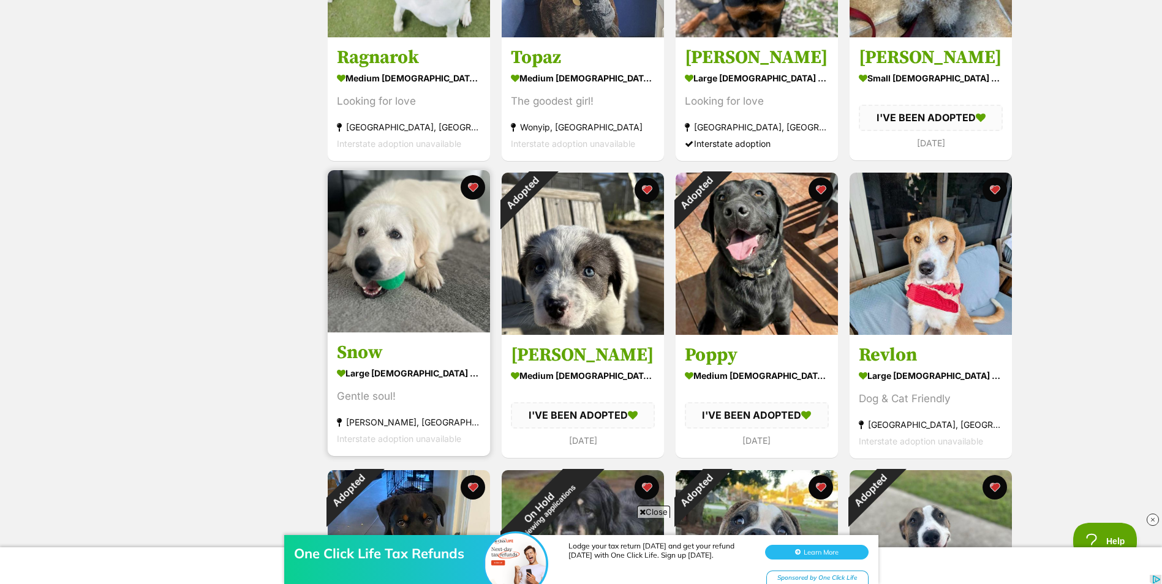
click at [396, 268] on img at bounding box center [409, 251] width 162 height 162
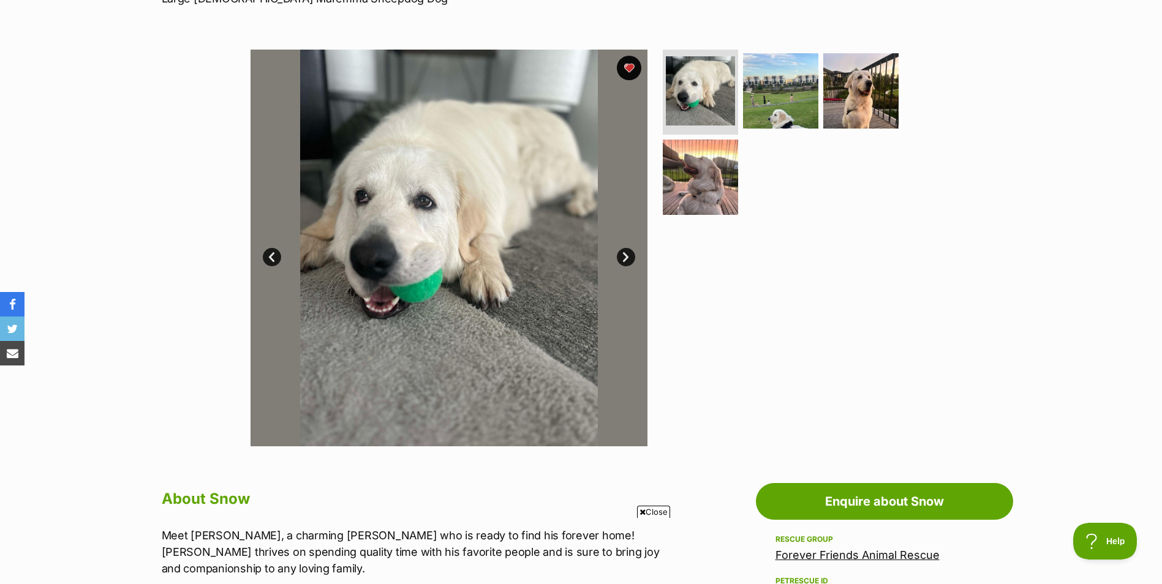
scroll to position [184, 0]
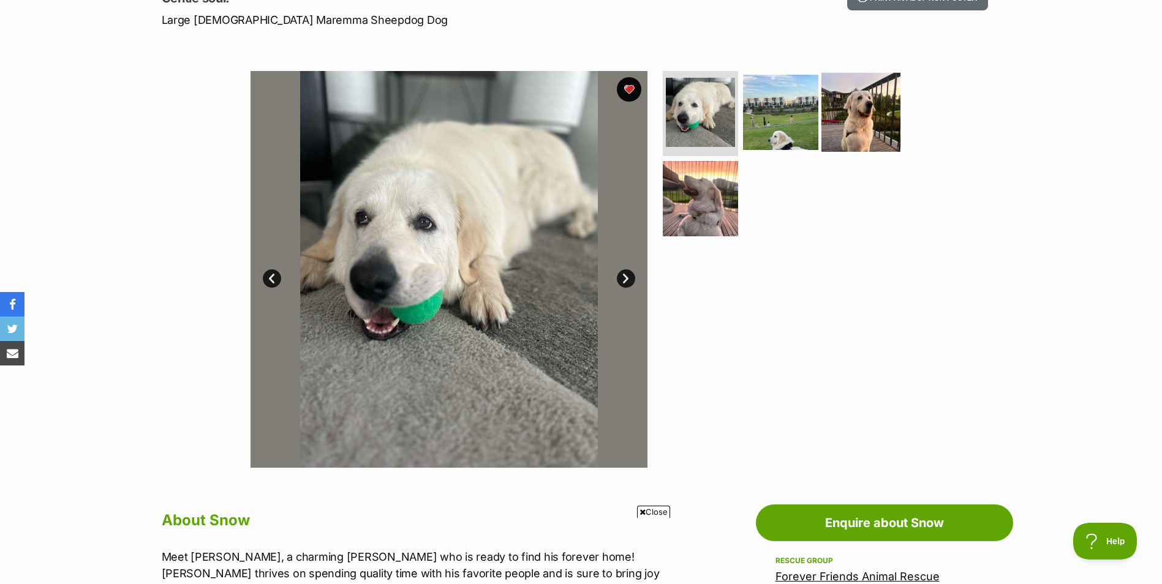
click at [875, 119] on img at bounding box center [860, 111] width 79 height 79
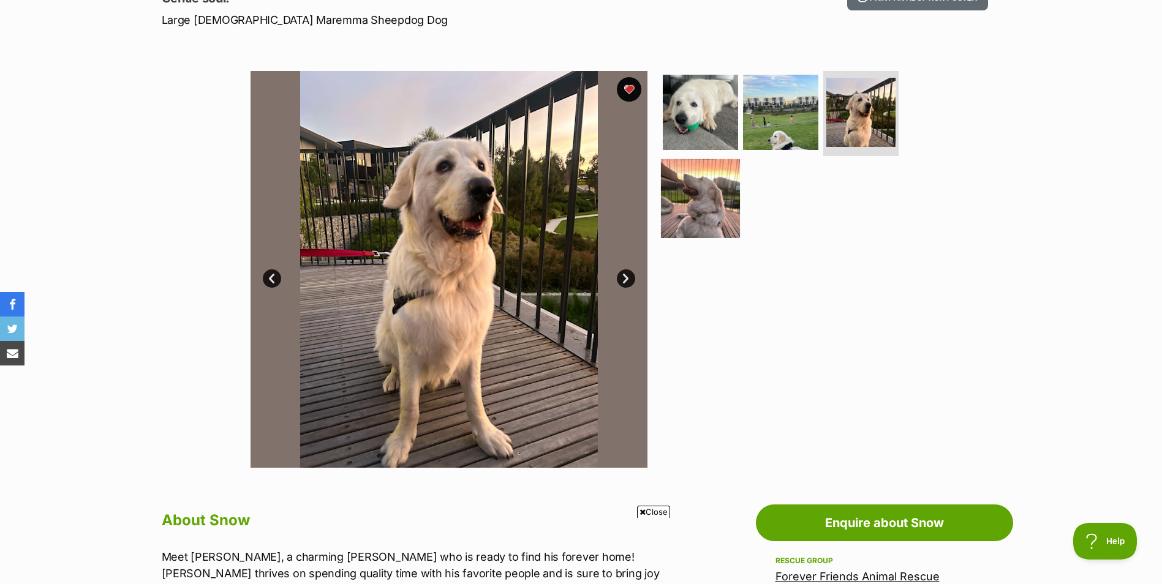
click at [716, 209] on img at bounding box center [700, 198] width 79 height 79
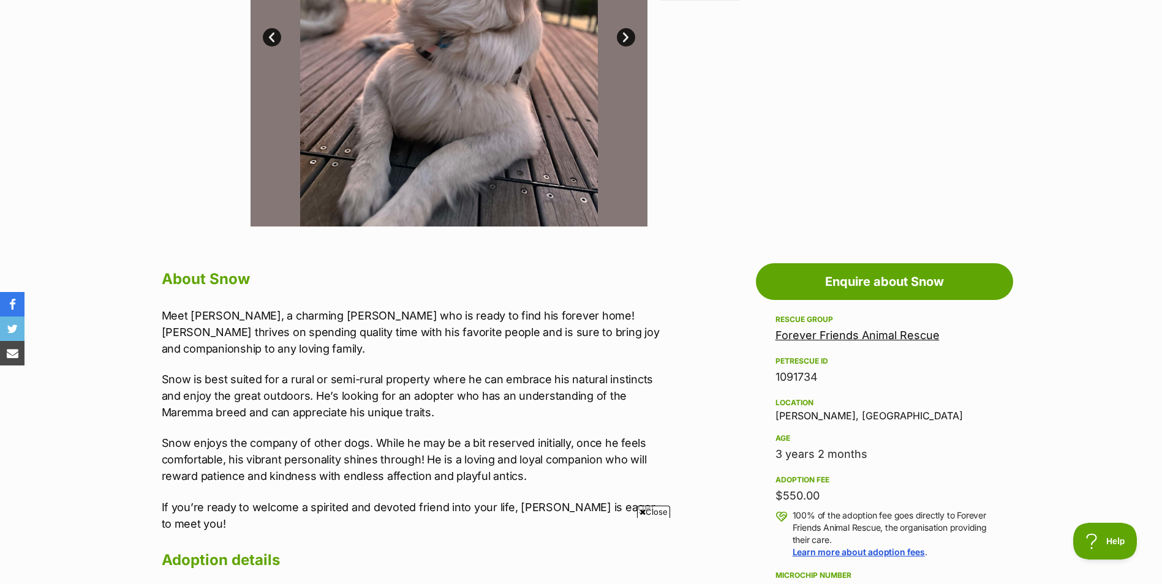
scroll to position [429, 0]
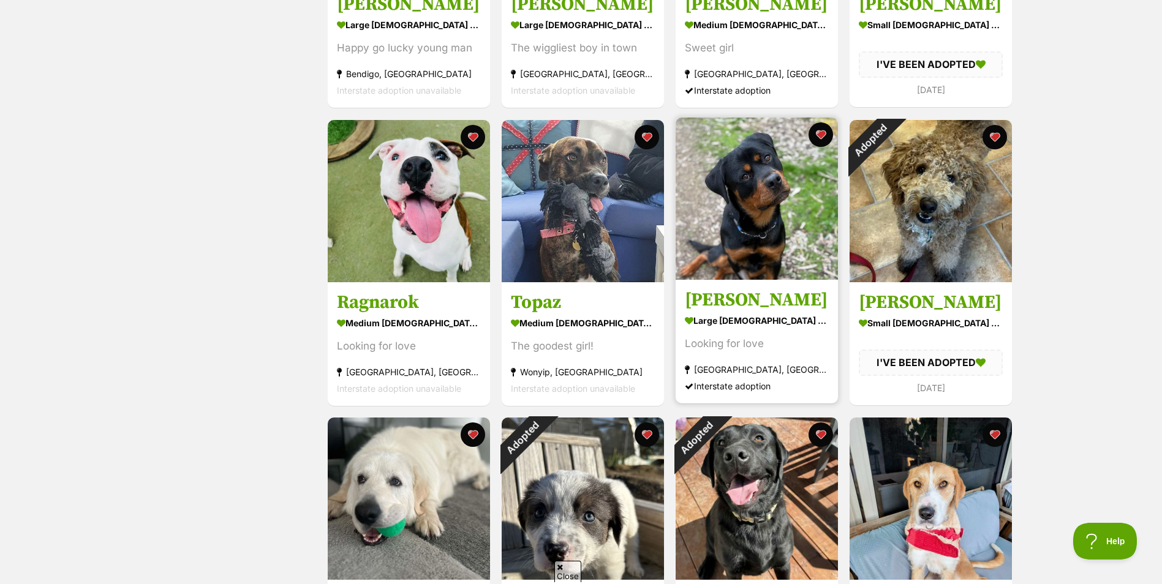
click at [756, 226] on img at bounding box center [756, 199] width 162 height 162
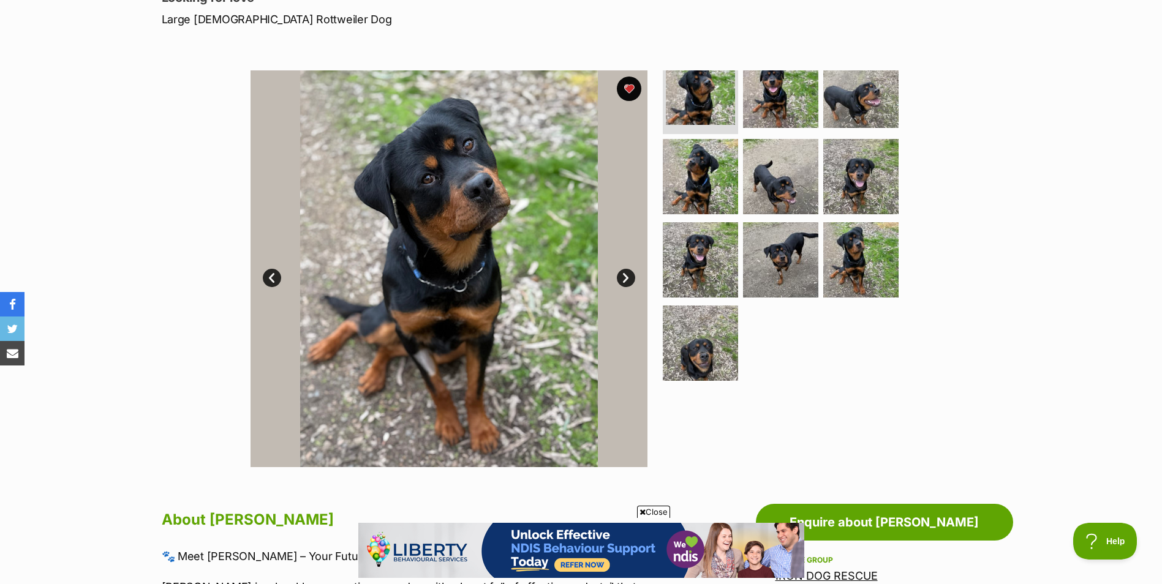
scroll to position [184, 0]
click at [725, 357] on img at bounding box center [700, 343] width 79 height 79
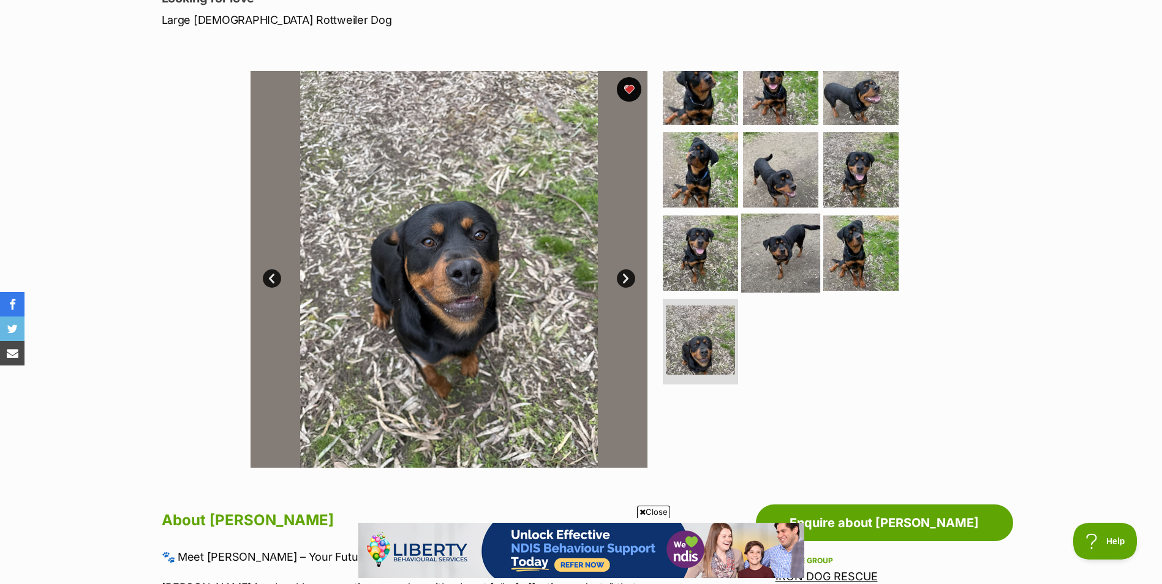
click at [764, 261] on img at bounding box center [780, 253] width 79 height 79
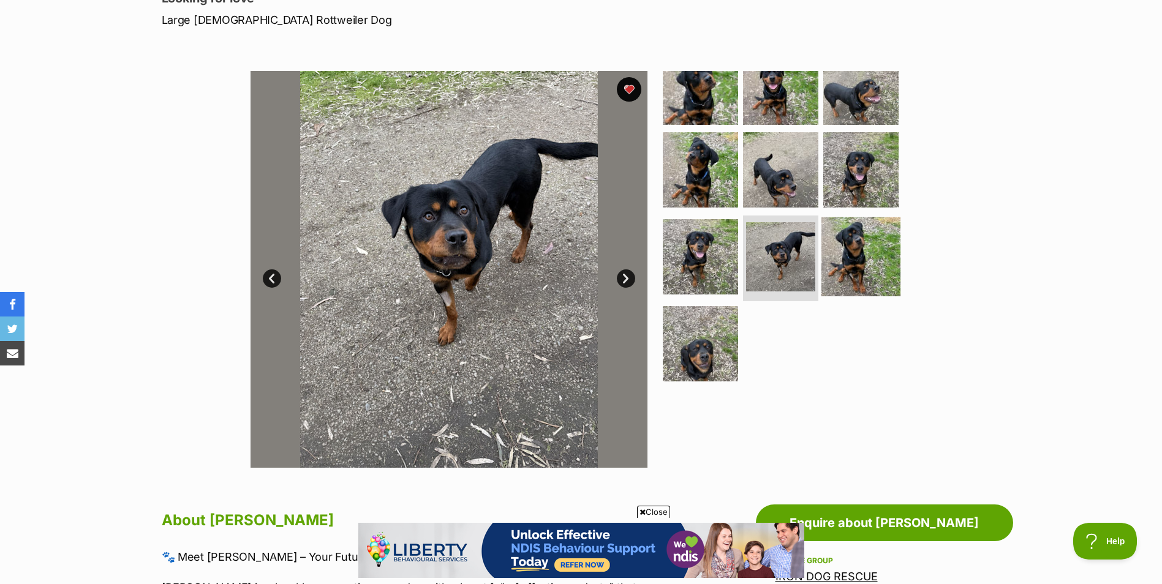
click at [838, 251] on img at bounding box center [860, 256] width 79 height 79
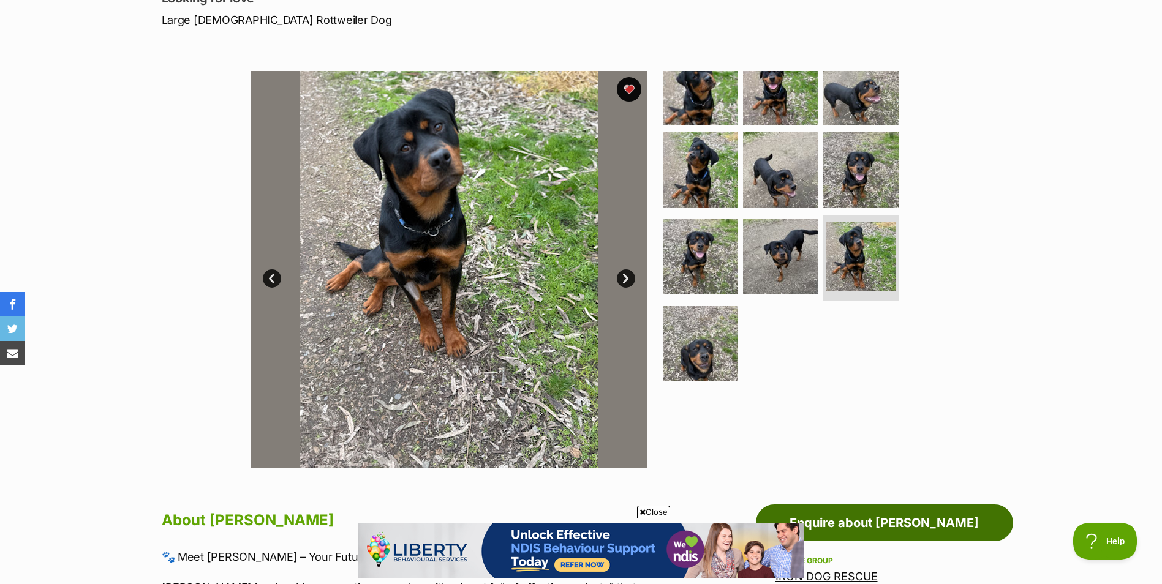
click at [955, 506] on link "Enquire about Murphy" at bounding box center [884, 523] width 257 height 37
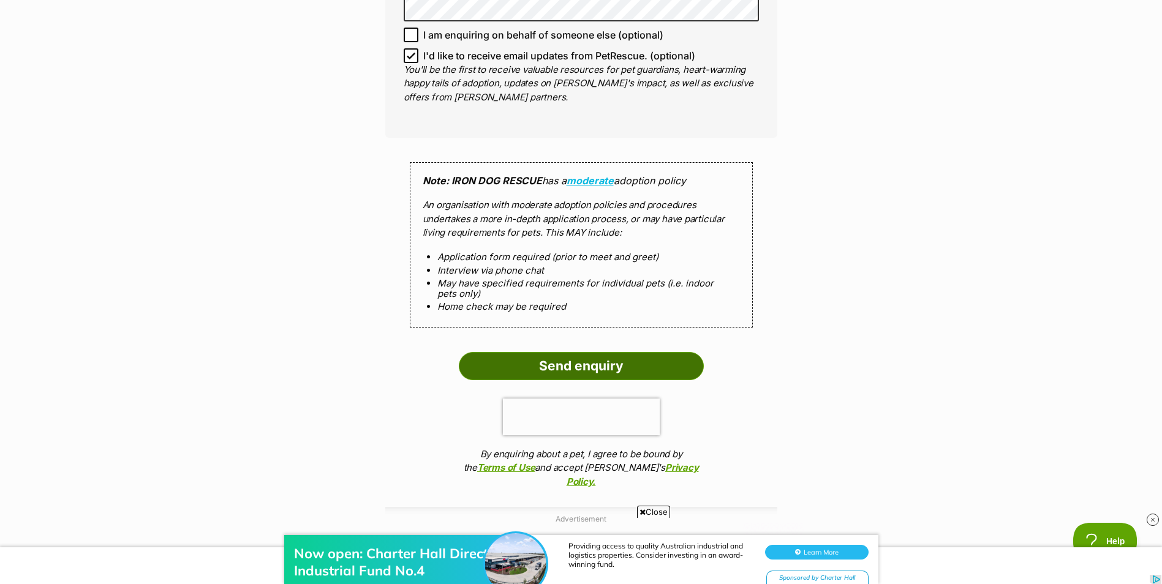
click at [629, 352] on input "Send enquiry" at bounding box center [581, 366] width 245 height 28
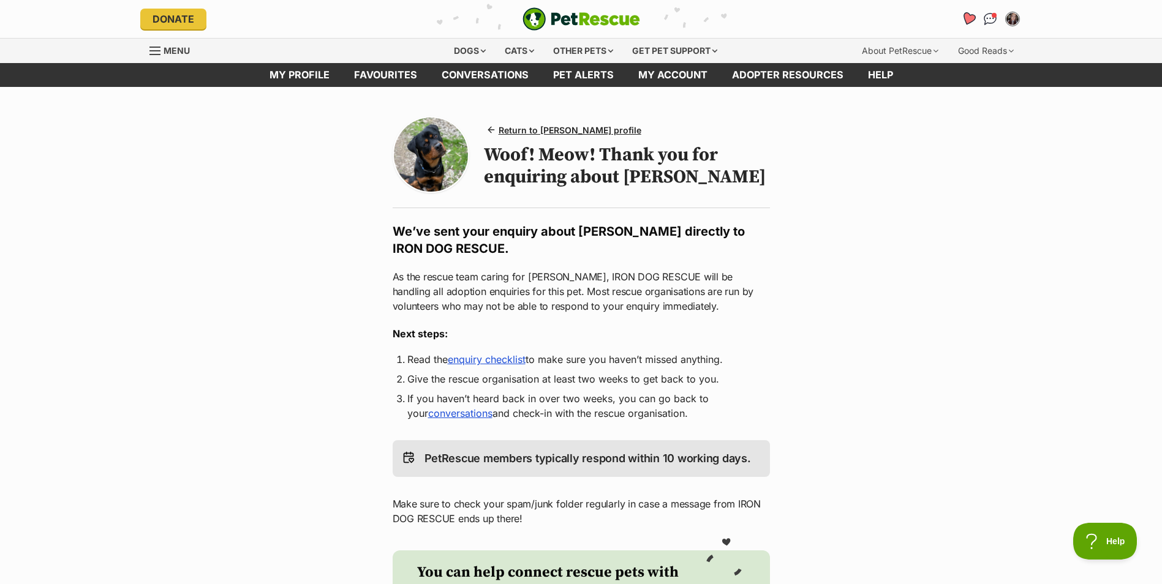
click at [968, 21] on icon "Favourites" at bounding box center [967, 19] width 15 height 14
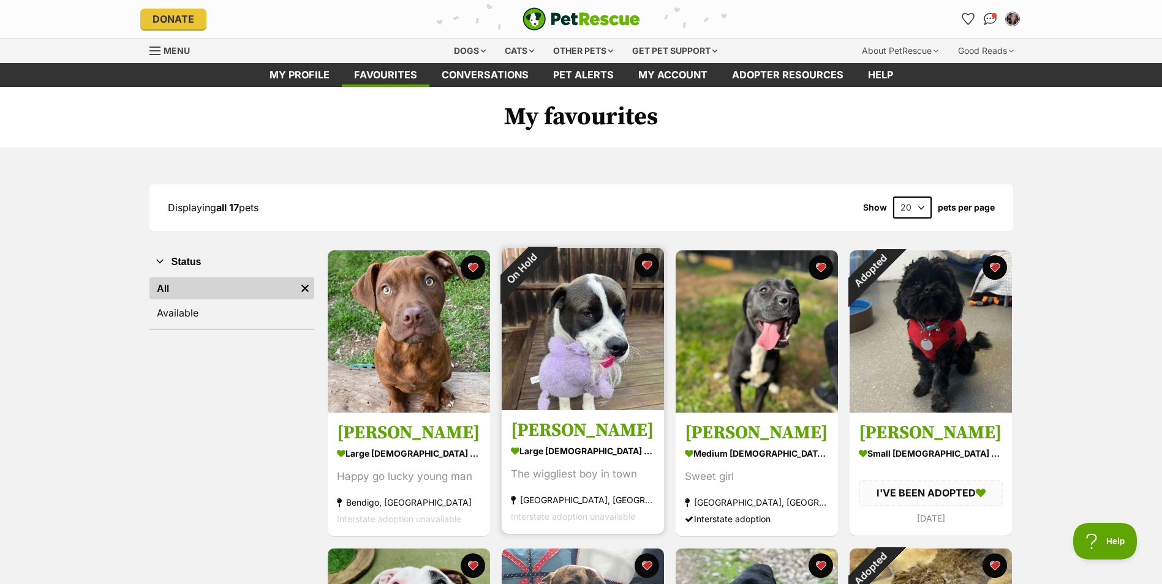
click at [627, 339] on img at bounding box center [583, 329] width 162 height 162
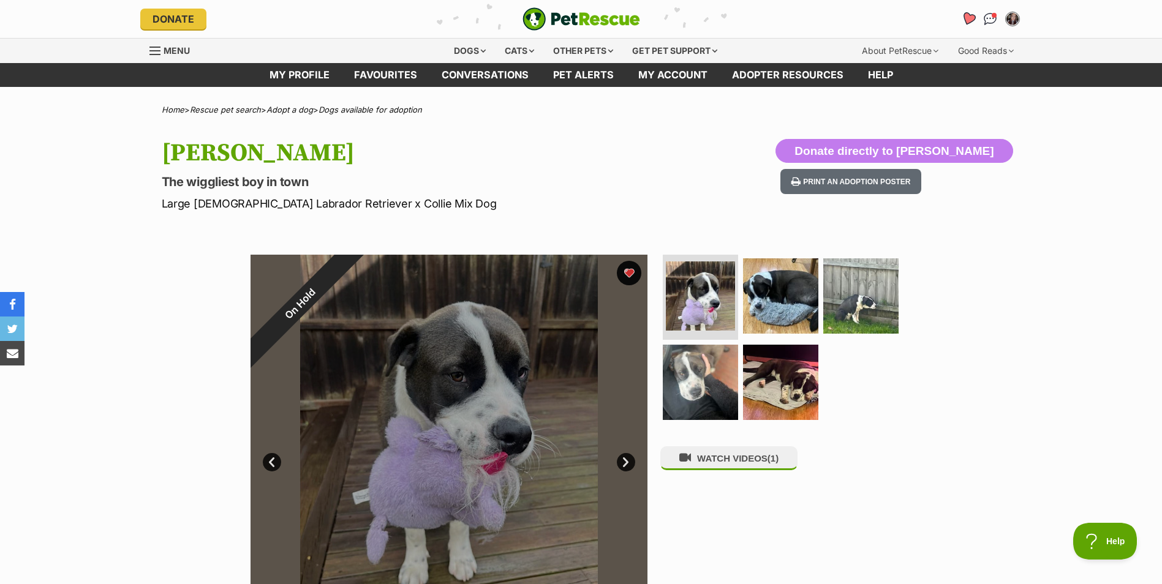
click at [969, 12] on link "Favourites" at bounding box center [967, 18] width 25 height 25
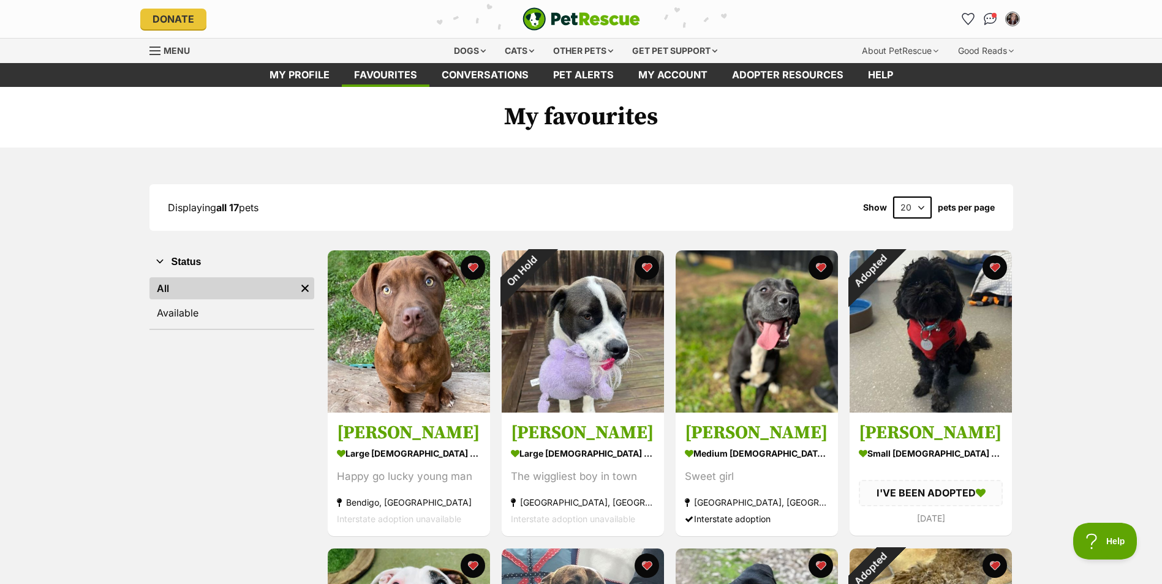
click at [587, 18] on img "PetRescue" at bounding box center [581, 18] width 118 height 23
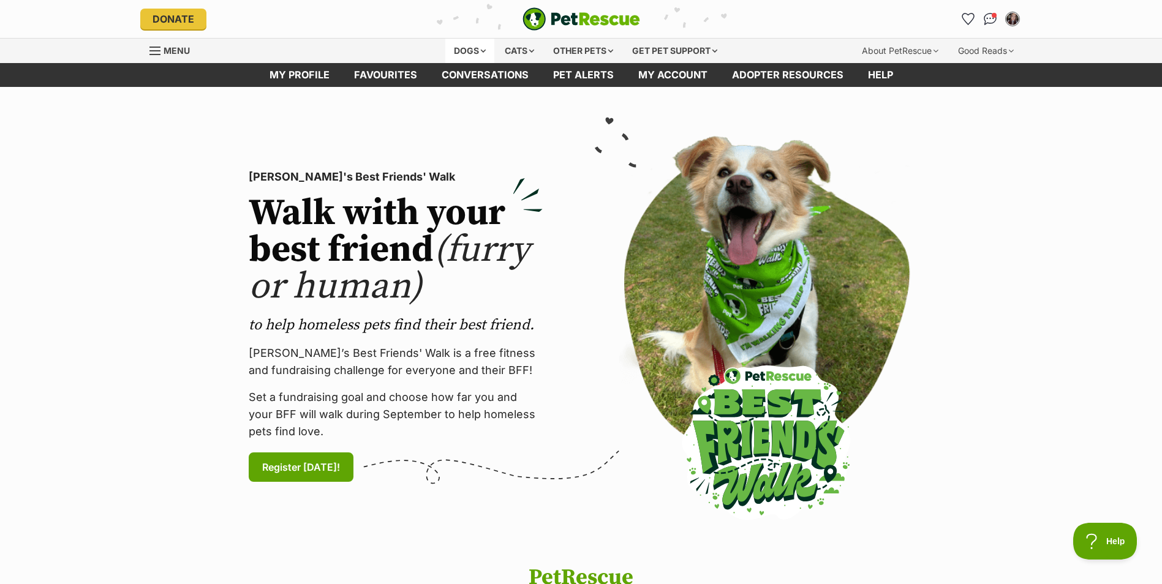
click at [483, 50] on div "Dogs" at bounding box center [469, 51] width 49 height 24
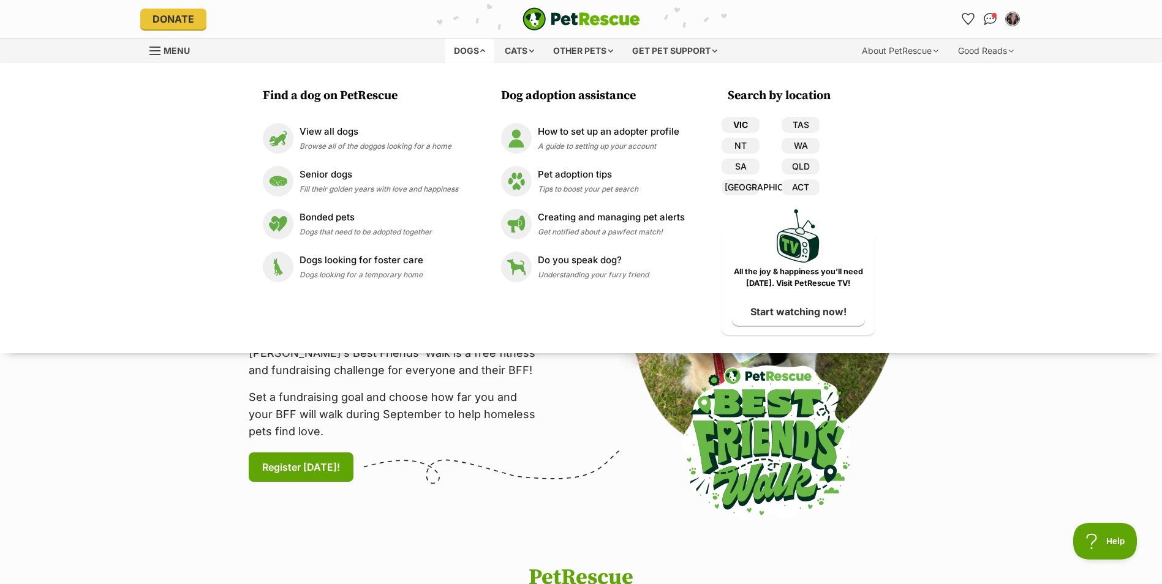
click at [735, 124] on link "VIC" at bounding box center [740, 125] width 38 height 16
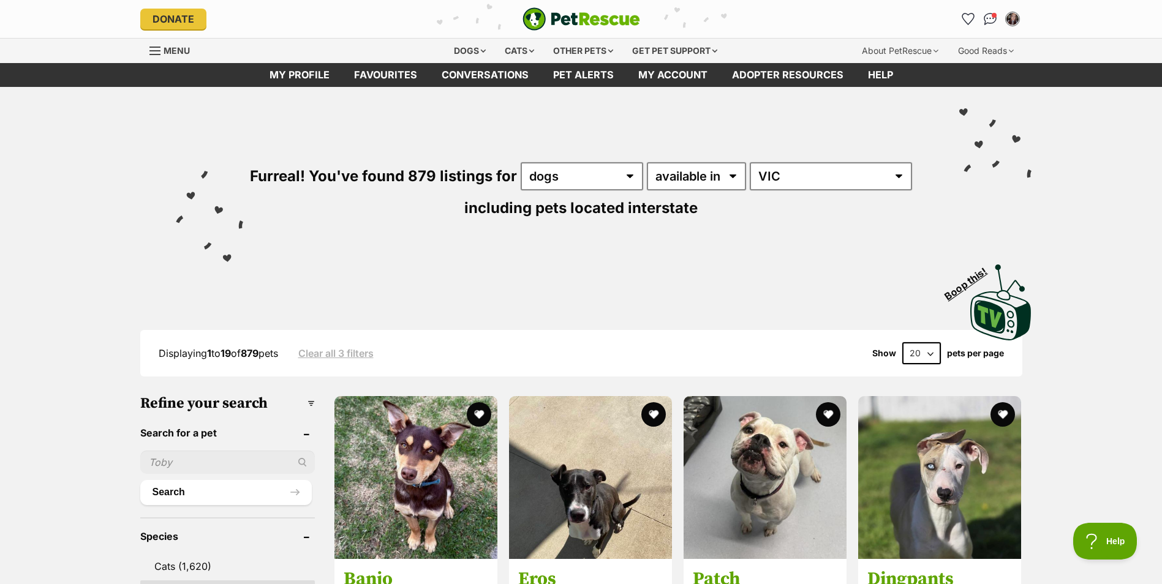
click at [936, 350] on select "20 40 60" at bounding box center [921, 353] width 39 height 22
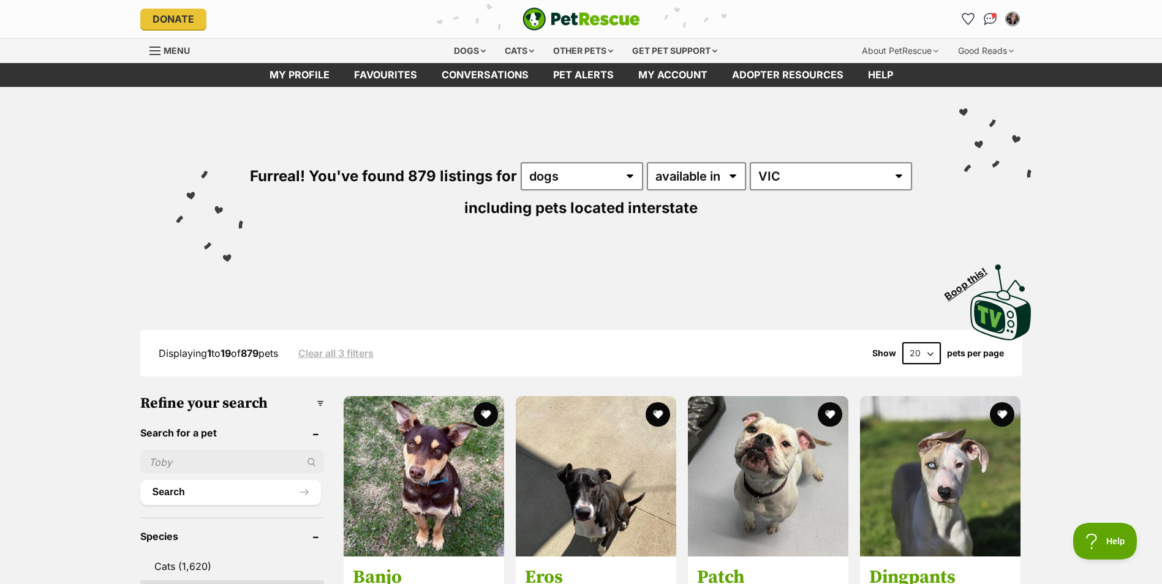
select select "60"
click at [902, 342] on select "20 40 60" at bounding box center [921, 353] width 39 height 22
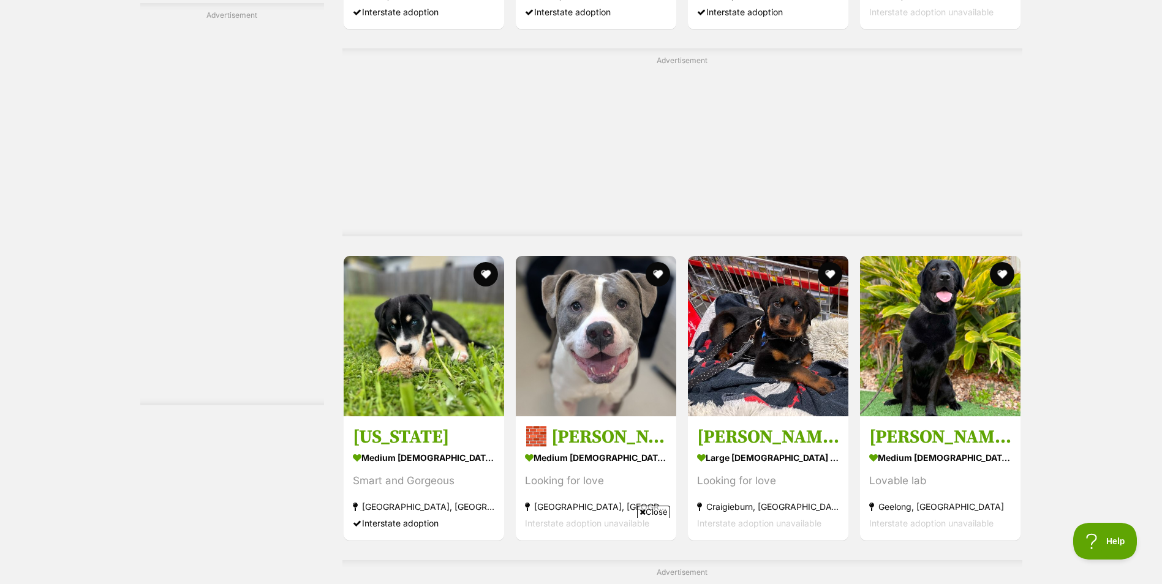
scroll to position [5695, 0]
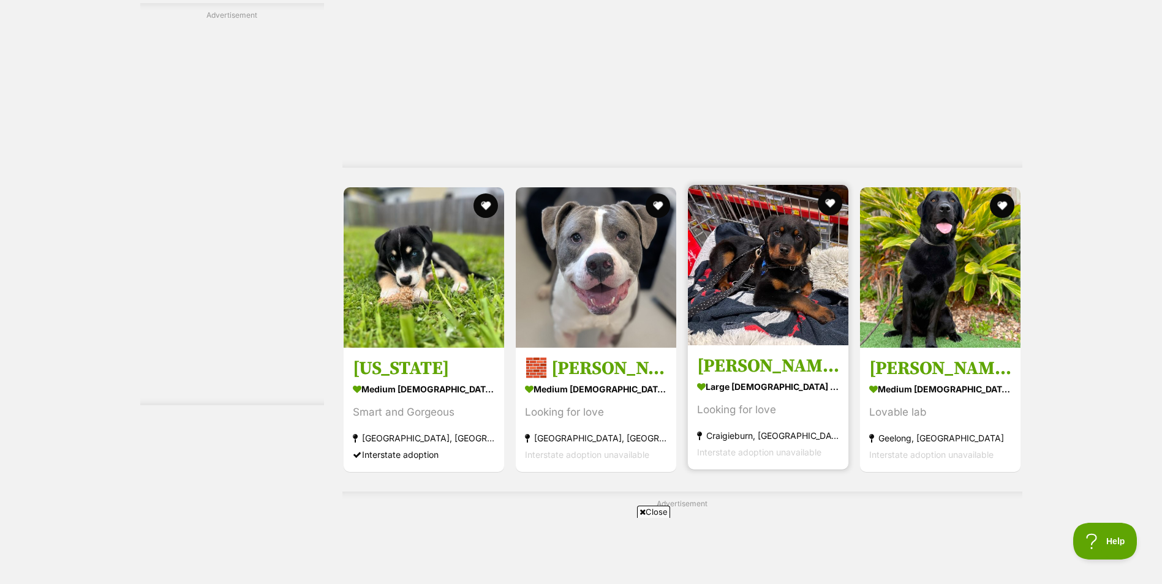
click at [801, 318] on img at bounding box center [768, 265] width 160 height 160
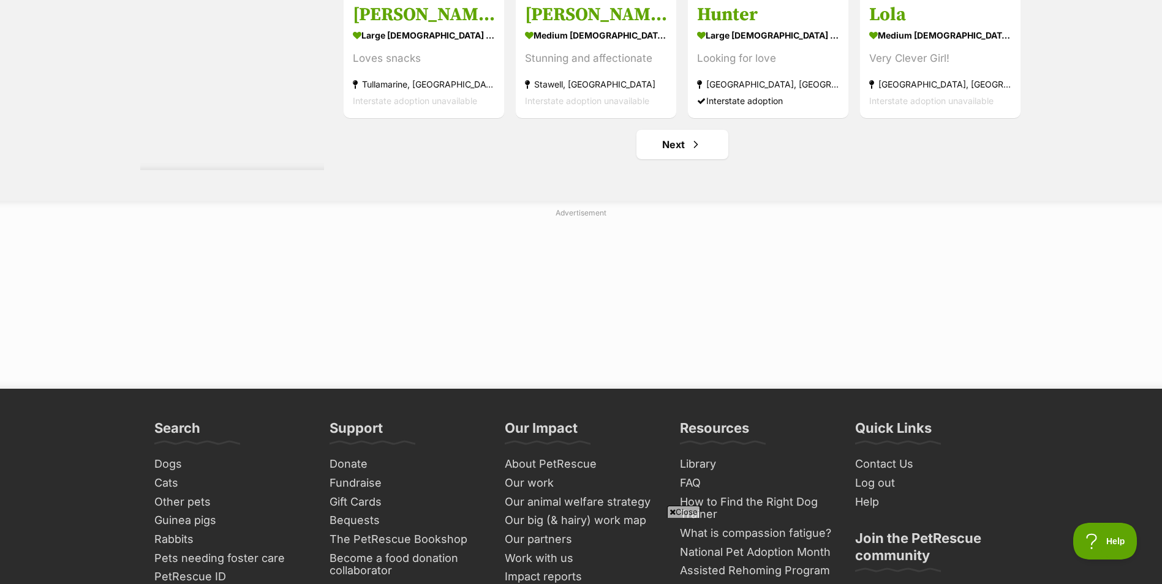
scroll to position [6552, 0]
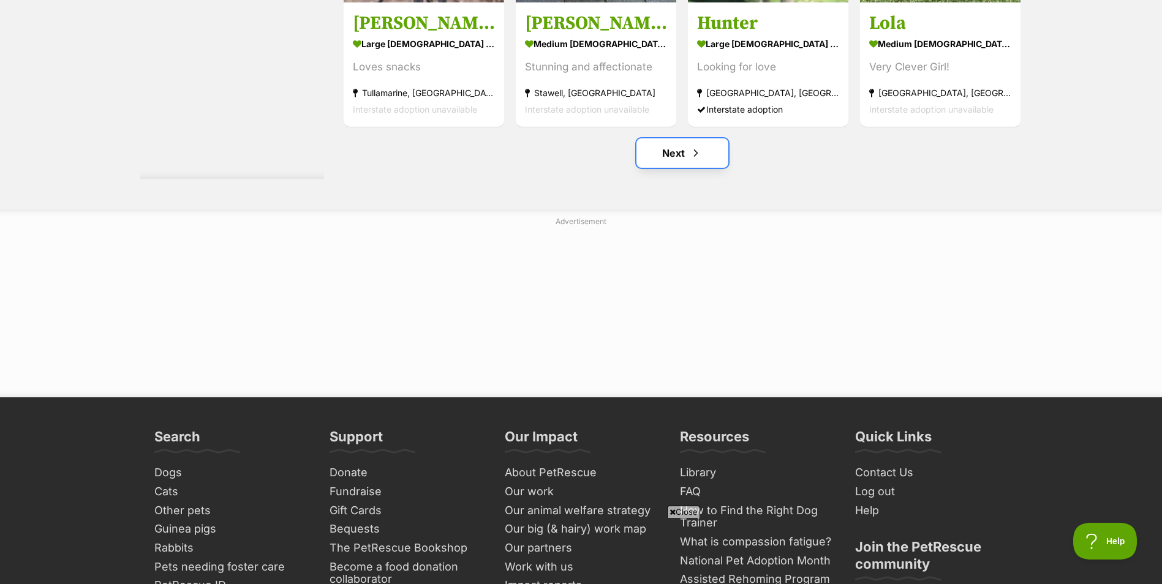
click at [694, 157] on span "Next page" at bounding box center [696, 153] width 12 height 15
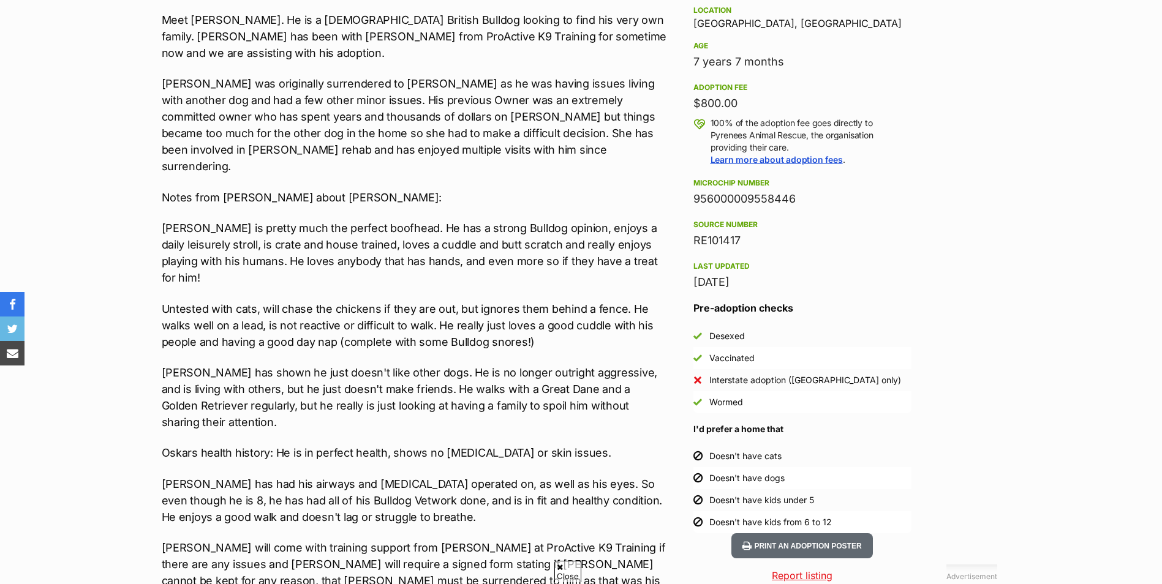
scroll to position [919, 0]
